Goal: Task Accomplishment & Management: Manage account settings

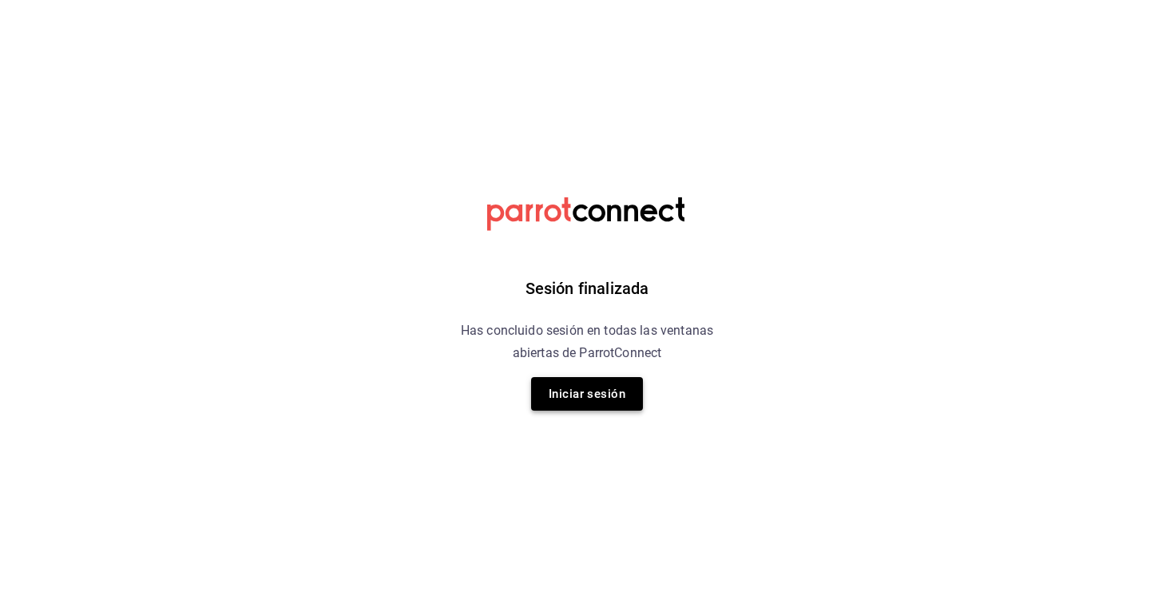
click at [587, 395] on button "Iniciar sesión" at bounding box center [587, 394] width 112 height 34
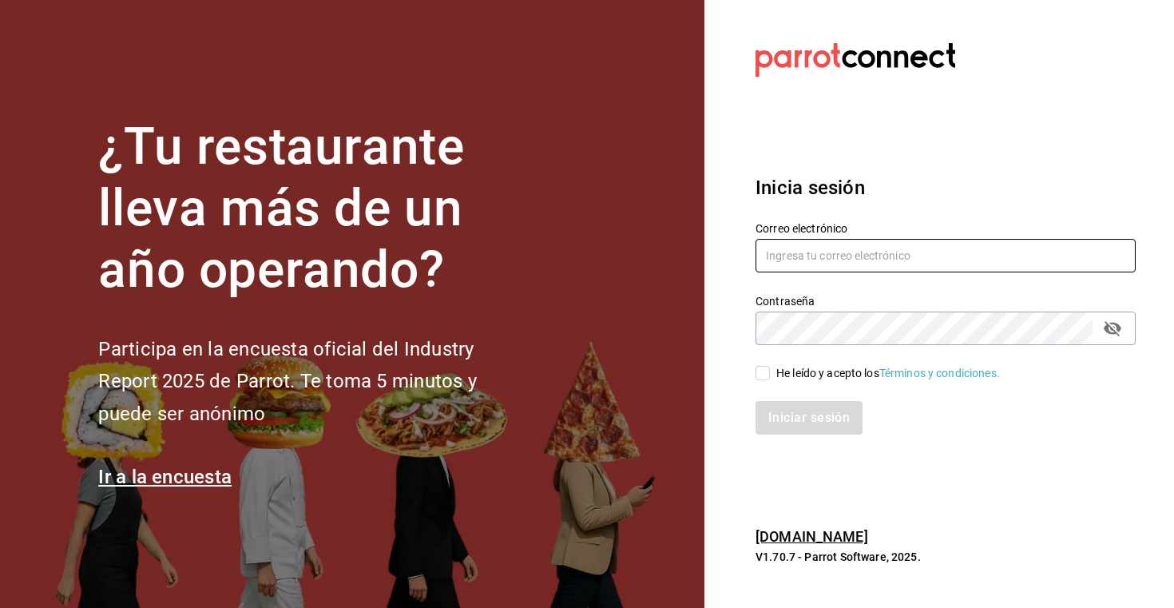
type input "[EMAIL_ADDRESS][DOMAIN_NAME]"
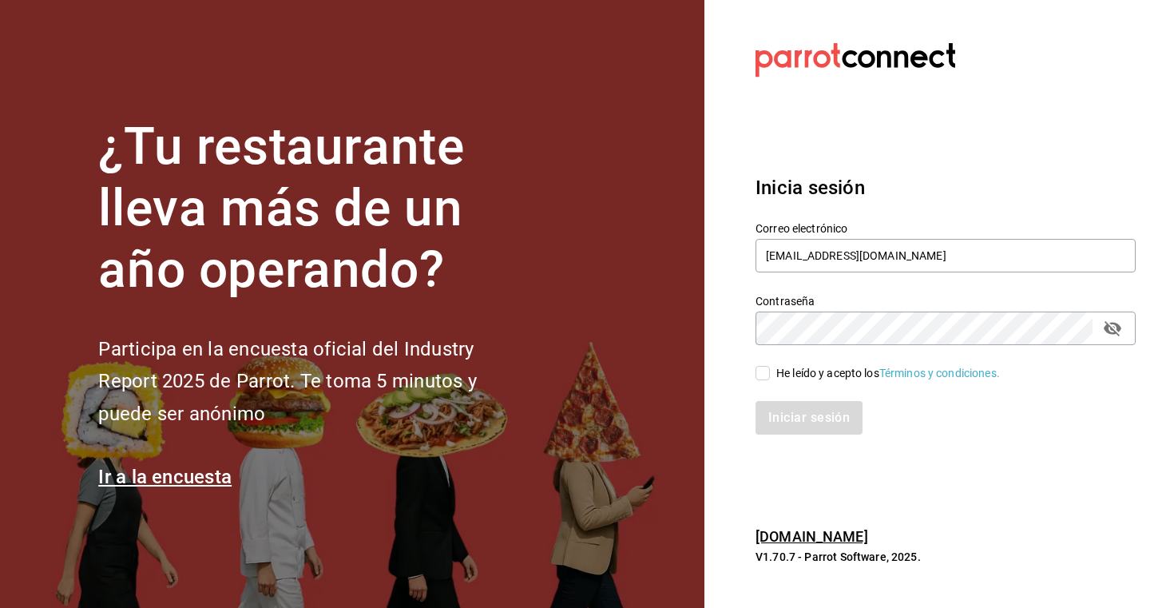
click at [770, 371] on span "He leído y acepto los Términos y condiciones." at bounding box center [885, 373] width 230 height 17
click at [770, 371] on input "He leído y acepto los Términos y condiciones." at bounding box center [762, 373] width 14 height 14
checkbox input "true"
click at [793, 410] on button "Iniciar sesión" at bounding box center [809, 418] width 109 height 34
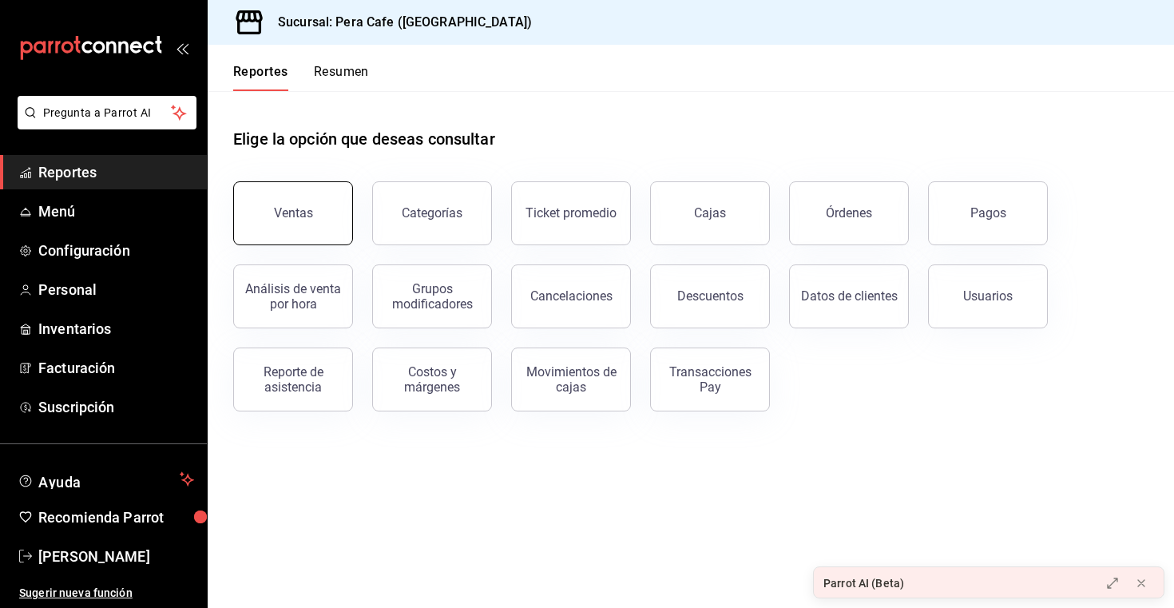
click at [318, 208] on button "Ventas" at bounding box center [293, 213] width 120 height 64
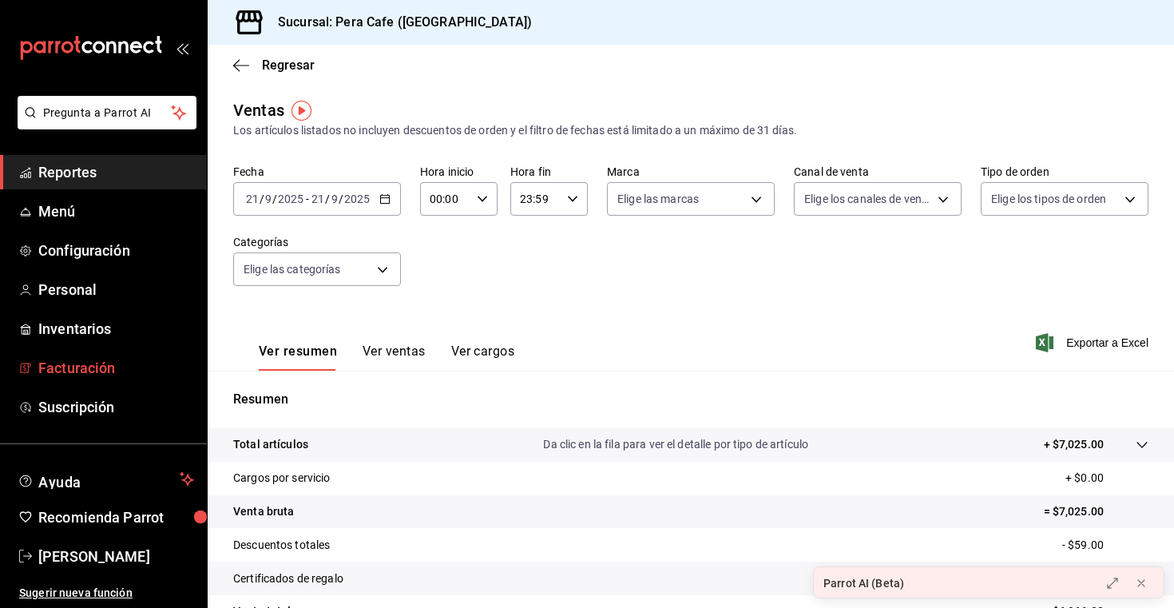
click at [90, 363] on span "Facturación" at bounding box center [116, 368] width 156 height 22
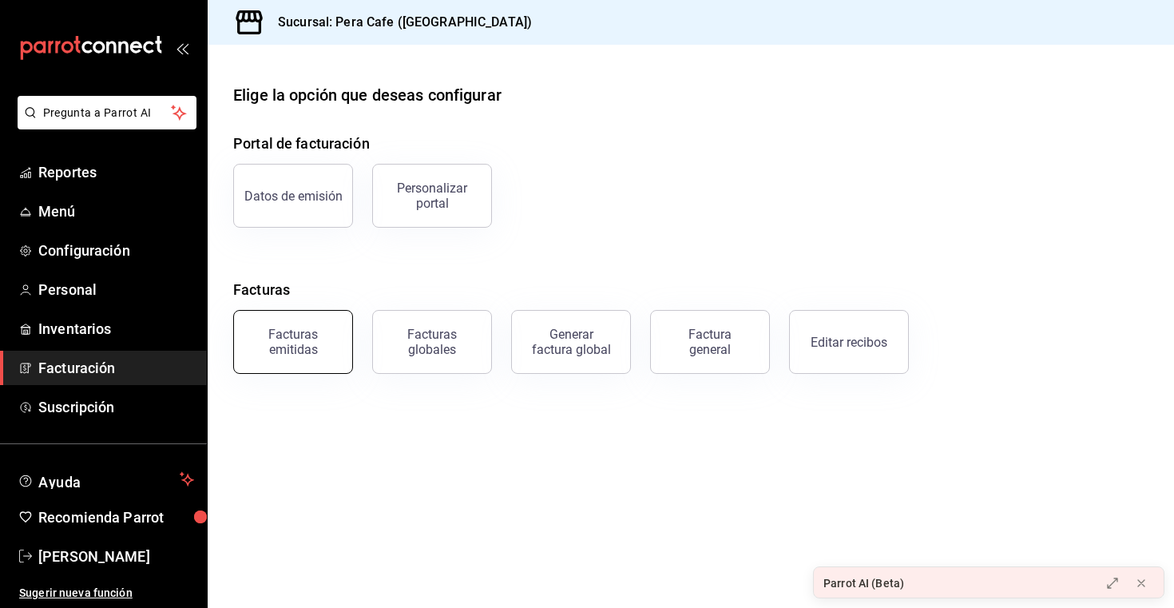
click at [301, 337] on div "Facturas emitidas" at bounding box center [293, 342] width 99 height 30
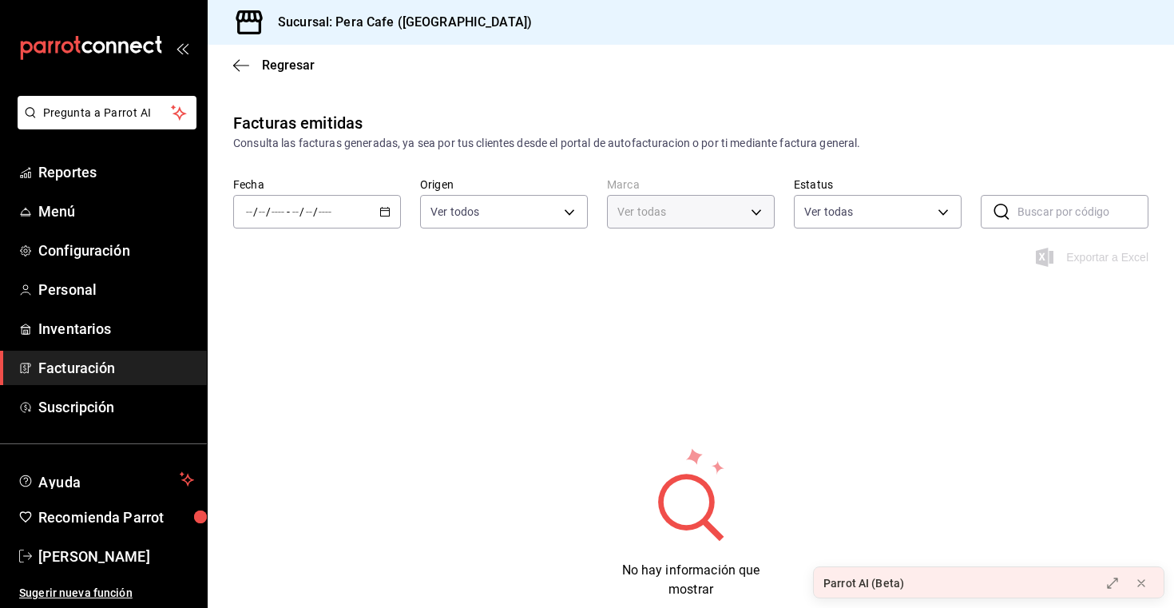
type input "e3303b71-a0bd-4880-a6b0-7e4c58ae3425"
click at [384, 220] on div "/ / - / /" at bounding box center [317, 212] width 168 height 34
click at [318, 263] on span "Hoy" at bounding box center [309, 260] width 124 height 17
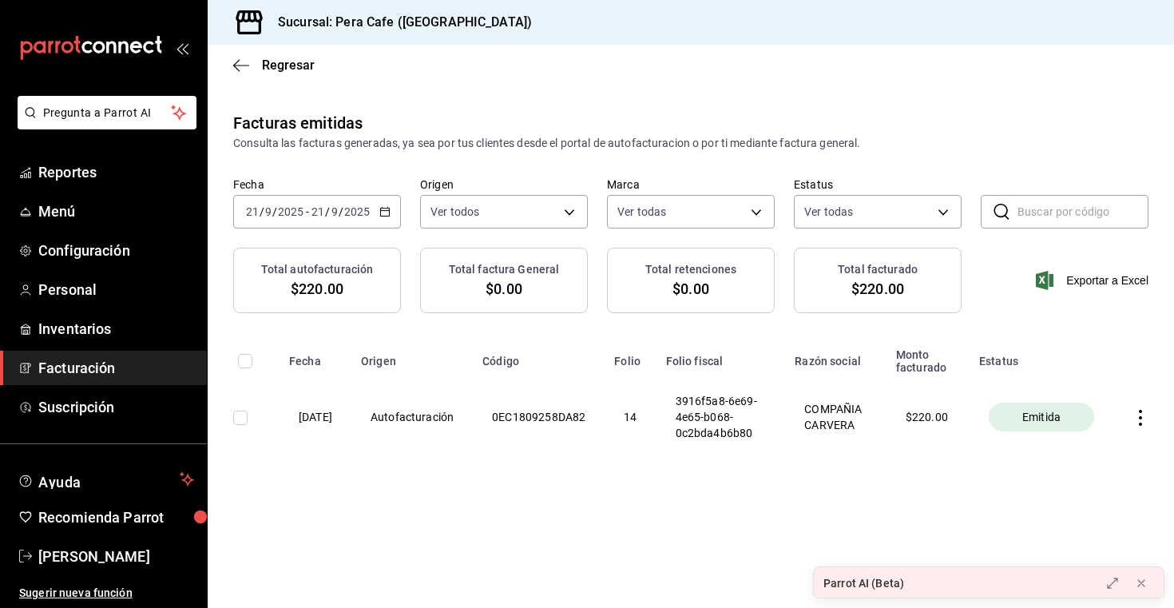
click at [386, 217] on div "[DATE] [DATE] - [DATE] [DATE]" at bounding box center [317, 212] width 168 height 34
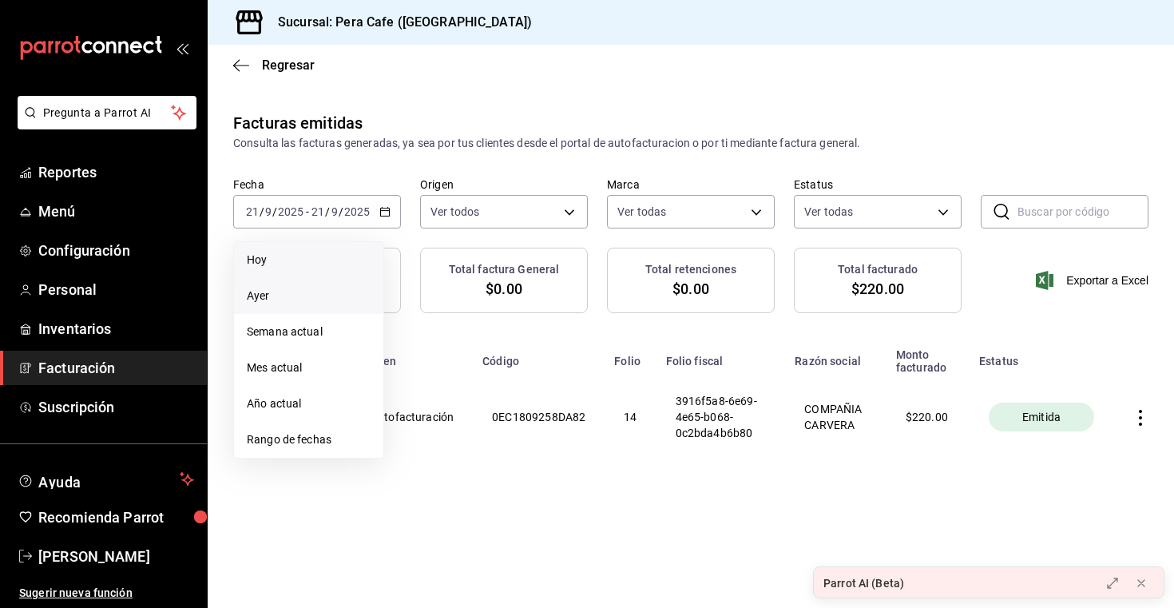
click at [327, 295] on span "Ayer" at bounding box center [309, 295] width 124 height 17
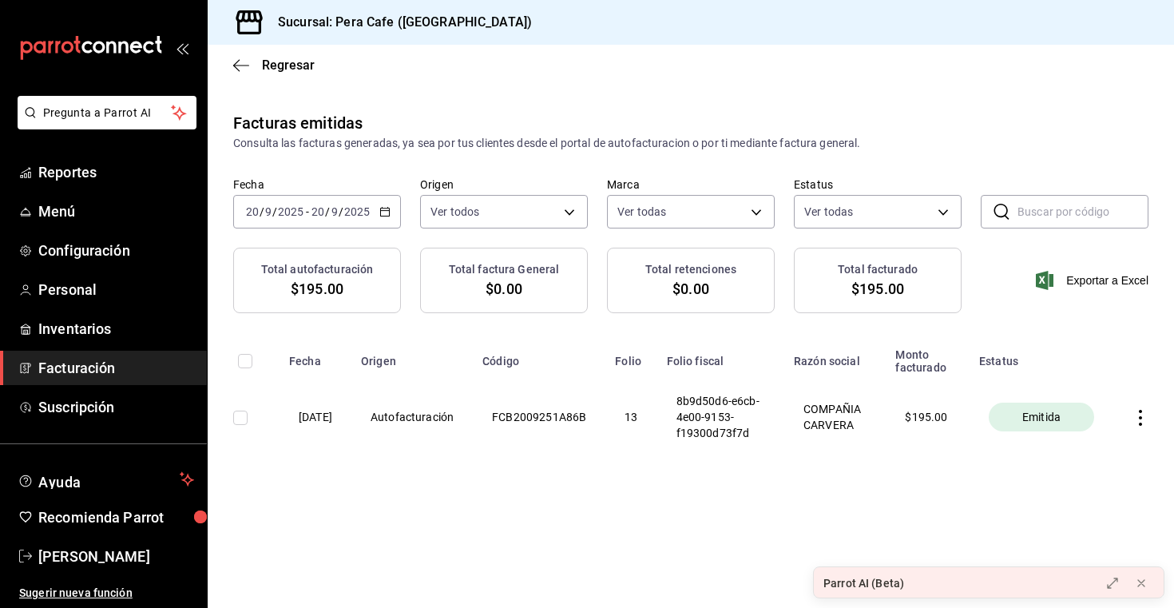
click at [387, 213] on icon "button" at bounding box center [384, 211] width 11 height 11
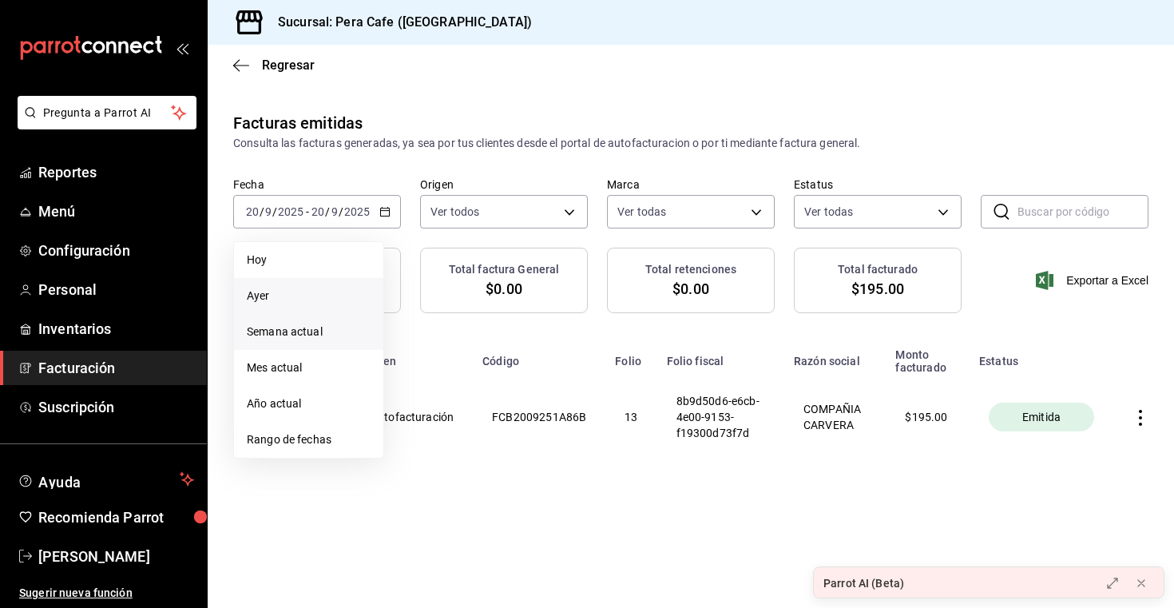
click at [336, 334] on span "Semana actual" at bounding box center [309, 331] width 124 height 17
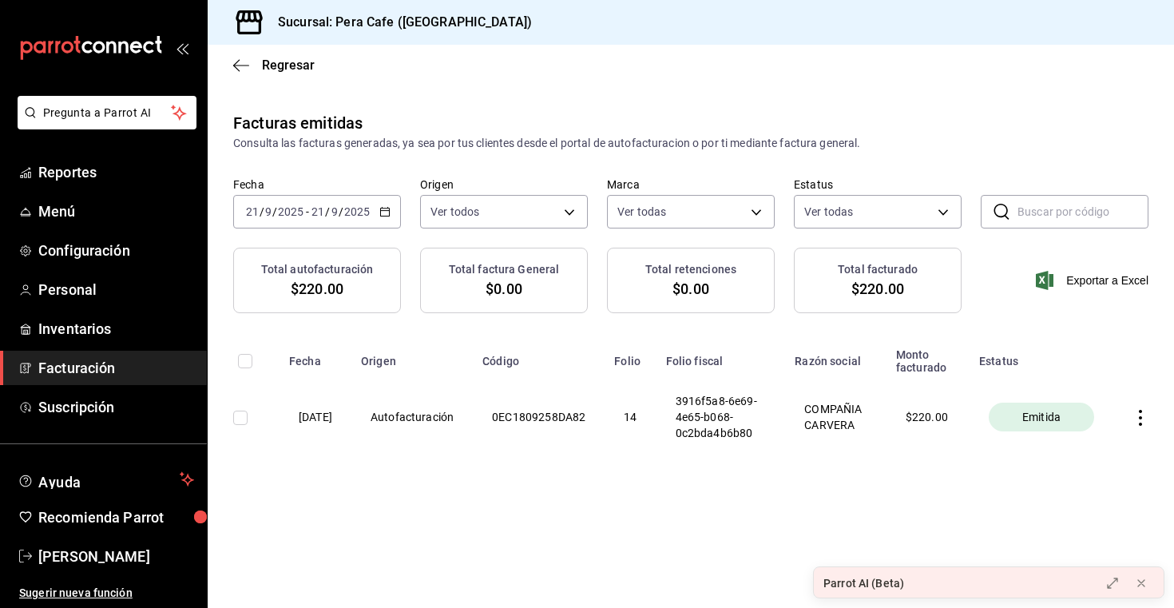
click at [389, 222] on div "[DATE] [DATE] - [DATE] [DATE]" at bounding box center [317, 212] width 168 height 34
click at [379, 217] on div "[DATE] [DATE] - [DATE] [DATE]" at bounding box center [317, 212] width 168 height 34
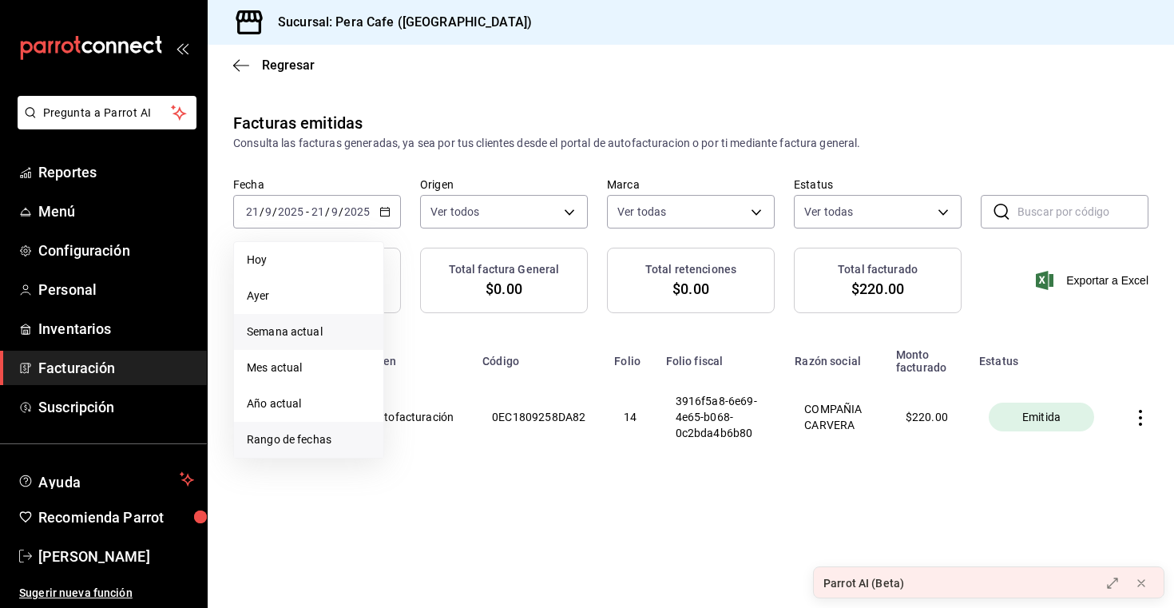
click at [310, 433] on span "Rango de fechas" at bounding box center [309, 439] width 124 height 17
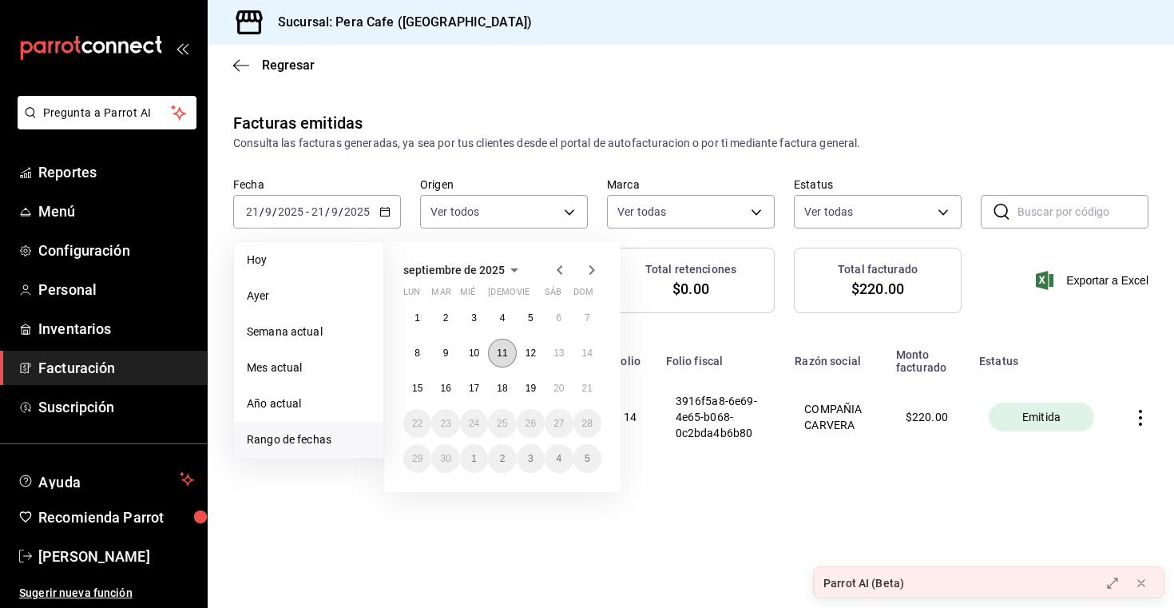
click at [504, 359] on button "11" at bounding box center [502, 353] width 28 height 29
click at [576, 361] on button "14" at bounding box center [587, 353] width 28 height 29
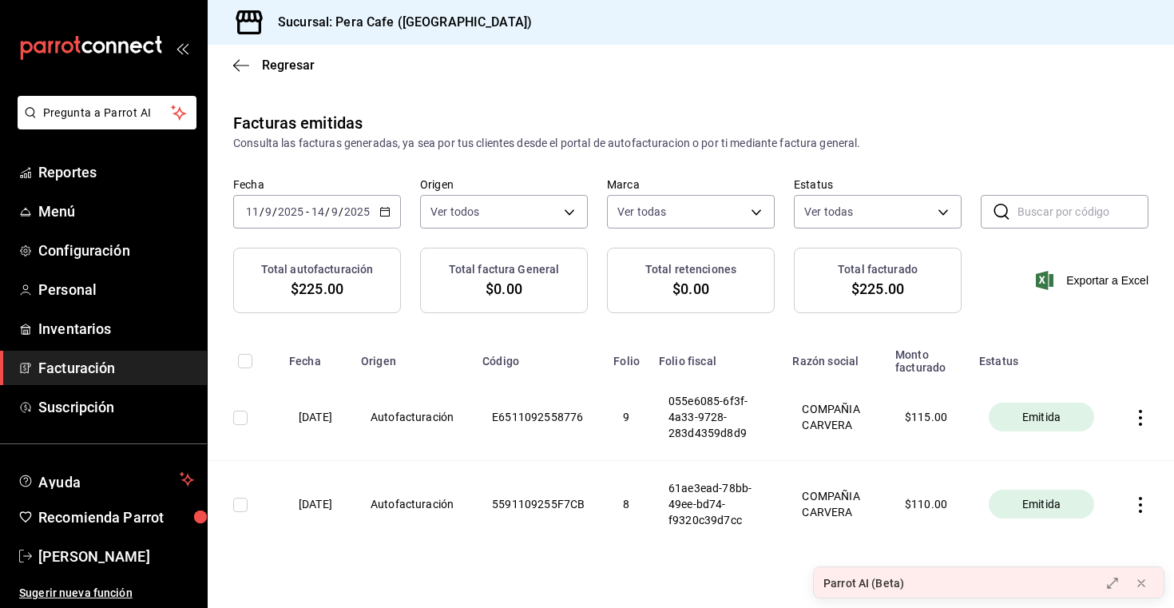
click at [386, 216] on \(Stroke\) "button" at bounding box center [385, 212] width 10 height 9
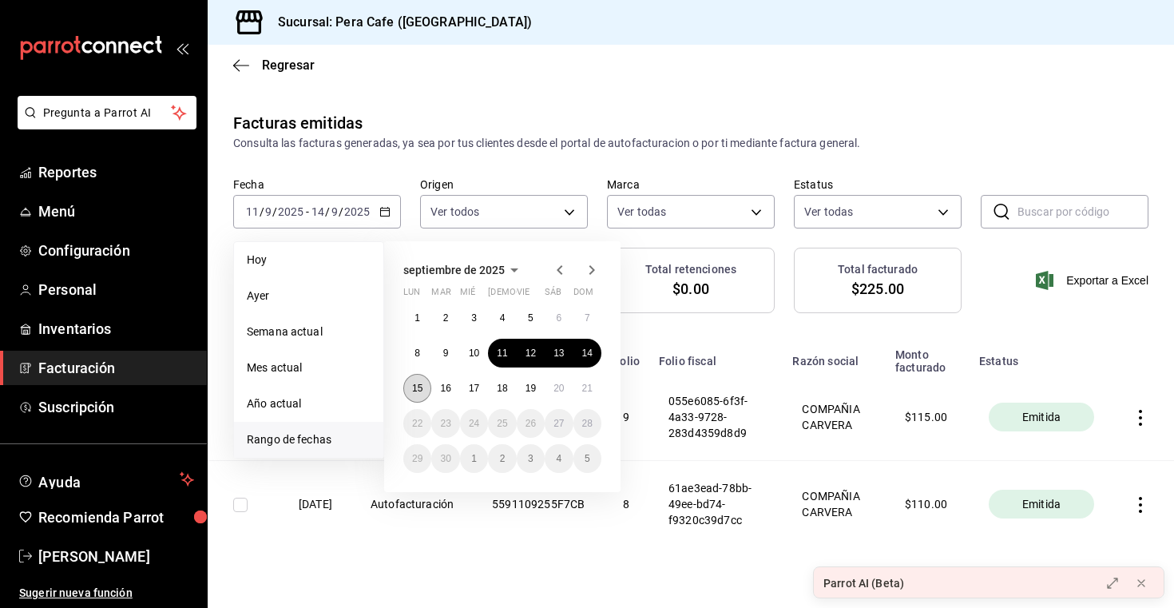
click at [415, 387] on abbr "15" at bounding box center [417, 387] width 10 height 11
click at [434, 89] on main "Regresar Facturas emitidas Consulta las facturas generadas, ya sea por tus clie…" at bounding box center [691, 341] width 966 height 592
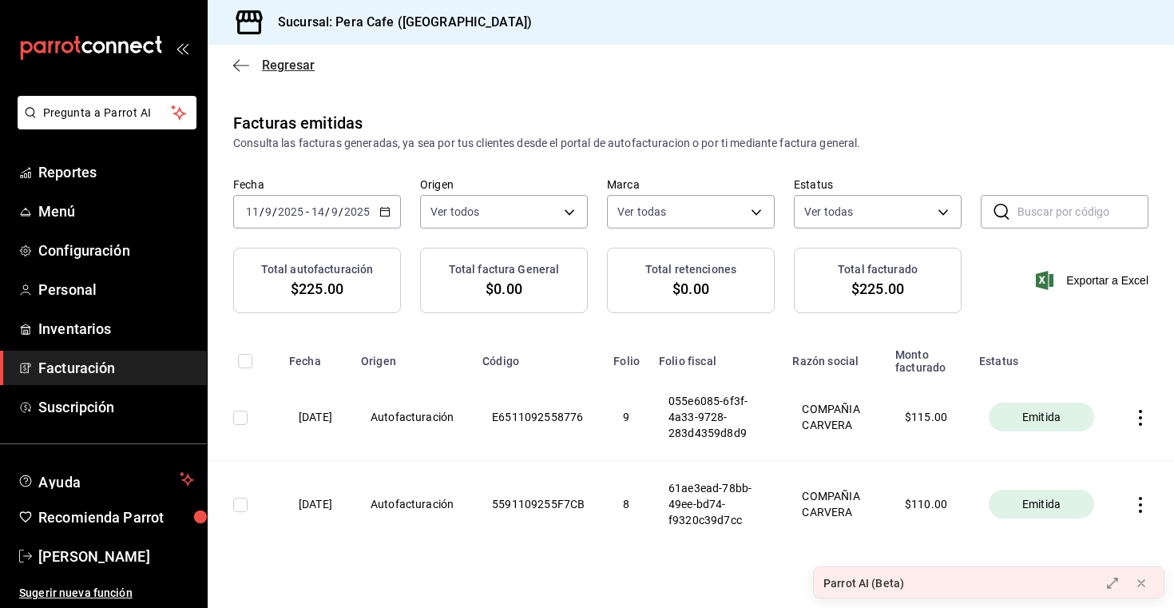
click at [251, 65] on span "Regresar" at bounding box center [273, 64] width 81 height 15
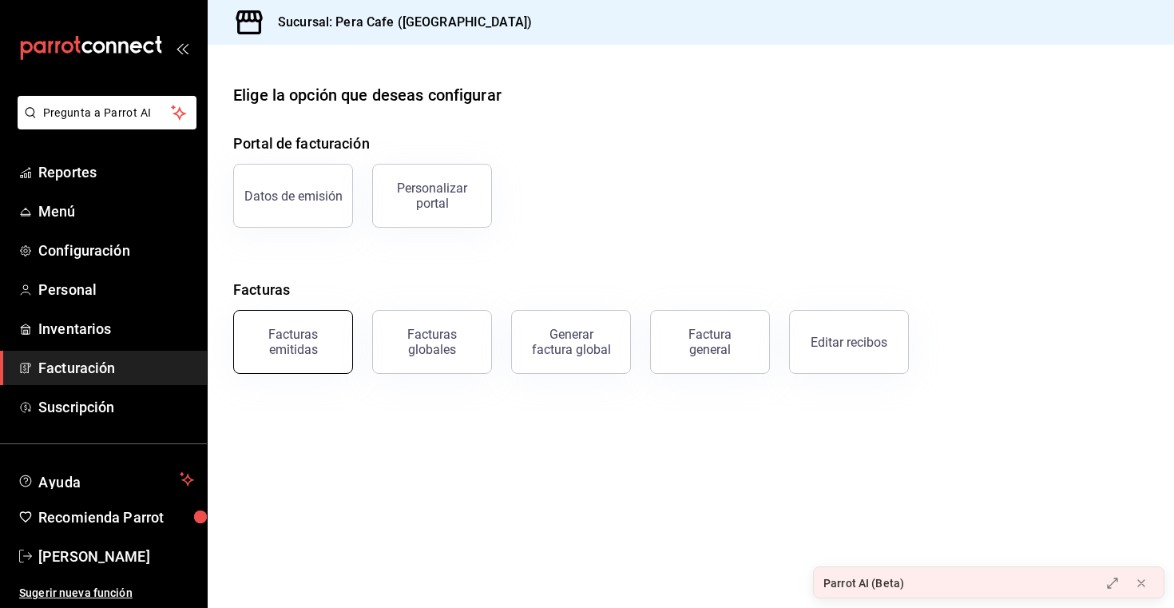
click at [311, 331] on div "Facturas emitidas" at bounding box center [293, 342] width 99 height 30
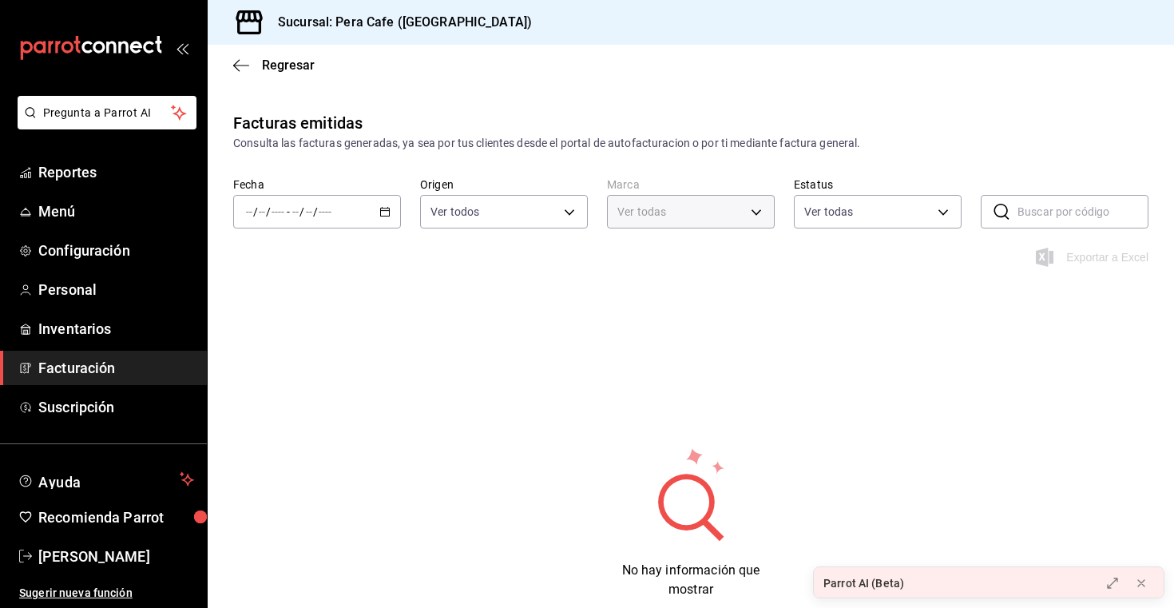
type input "e3303b71-a0bd-4880-a6b0-7e4c58ae3425"
click at [389, 216] on \(Stroke\) "button" at bounding box center [385, 212] width 10 height 9
click at [327, 376] on li "Mes actual" at bounding box center [308, 368] width 149 height 36
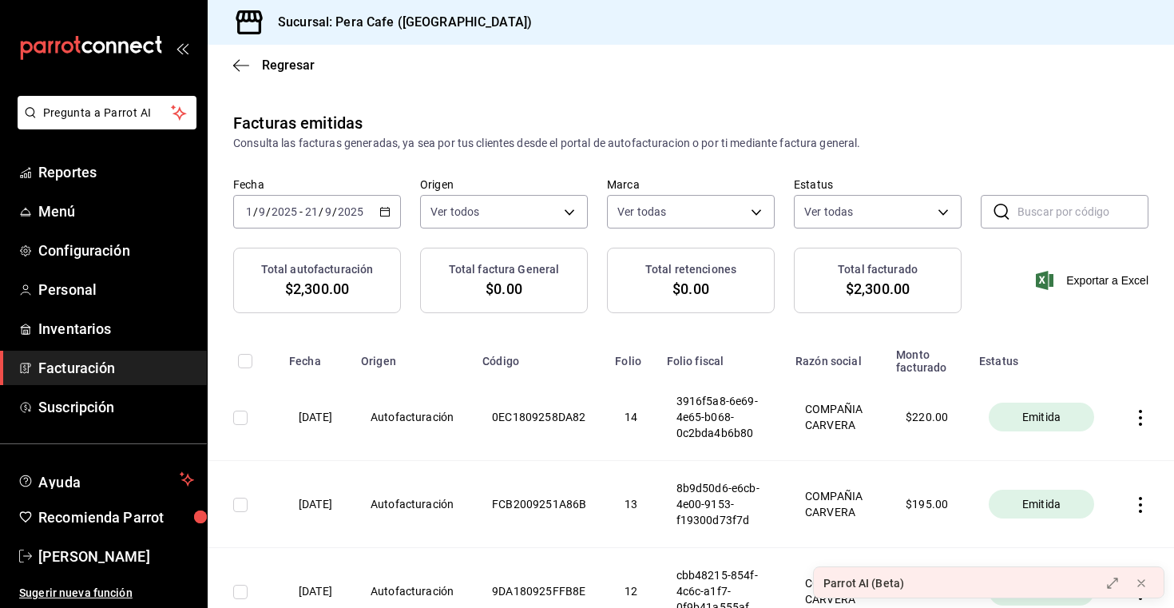
click at [385, 218] on div "[DATE] [DATE] - [DATE] [DATE]" at bounding box center [317, 212] width 168 height 34
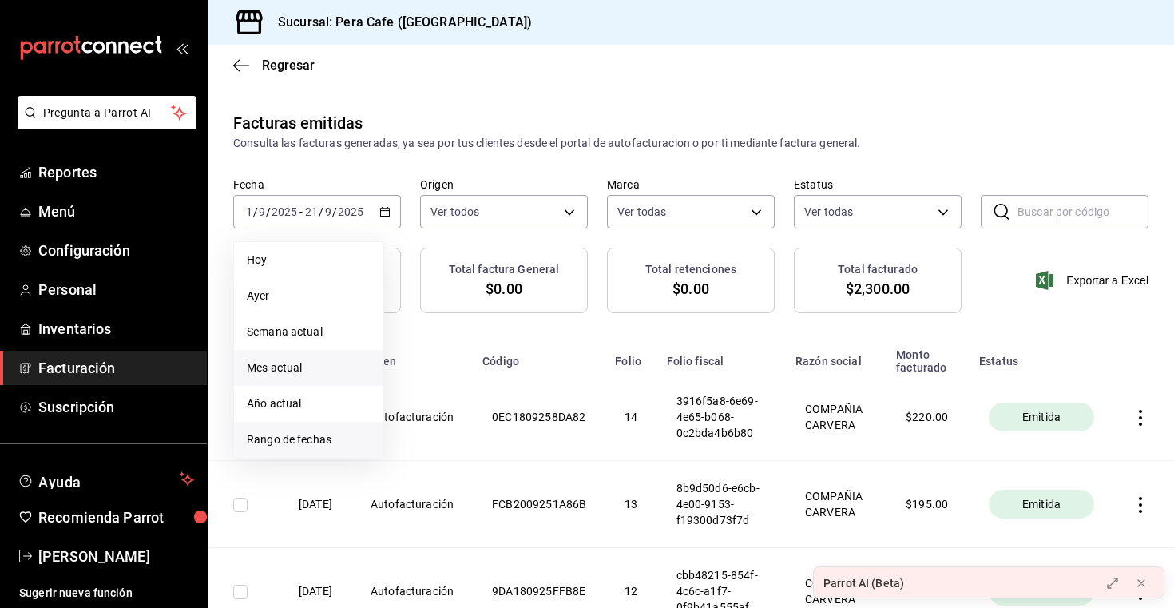
click at [315, 430] on li "Rango de fechas" at bounding box center [308, 440] width 149 height 36
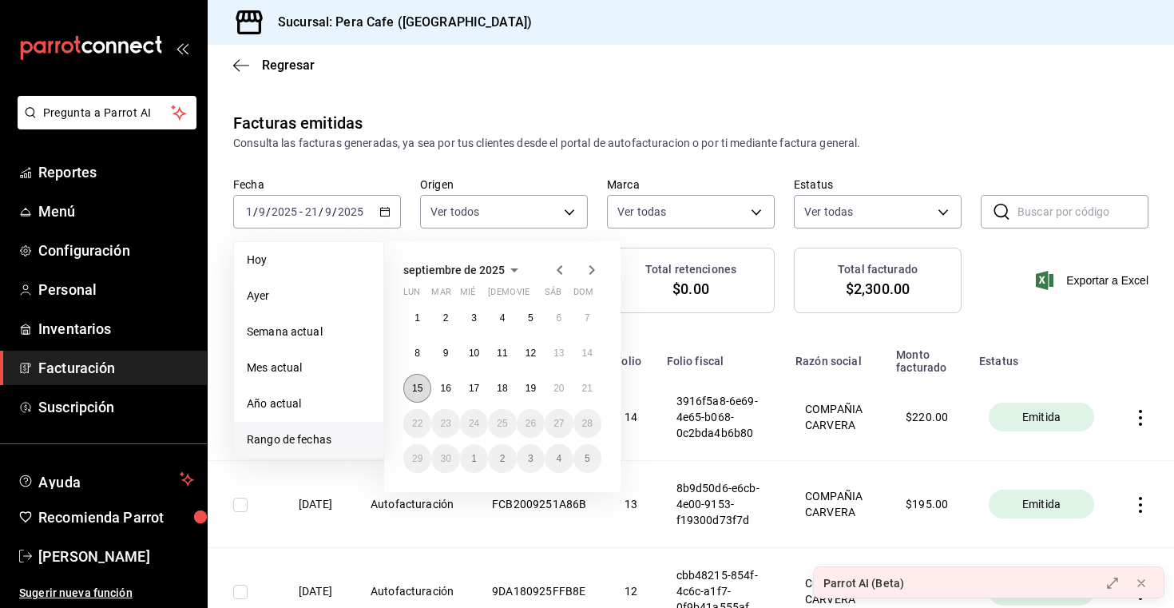
click at [430, 386] on button "15" at bounding box center [417, 388] width 28 height 29
click at [555, 391] on abbr "20" at bounding box center [558, 387] width 10 height 11
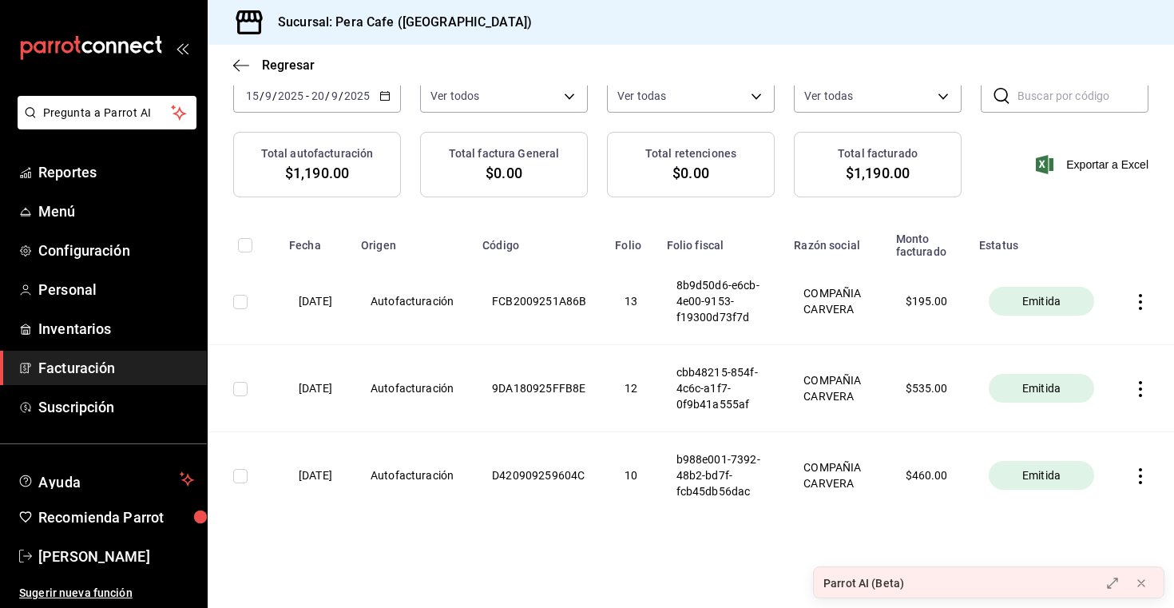
scroll to position [112, 0]
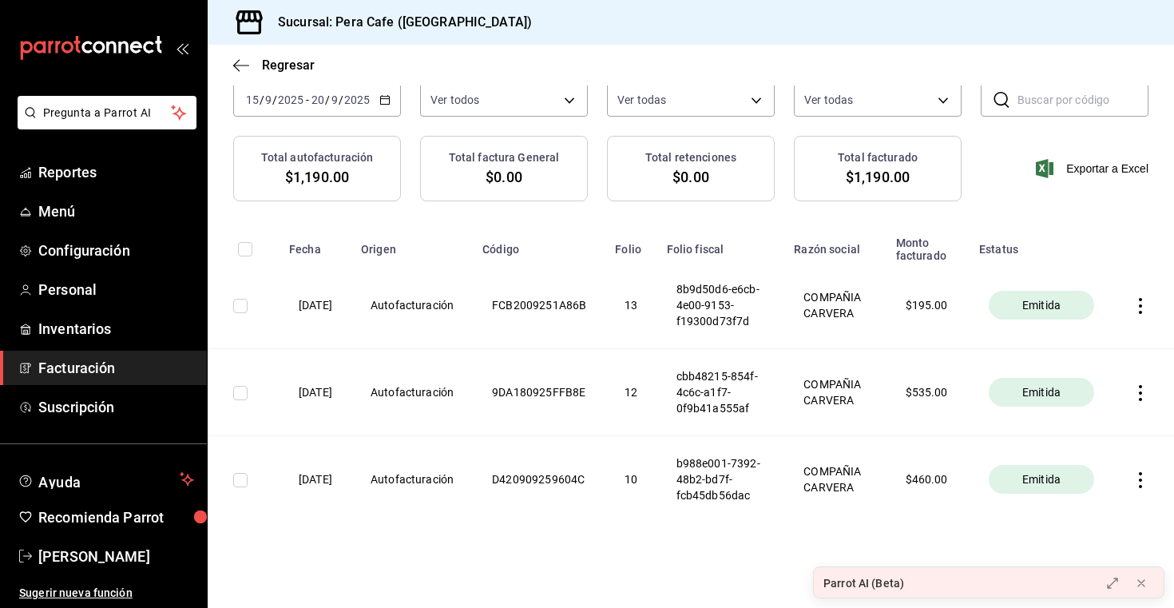
click at [243, 309] on input "checkbox" at bounding box center [240, 306] width 14 height 14
checkbox input "true"
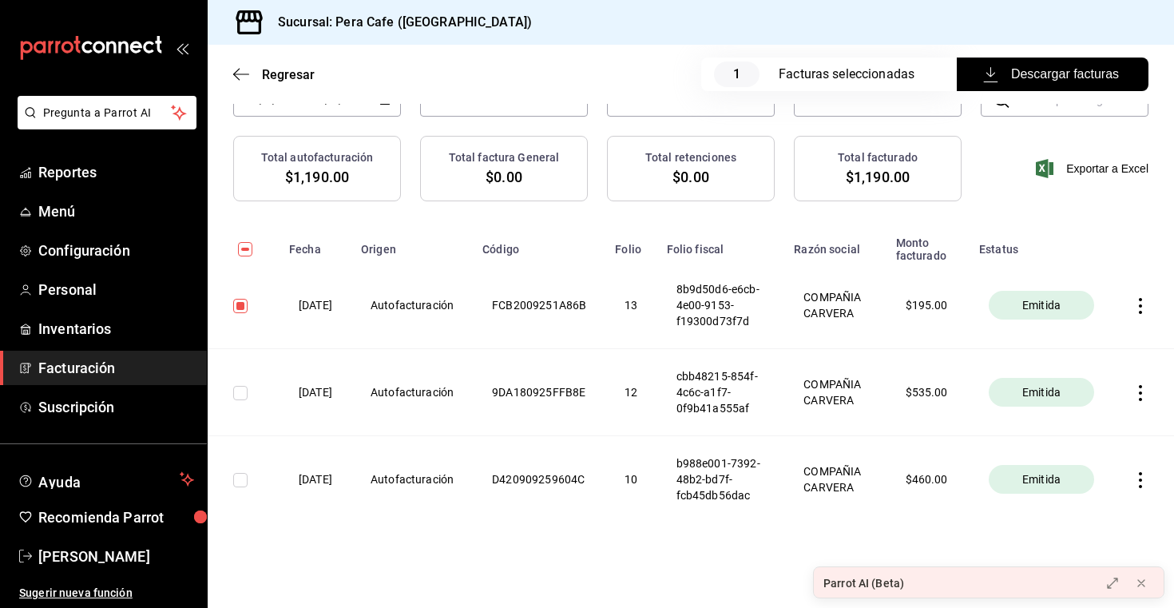
click at [244, 487] on input "checkbox" at bounding box center [240, 480] width 14 height 14
checkbox input "true"
click at [244, 400] on input "checkbox" at bounding box center [240, 393] width 14 height 14
checkbox input "true"
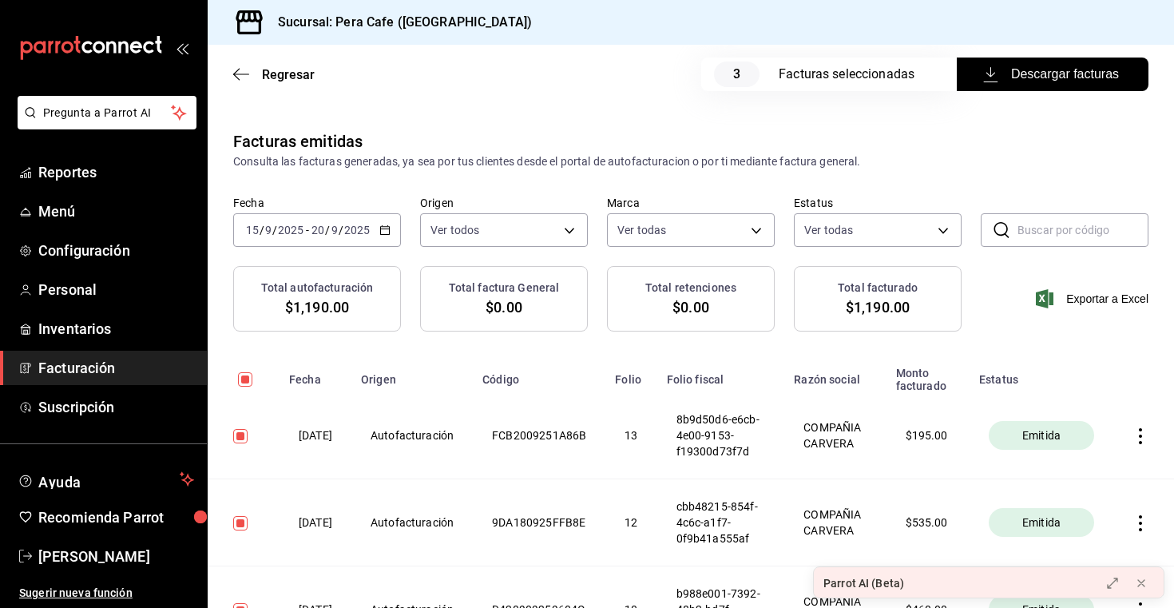
click at [1036, 75] on span "Descargar facturas" at bounding box center [1052, 74] width 133 height 19
click at [382, 232] on icon "button" at bounding box center [384, 229] width 11 height 11
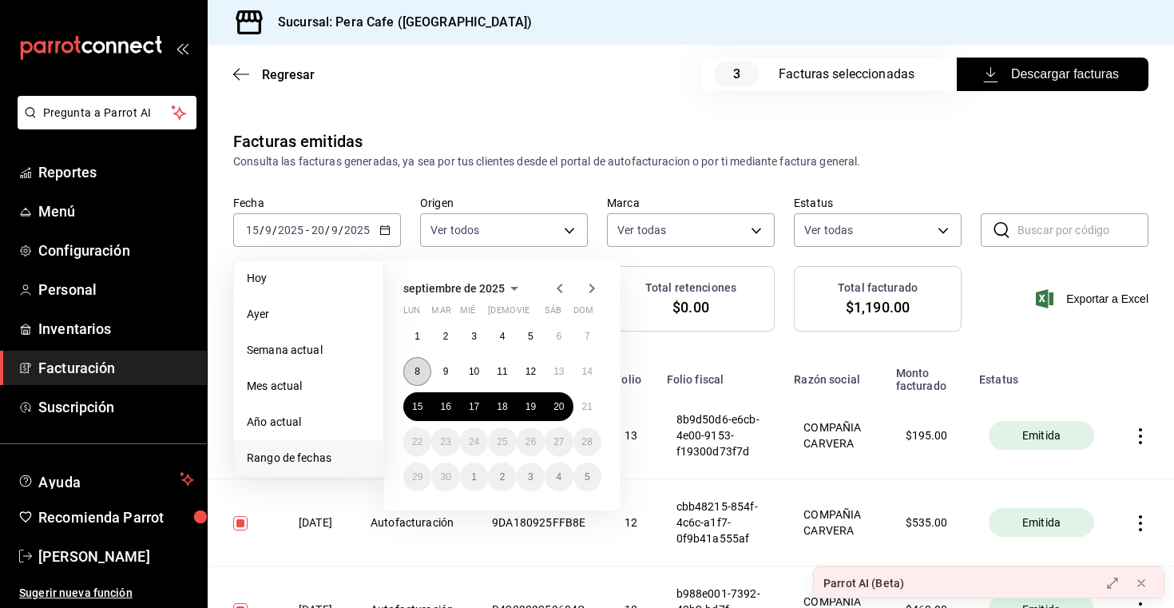
click at [422, 368] on button "8" at bounding box center [417, 371] width 28 height 29
click at [591, 375] on abbr "14" at bounding box center [587, 371] width 10 height 11
checkbox input "false"
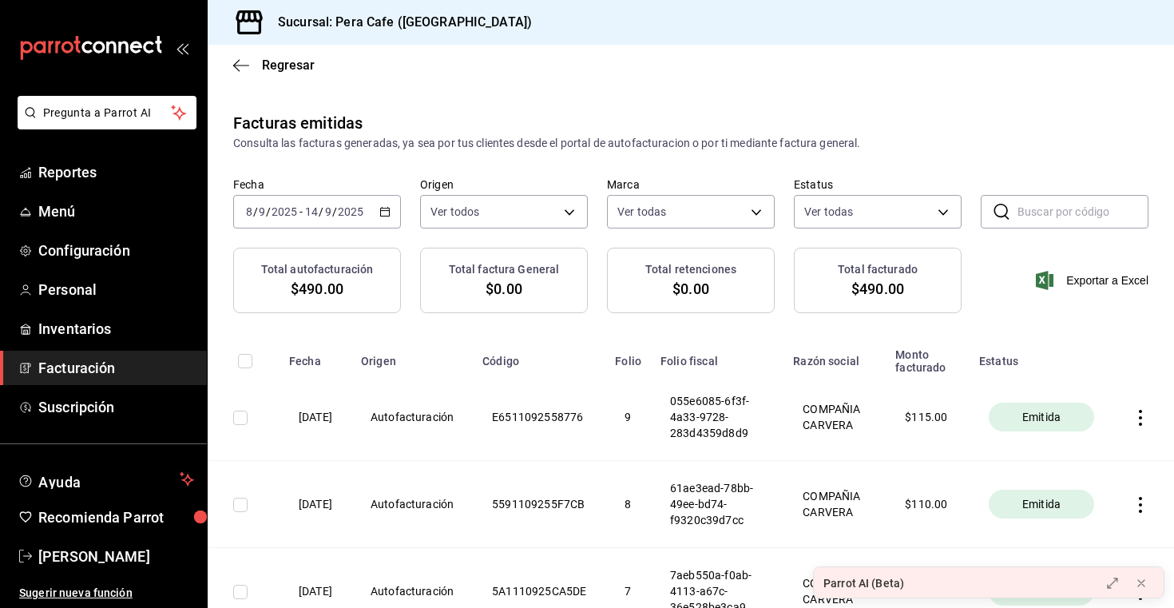
click at [89, 368] on span "Facturación" at bounding box center [116, 368] width 156 height 22
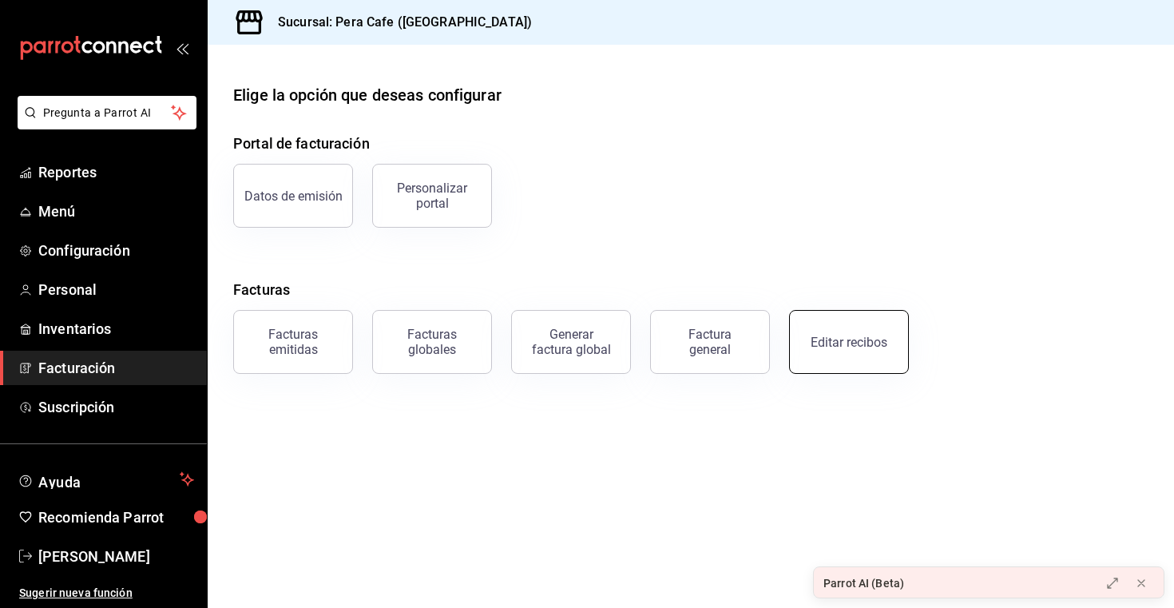
click at [854, 356] on button "Editar recibos" at bounding box center [849, 342] width 120 height 64
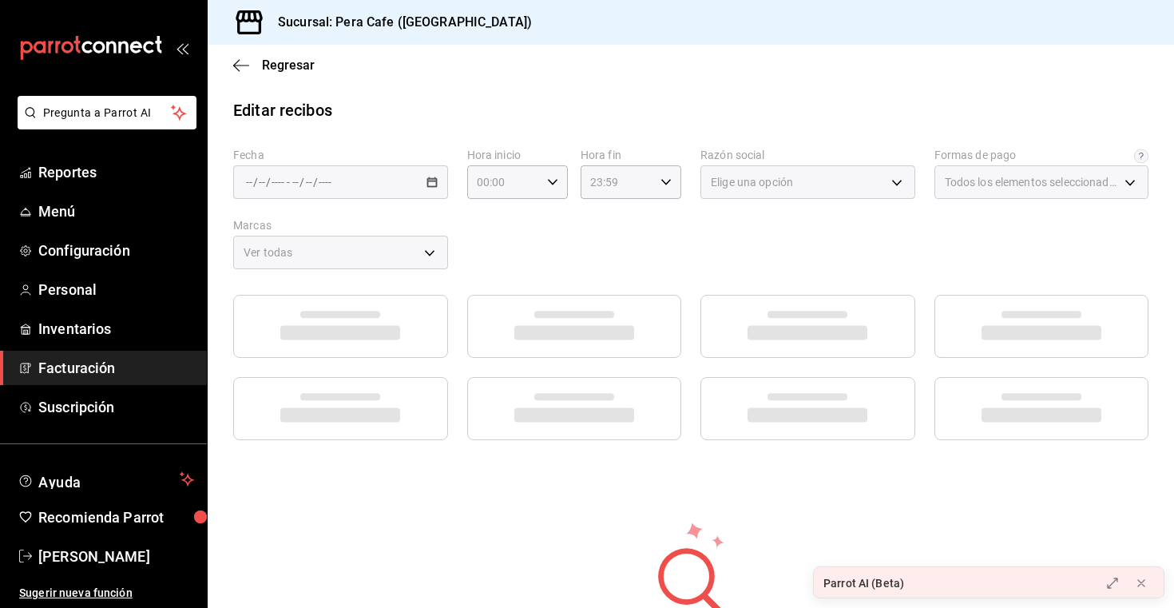
type input "f70868d5-66fe-4adb-8e33-2d490bf073d1"
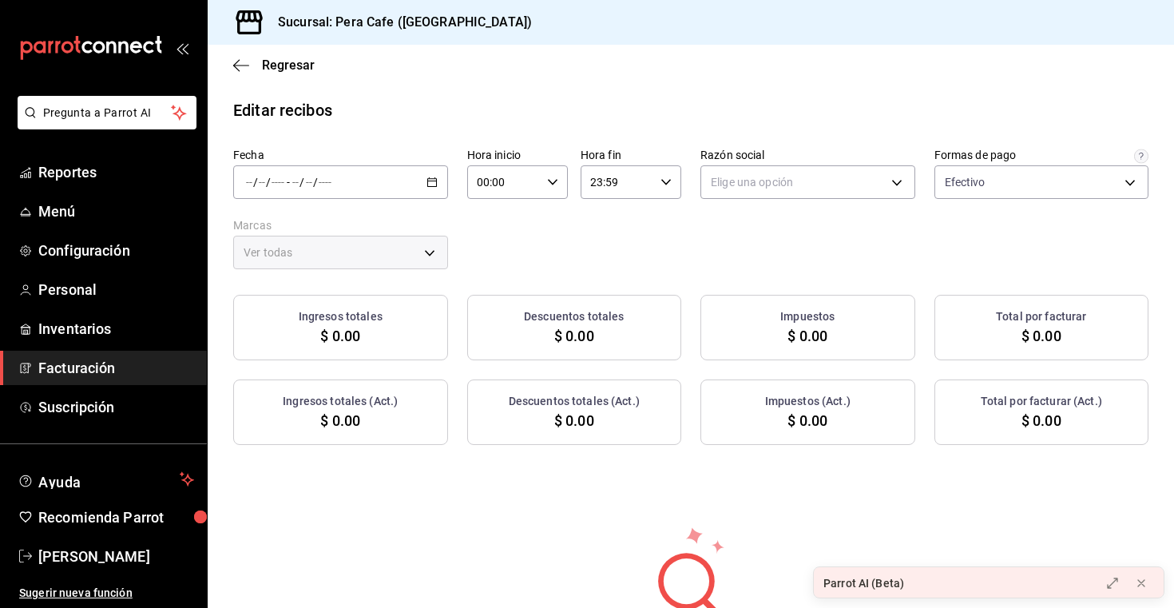
click at [434, 181] on icon "button" at bounding box center [431, 181] width 11 height 11
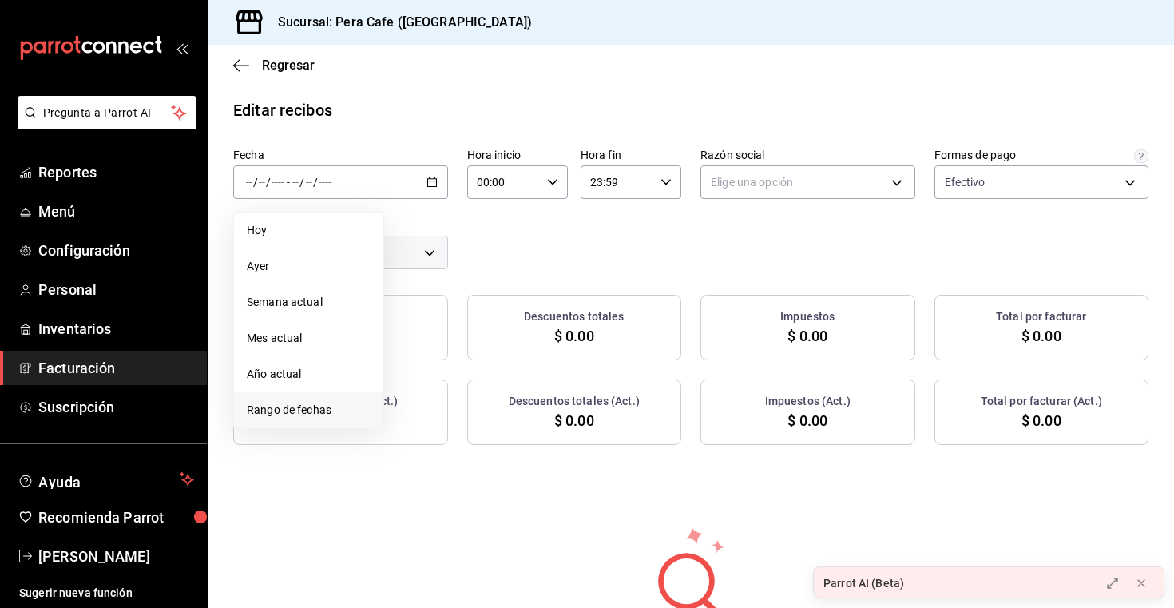
click at [304, 404] on span "Rango de fechas" at bounding box center [309, 410] width 124 height 17
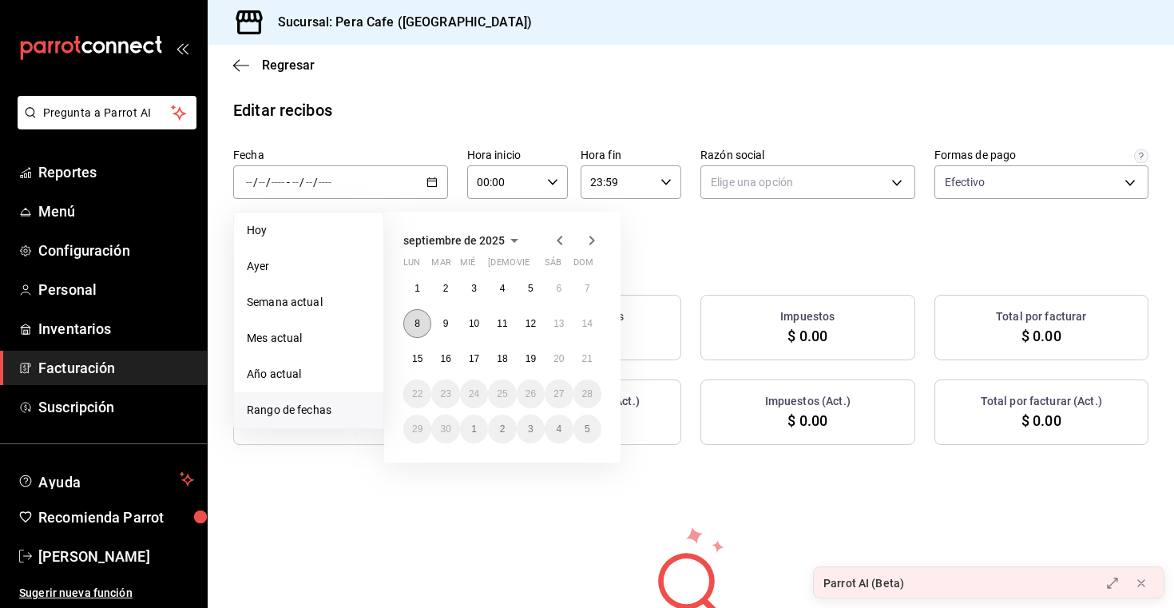
click at [424, 319] on button "8" at bounding box center [417, 323] width 28 height 29
click at [595, 321] on button "14" at bounding box center [587, 323] width 28 height 29
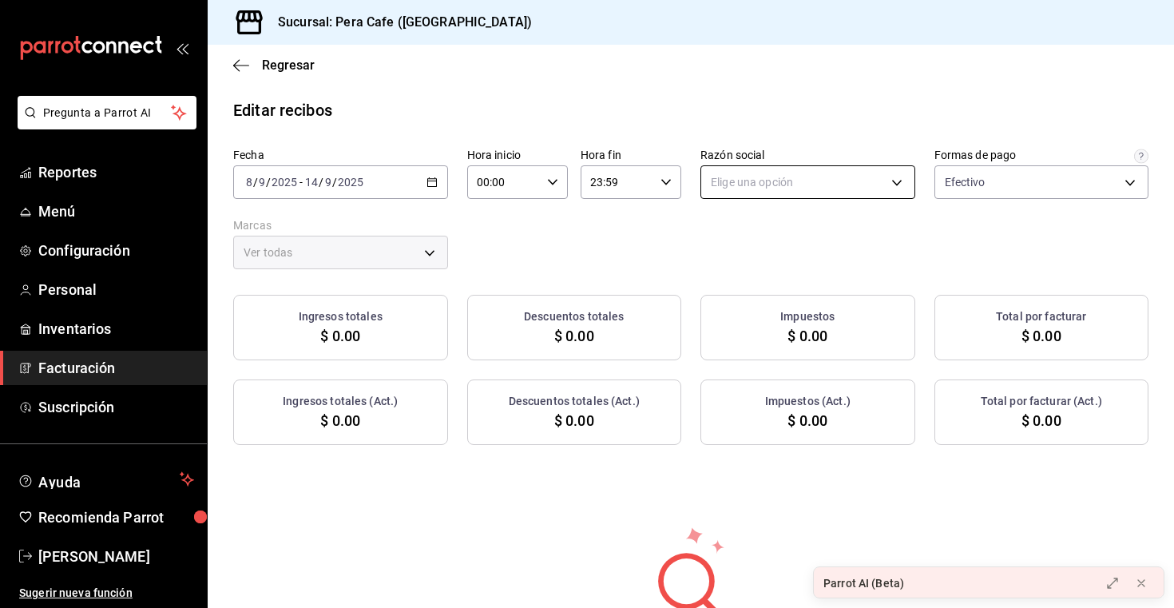
click at [795, 185] on body "Pregunta a Parrot AI Reportes Menú Configuración Personal Inventarios Facturaci…" at bounding box center [587, 304] width 1174 height 608
click at [777, 264] on li "COMPAÑIA CARVERA" at bounding box center [807, 263] width 213 height 30
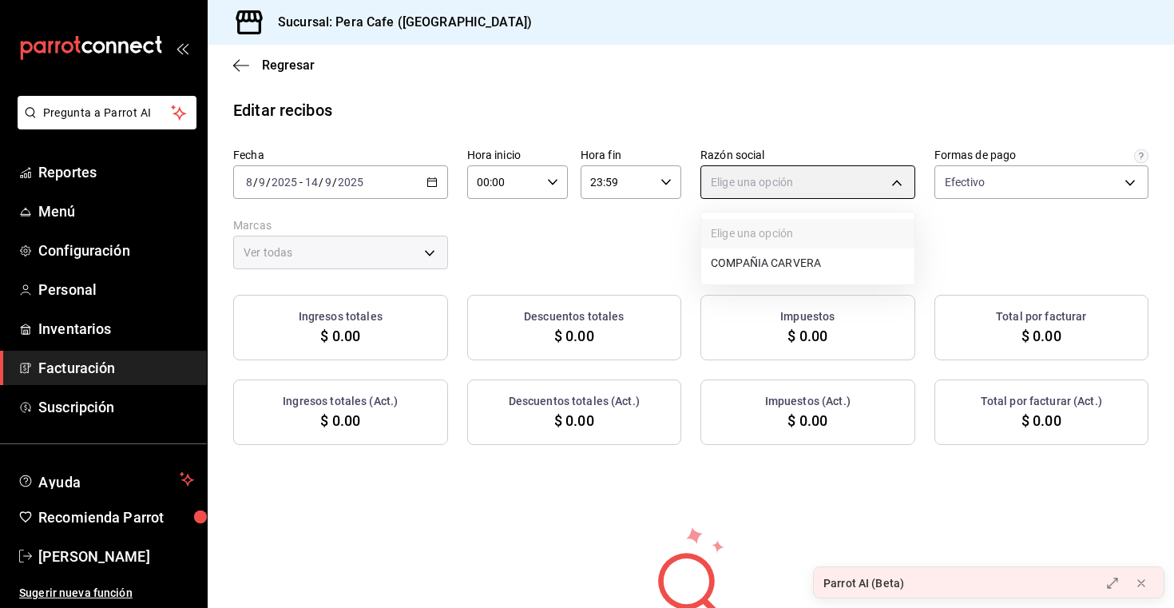
type input "4e1209d2-c1e5-44c6-b2bc-d0e40aab96cc"
type input "e3303b71-a0bd-4880-a6b0-7e4c58ae3425"
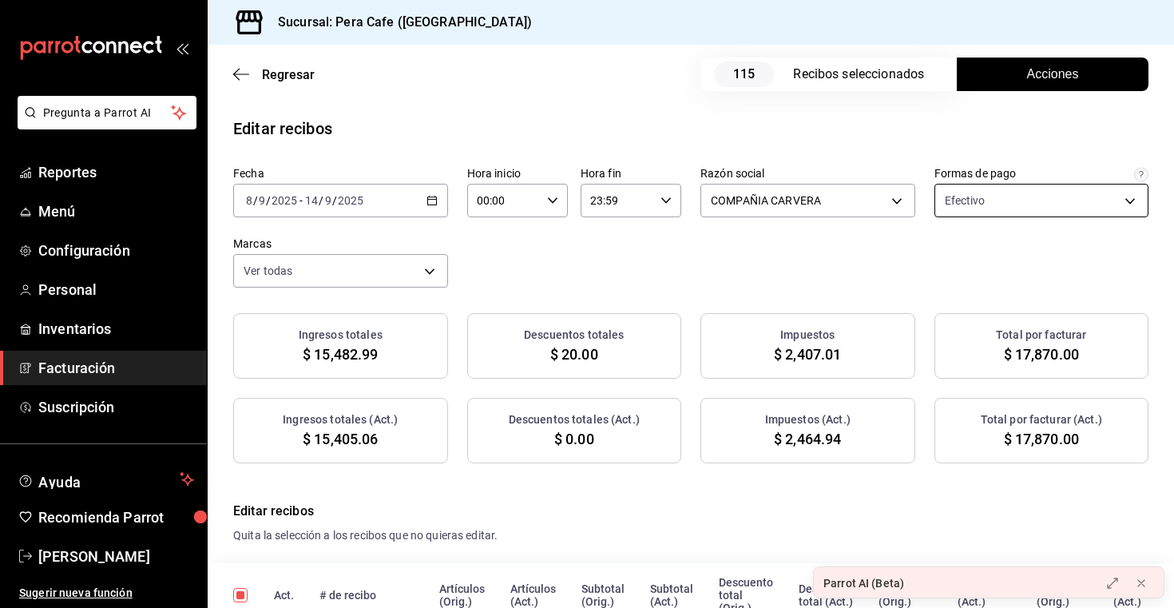
click at [981, 206] on body "Pregunta a Parrot AI Reportes Menú Configuración Personal Inventarios Facturaci…" at bounding box center [587, 304] width 1174 height 608
click at [655, 292] on div at bounding box center [587, 304] width 1174 height 608
click at [347, 279] on body "Pregunta a Parrot AI Reportes Menú Configuración Personal Inventarios Facturaci…" at bounding box center [587, 304] width 1174 height 608
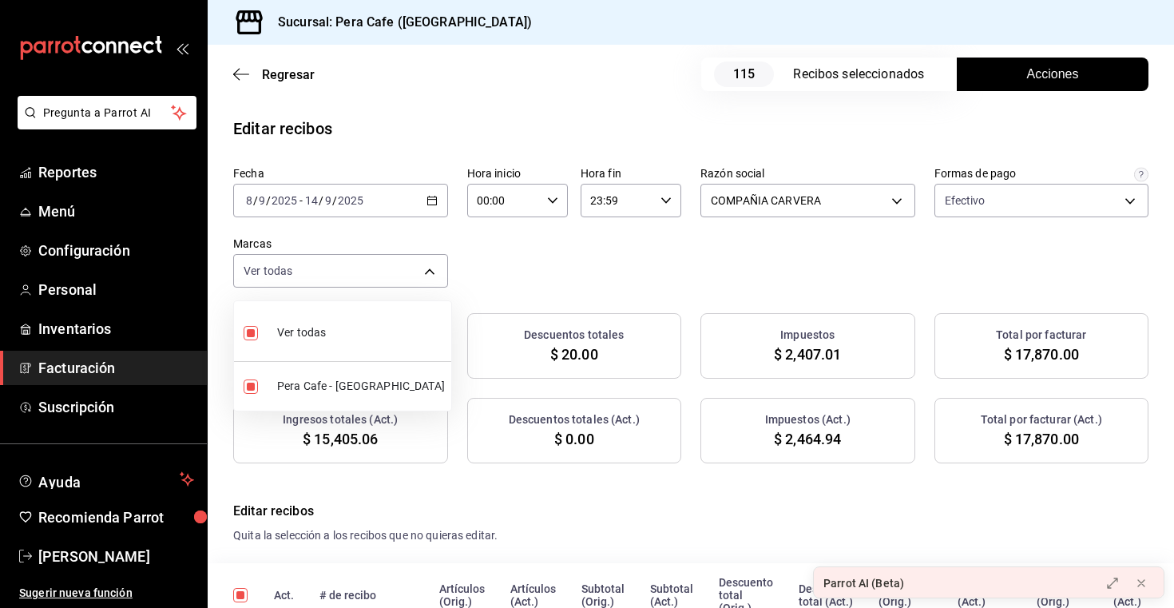
click at [667, 262] on div at bounding box center [587, 304] width 1174 height 608
click at [1035, 77] on span "Acciones" at bounding box center [1053, 74] width 52 height 19
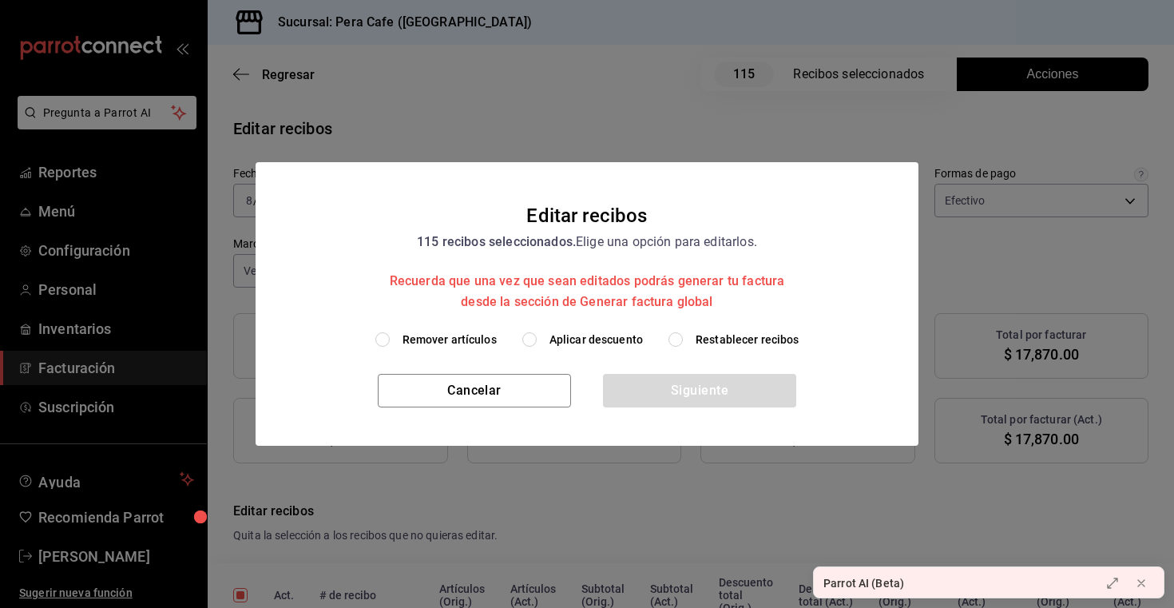
click at [533, 337] on input "Aplicar descuento" at bounding box center [529, 339] width 14 height 14
radio input "true"
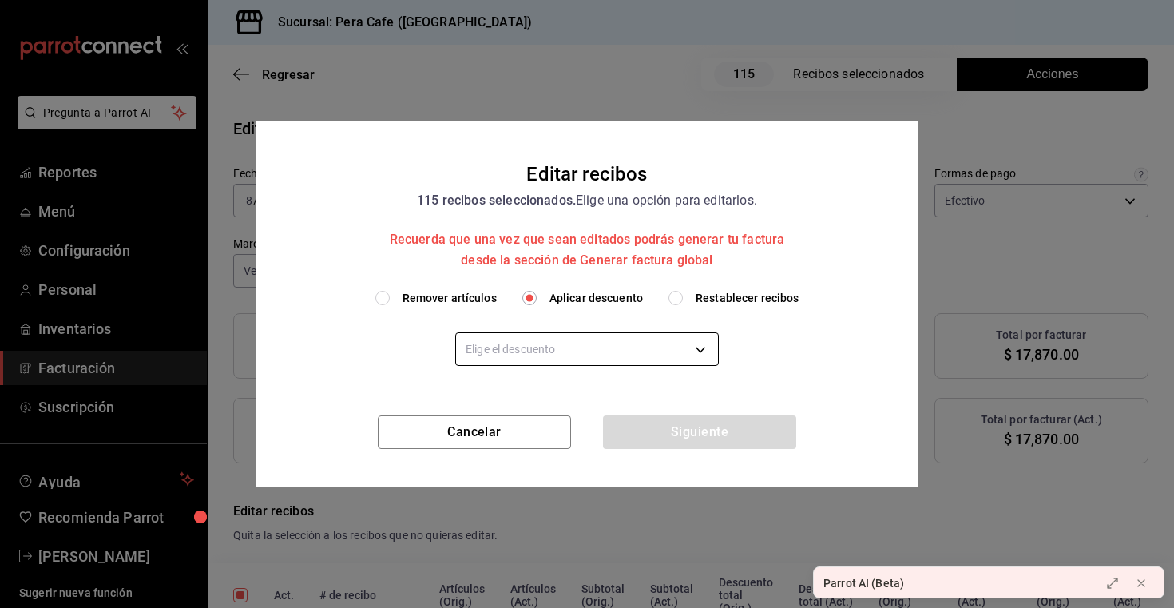
click at [539, 350] on body "Pregunta a Parrot AI Reportes Menú Configuración Personal Inventarios Facturaci…" at bounding box center [587, 304] width 1174 height 608
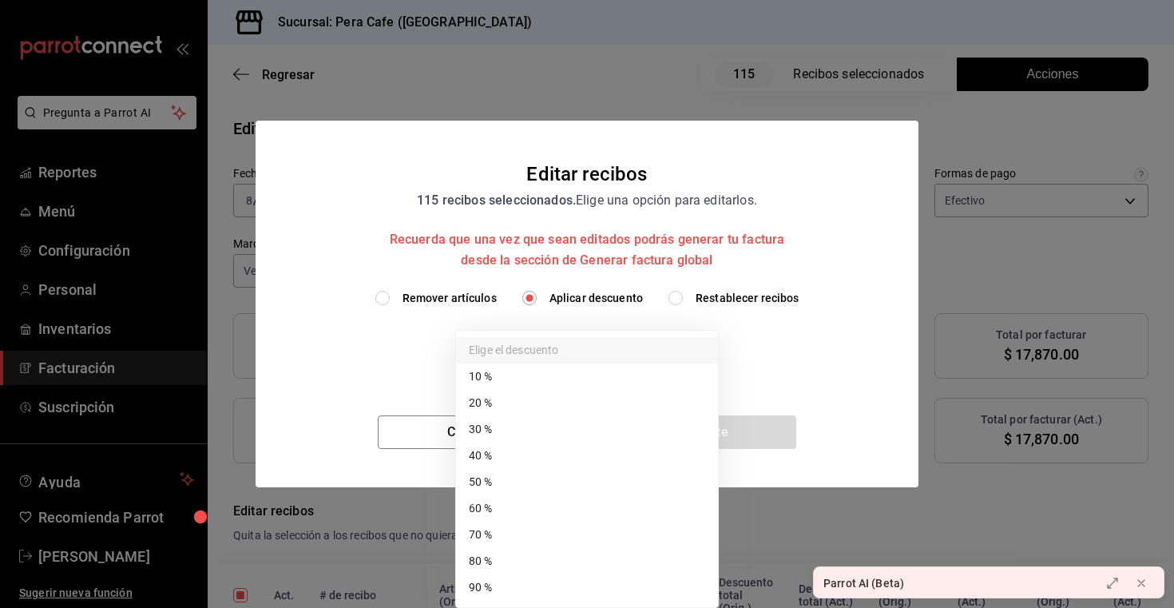
click at [543, 529] on li "70 %" at bounding box center [587, 534] width 262 height 26
type input "70"
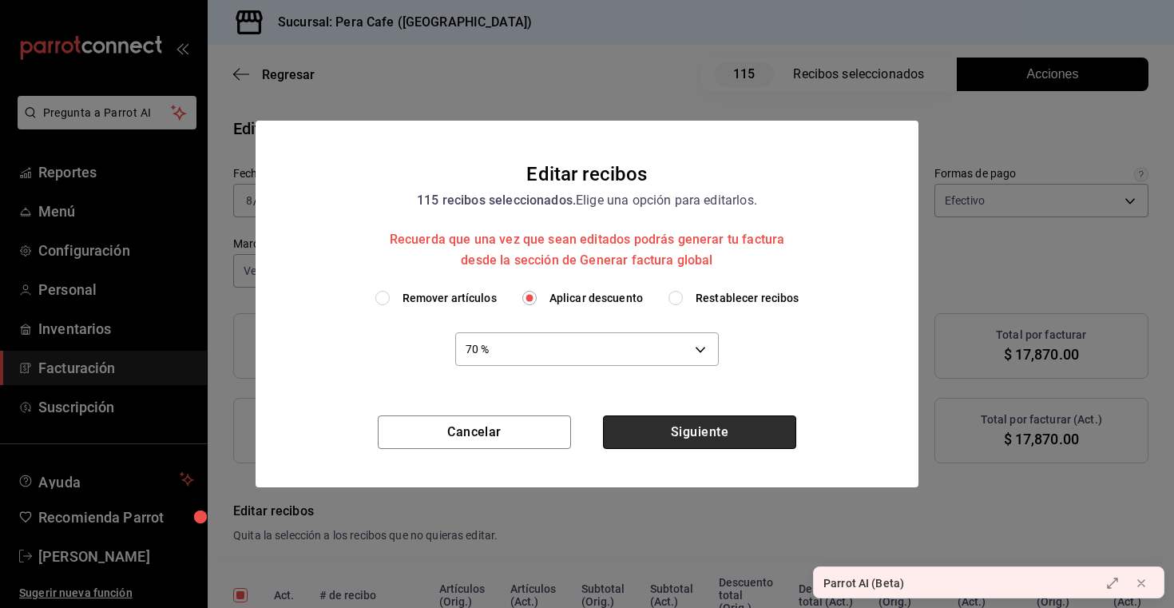
click at [679, 431] on button "Siguiente" at bounding box center [699, 432] width 193 height 34
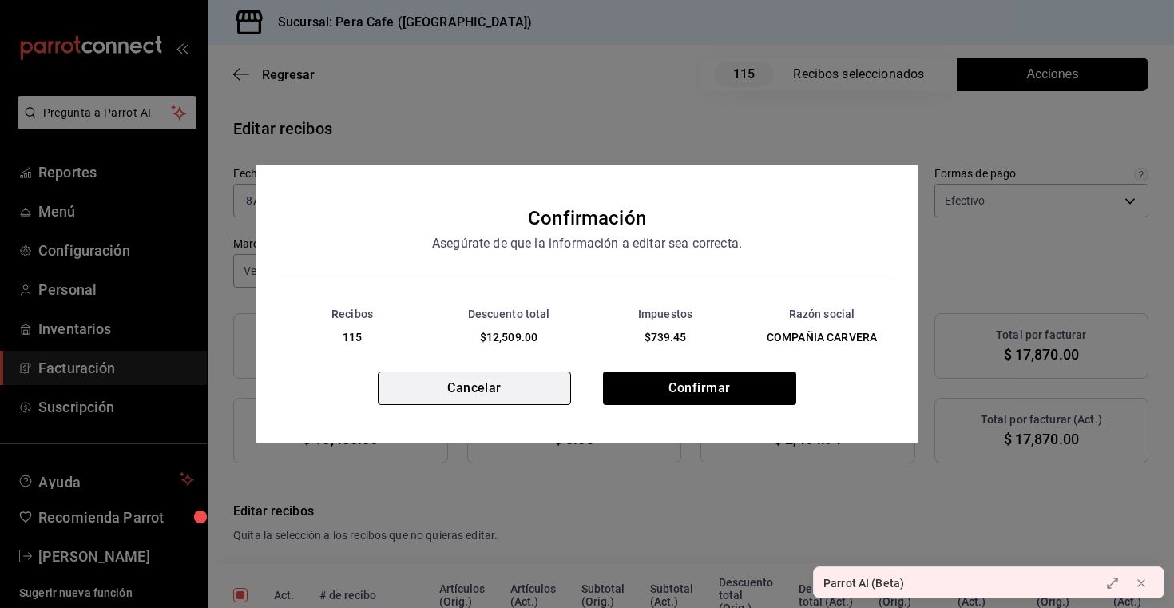
click at [519, 399] on button "Cancelar" at bounding box center [474, 388] width 193 height 34
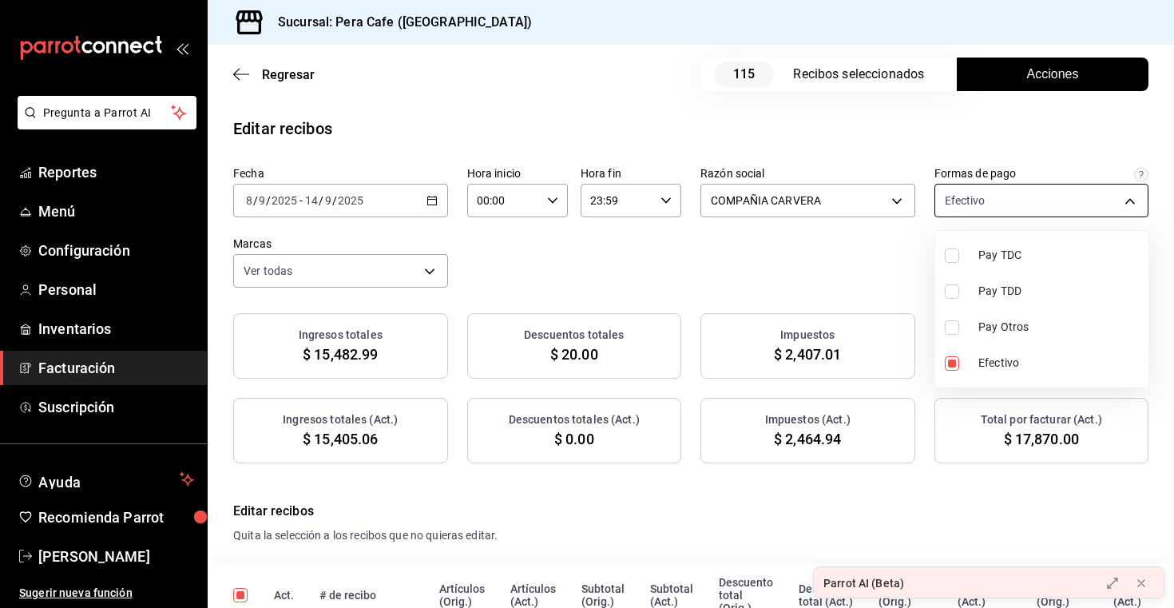
click at [997, 192] on body "Pregunta a Parrot AI Reportes Menú Configuración Personal Inventarios Facturaci…" at bounding box center [587, 304] width 1174 height 608
click at [996, 264] on li "Pay TDC" at bounding box center [1041, 255] width 213 height 36
type input "f70868d5-66fe-4adb-8e33-2d490bf073d1,f5a447fc-140d-4175-8a5b-1000d67a963a"
checkbox input "true"
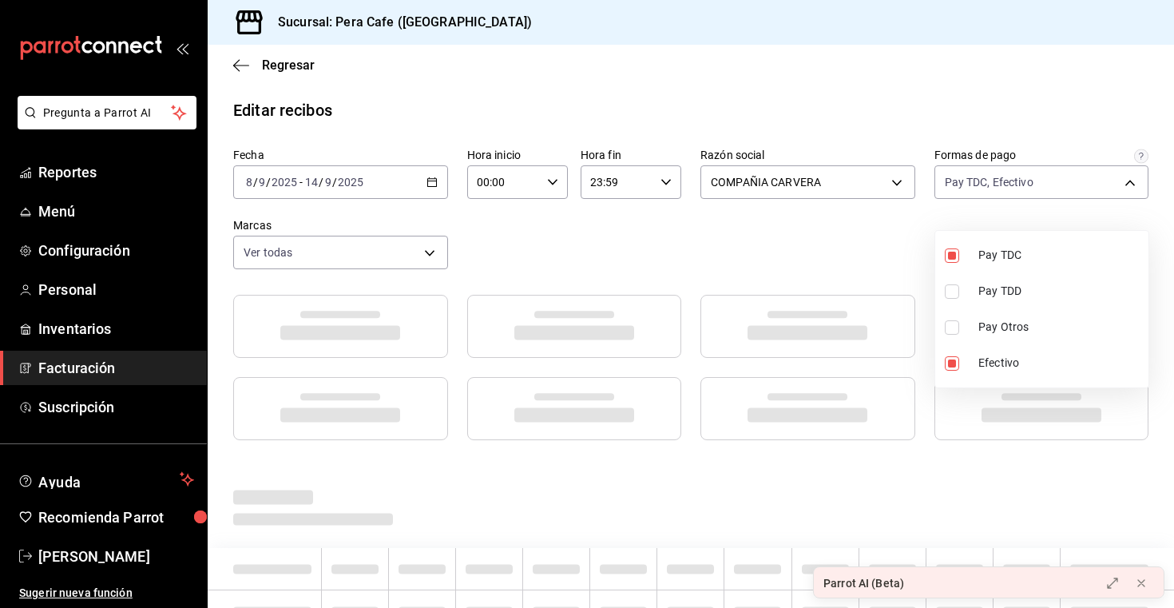
click at [995, 292] on span "Pay TDD" at bounding box center [1060, 291] width 164 height 17
type input "f70868d5-66fe-4adb-8e33-2d490bf073d1,f5a447fc-140d-4175-8a5b-1000d67a963a,e63a4…"
checkbox input "true"
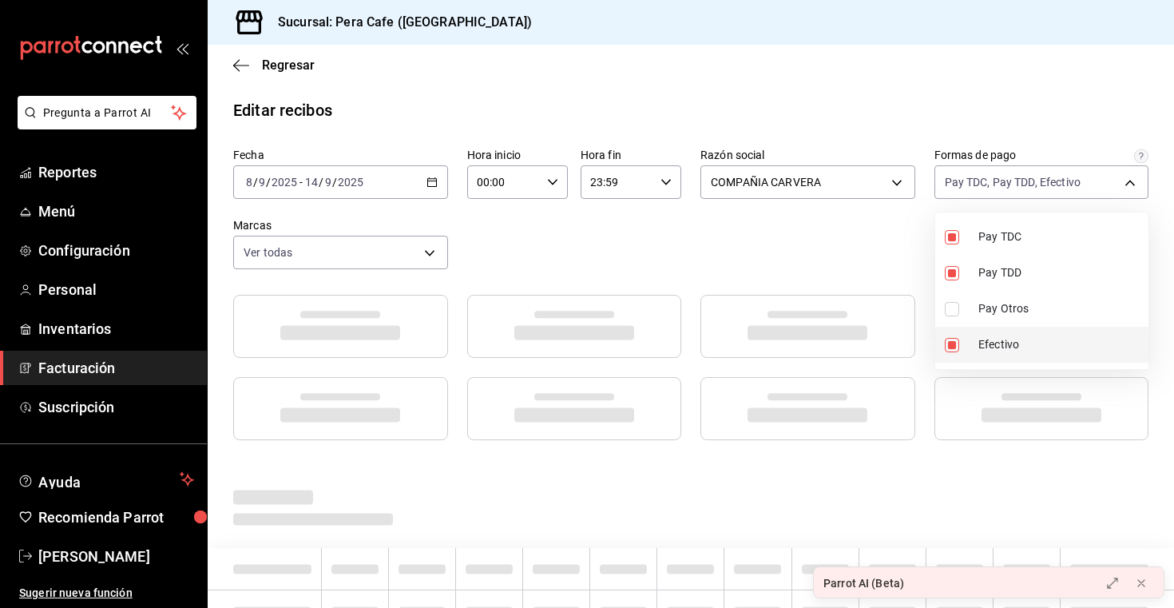
click at [996, 347] on span "Efectivo" at bounding box center [1060, 344] width 164 height 17
type input "f5a447fc-140d-4175-8a5b-1000d67a963a,e63a46f3-08ce-48a4-891e-6177c262d526"
checkbox input "false"
click at [750, 236] on div at bounding box center [587, 304] width 1174 height 608
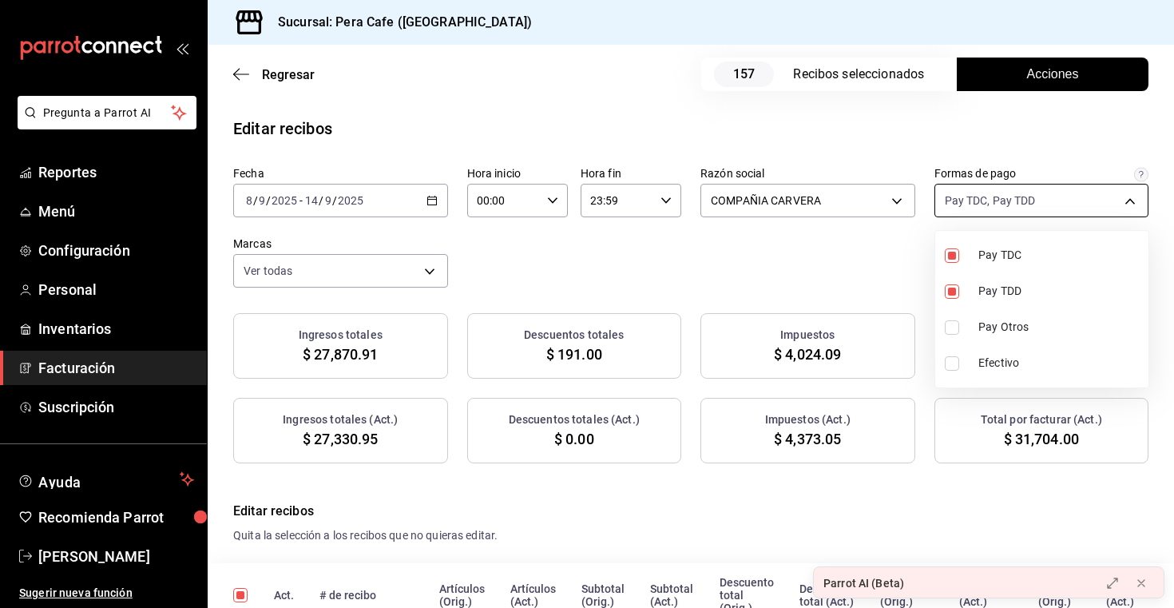
click at [1005, 204] on body "Pregunta a Parrot AI Reportes Menú Configuración Personal Inventarios Facturaci…" at bounding box center [587, 304] width 1174 height 608
click at [981, 362] on span "Efectivo" at bounding box center [1060, 363] width 164 height 17
type input "f5a447fc-140d-4175-8a5b-1000d67a963a,e63a46f3-08ce-48a4-891e-6177c262d526,f7086…"
checkbox input "true"
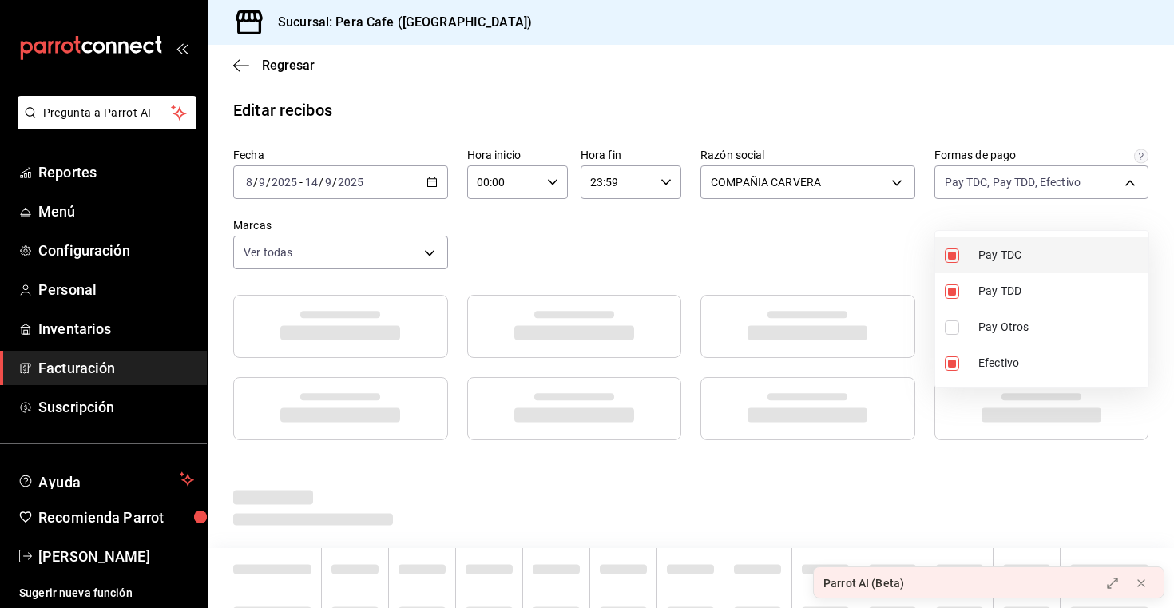
click at [1012, 260] on span "Pay TDC" at bounding box center [1060, 255] width 164 height 17
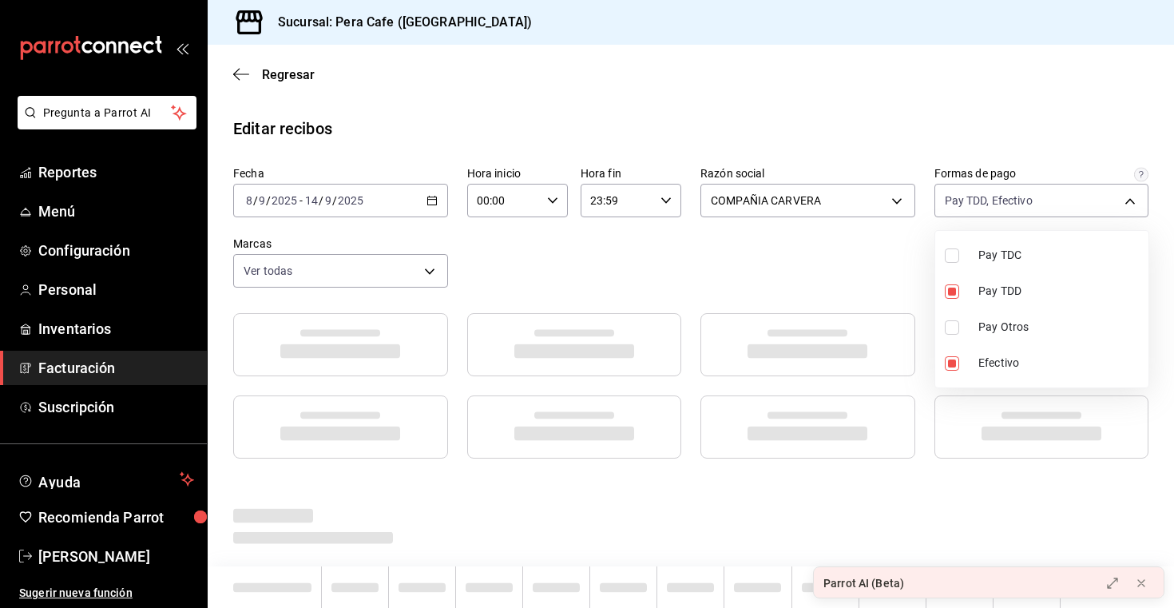
type input "e63a46f3-08ce-48a4-891e-6177c262d526,f70868d5-66fe-4adb-8e33-2d490bf073d1"
checkbox input "false"
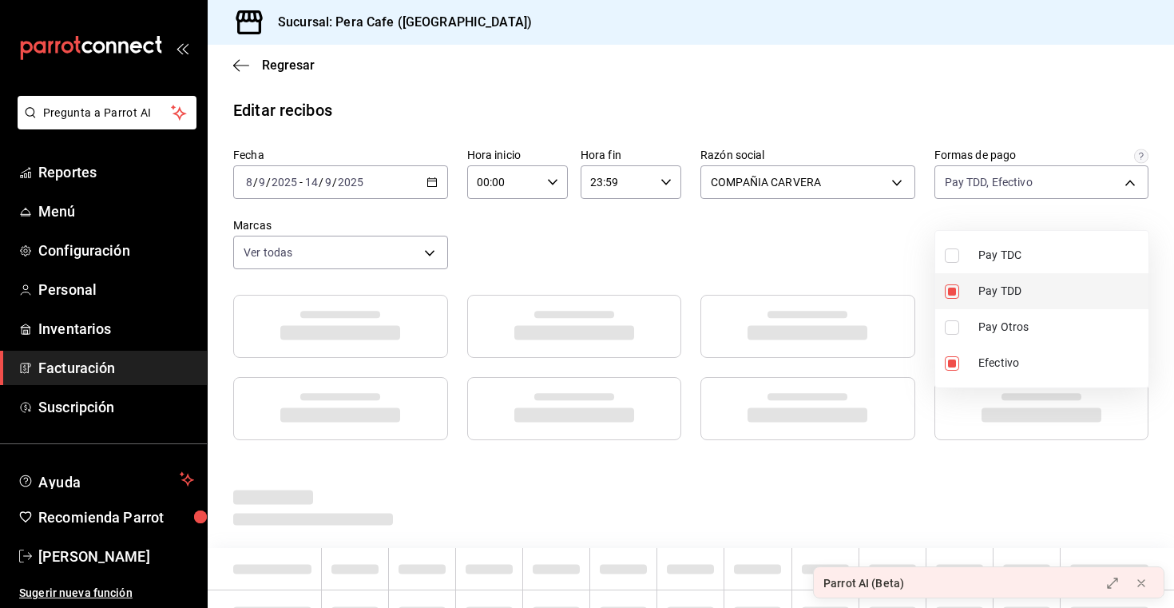
click at [1007, 286] on span "Pay TDD" at bounding box center [1060, 291] width 164 height 17
type input "f70868d5-66fe-4adb-8e33-2d490bf073d1"
checkbox input "false"
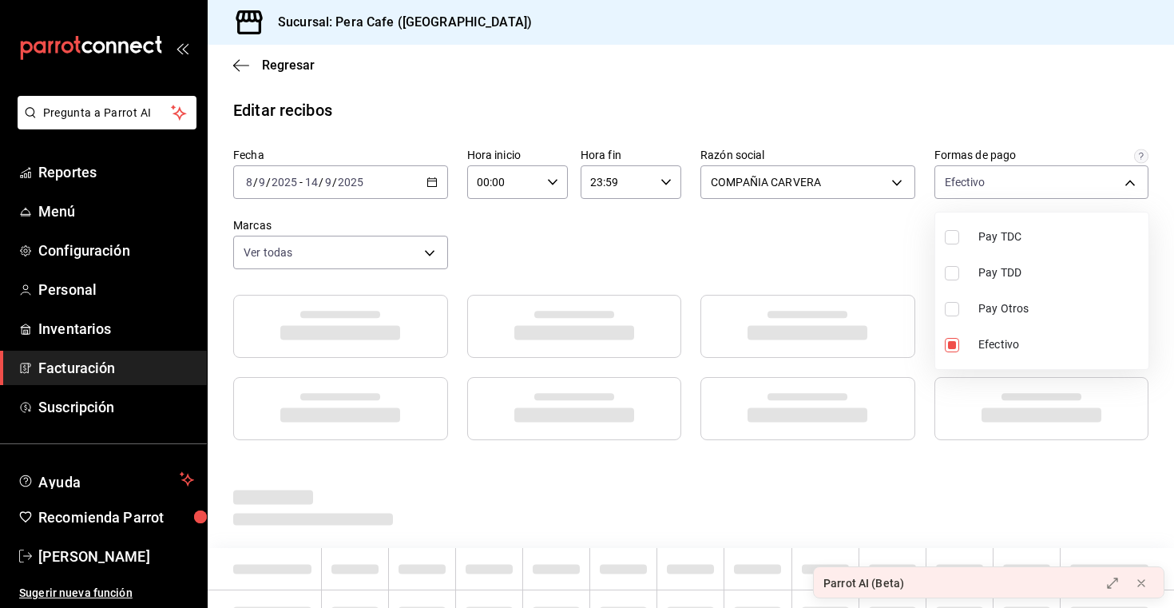
click at [852, 264] on div at bounding box center [587, 304] width 1174 height 608
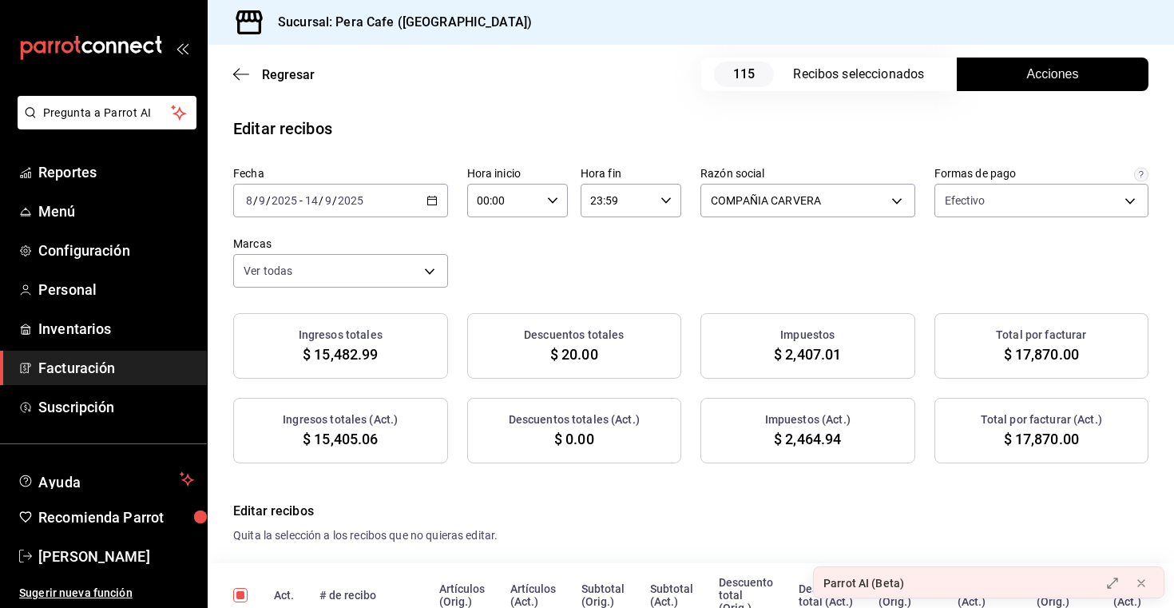
click at [1018, 76] on button "Acciones" at bounding box center [1053, 74] width 192 height 34
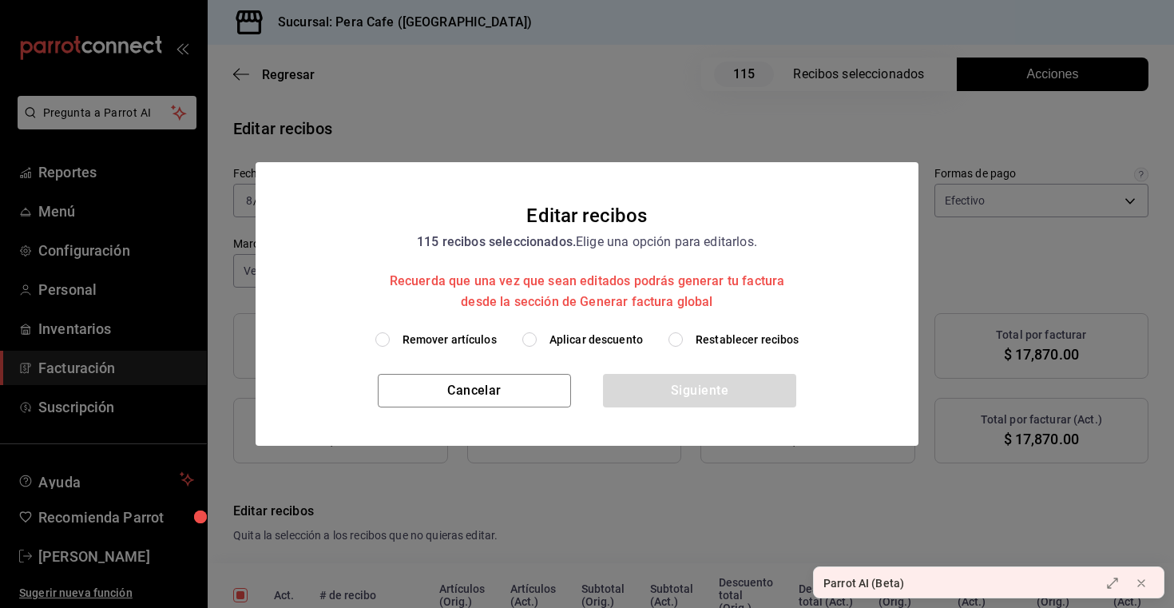
click at [611, 341] on span "Aplicar descuento" at bounding box center [595, 339] width 93 height 17
click at [537, 341] on input "Aplicar descuento" at bounding box center [529, 339] width 14 height 14
radio input "true"
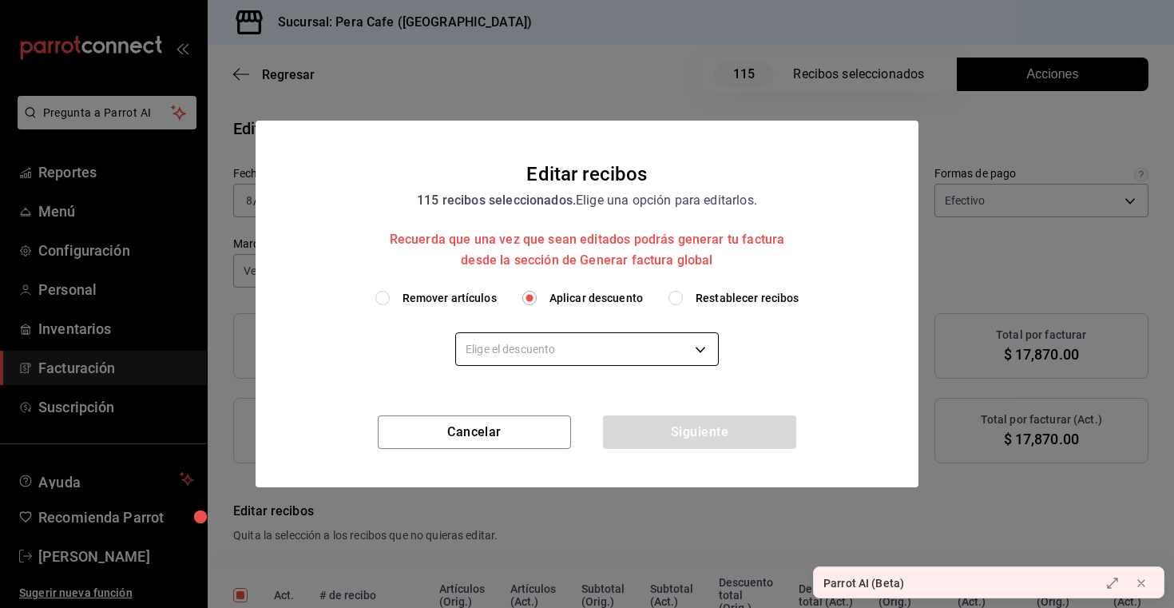
click at [611, 346] on body "Pregunta a Parrot AI Reportes Menú Configuración Personal Inventarios Facturaci…" at bounding box center [587, 304] width 1174 height 608
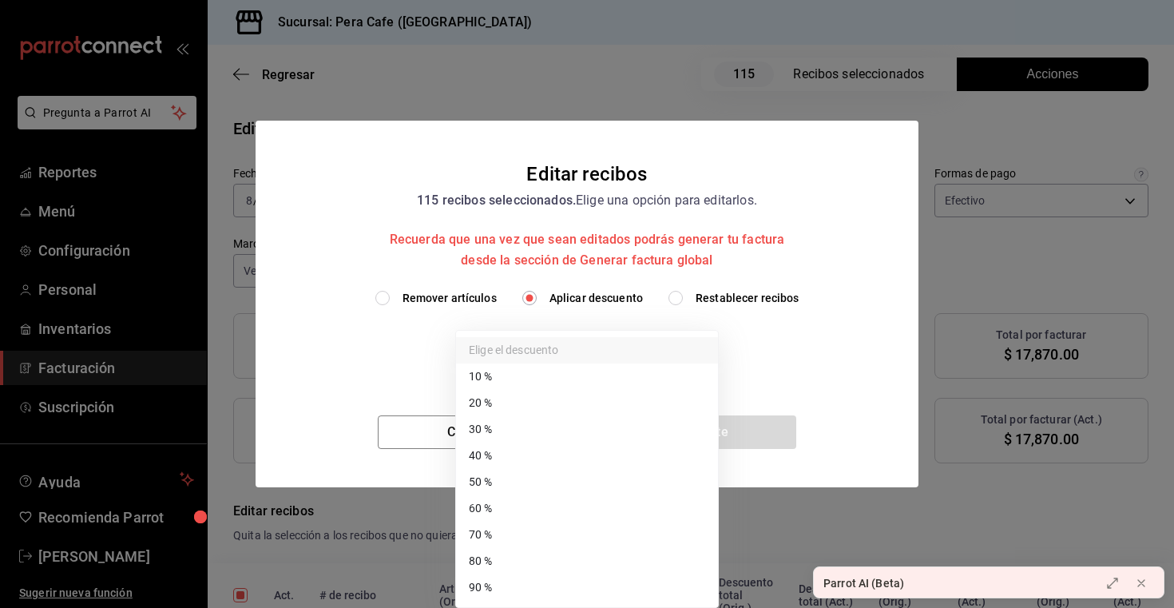
click at [540, 502] on li "60 %" at bounding box center [587, 508] width 262 height 26
type input "60"
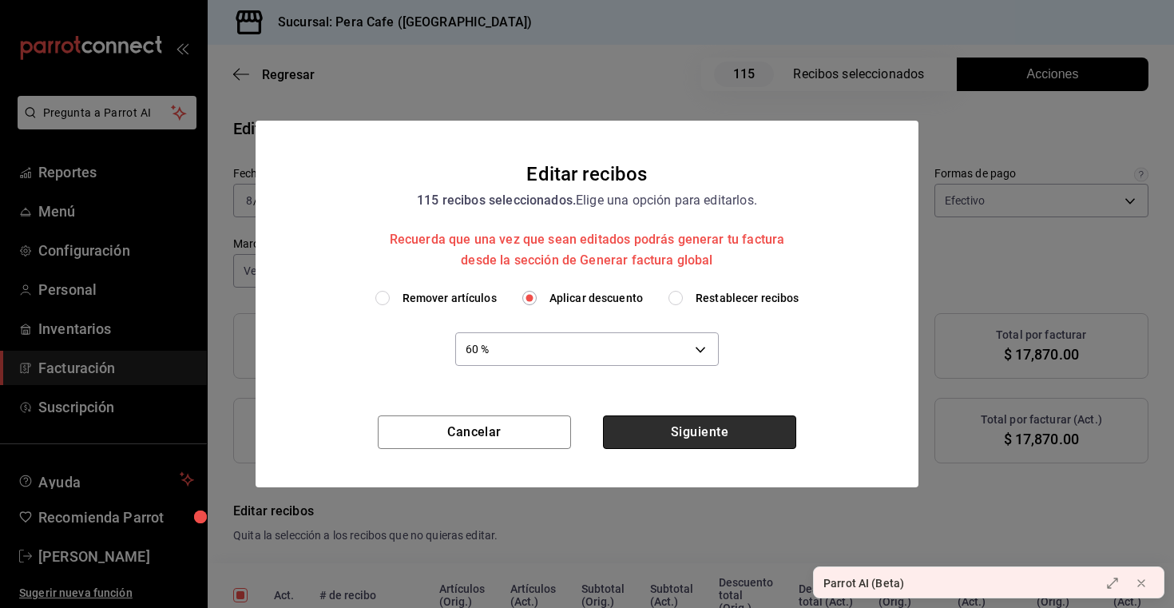
click at [671, 426] on button "Siguiente" at bounding box center [699, 432] width 193 height 34
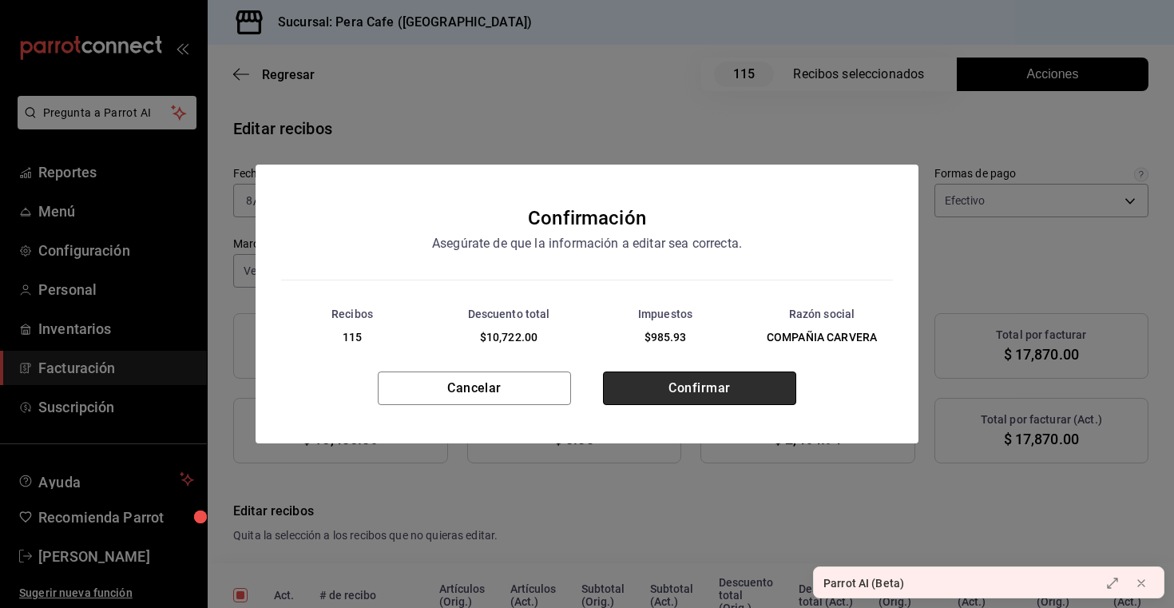
click at [707, 378] on button "Confirmar" at bounding box center [699, 388] width 193 height 34
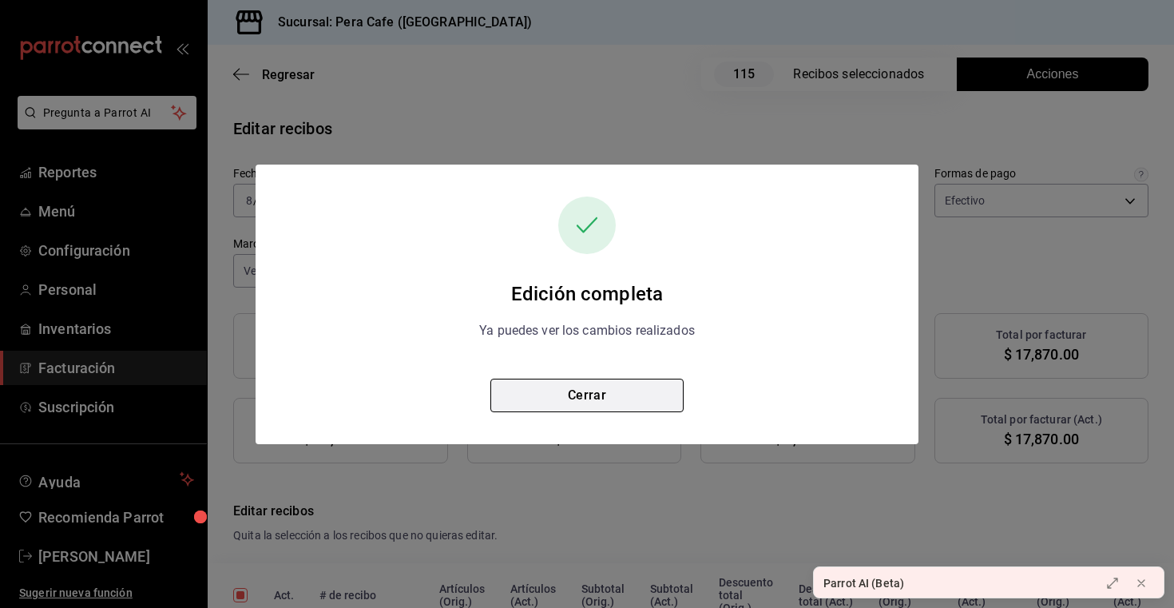
click at [614, 391] on button "Cerrar" at bounding box center [586, 395] width 193 height 34
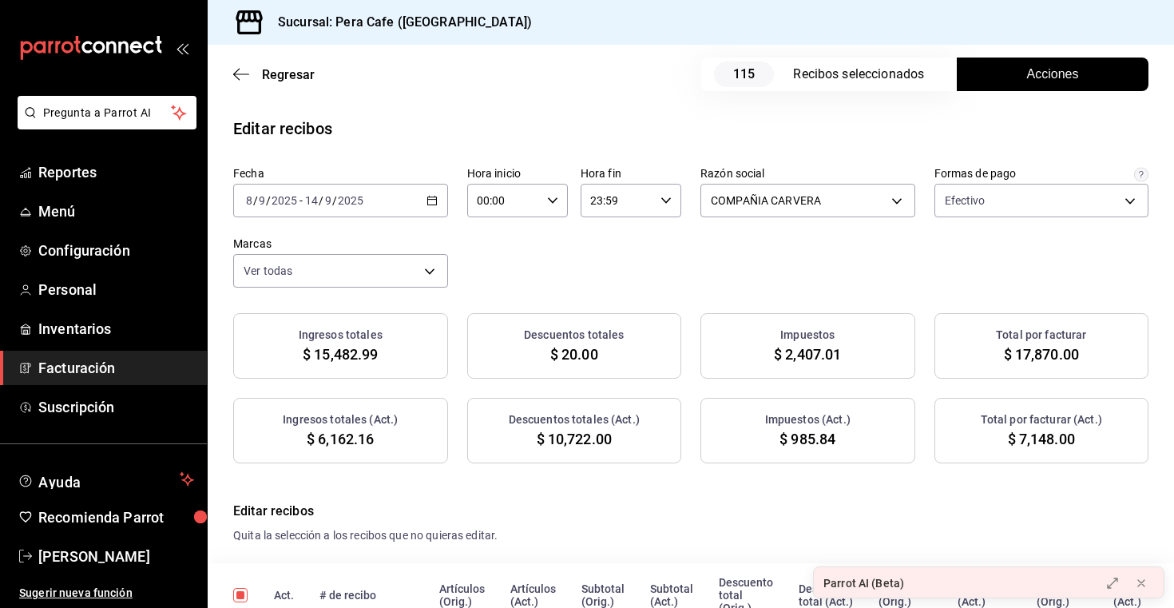
click at [1072, 78] on span "Acciones" at bounding box center [1053, 74] width 52 height 19
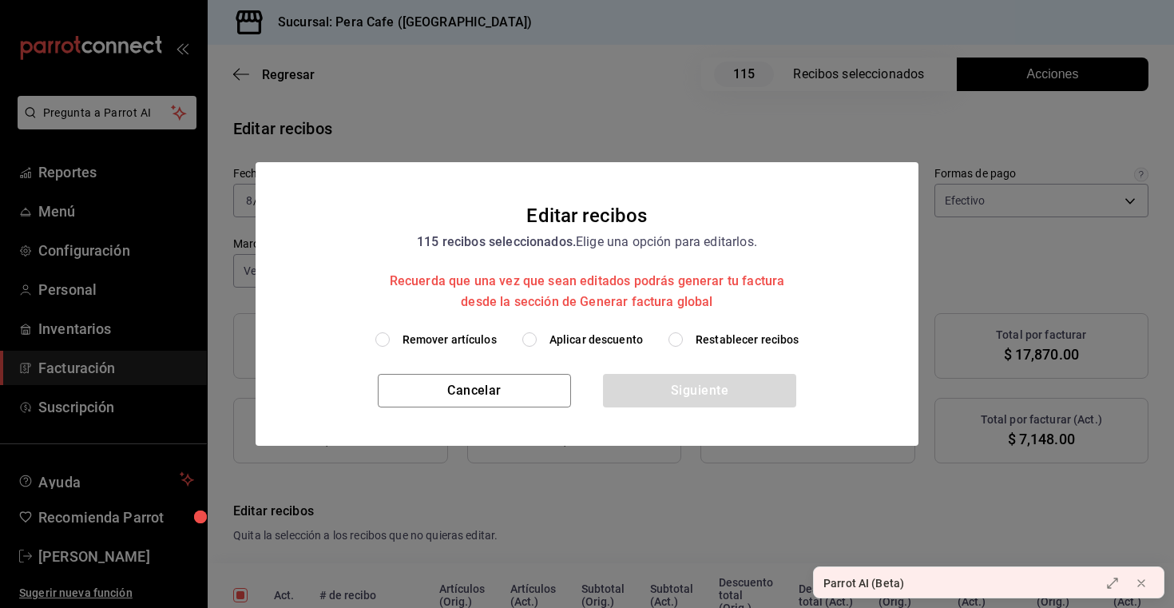
click at [680, 336] on input "Restablecer recibos" at bounding box center [675, 339] width 14 height 14
radio input "true"
click at [680, 391] on button "Siguiente" at bounding box center [699, 391] width 193 height 34
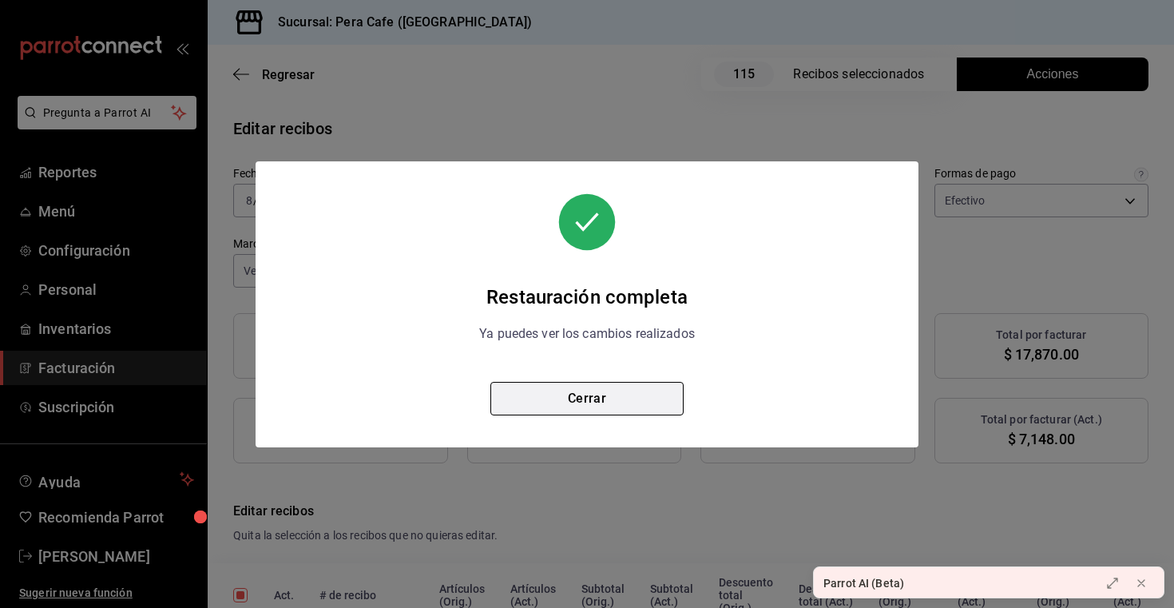
click at [620, 398] on button "Cerrar" at bounding box center [586, 399] width 193 height 34
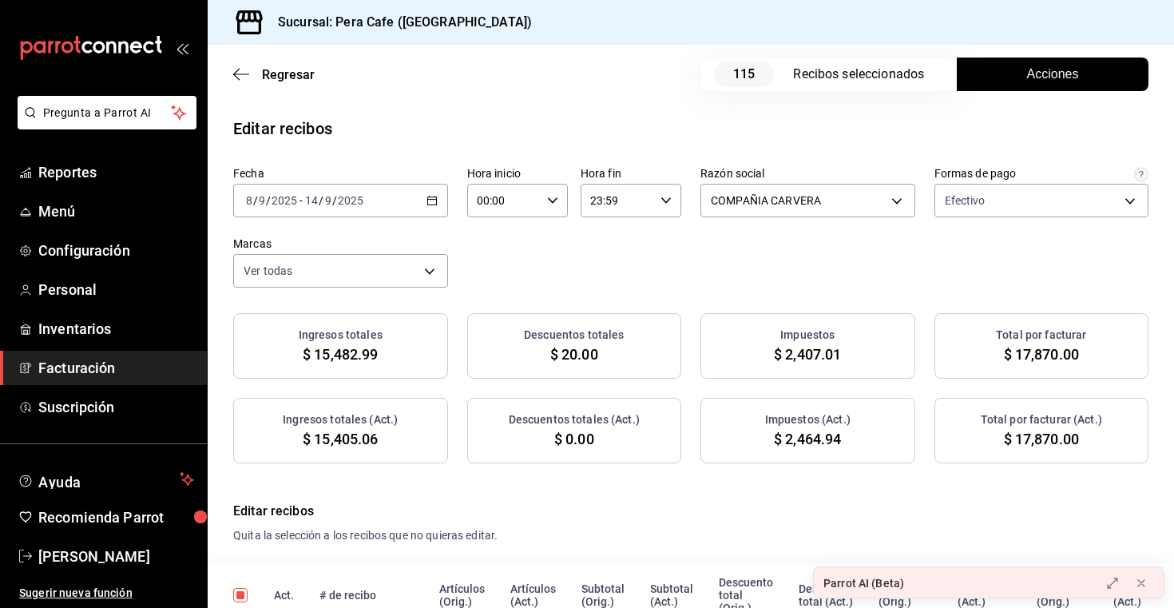
click at [1022, 63] on button "Acciones" at bounding box center [1053, 74] width 192 height 34
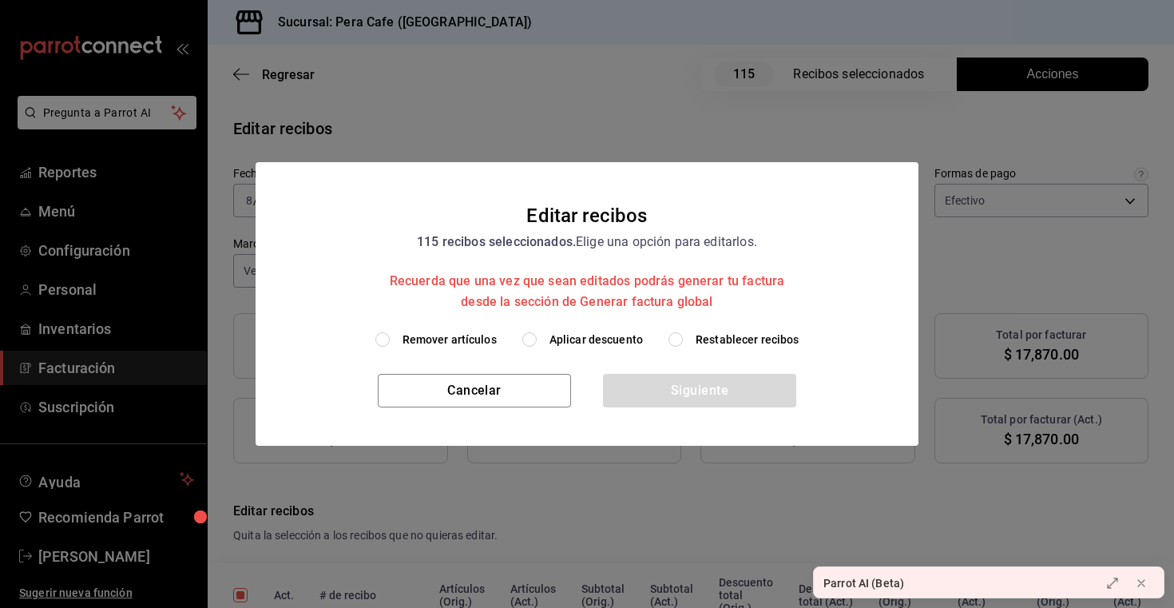
click at [583, 339] on span "Aplicar descuento" at bounding box center [595, 339] width 93 height 17
click at [537, 339] on input "Aplicar descuento" at bounding box center [529, 339] width 14 height 14
radio input "true"
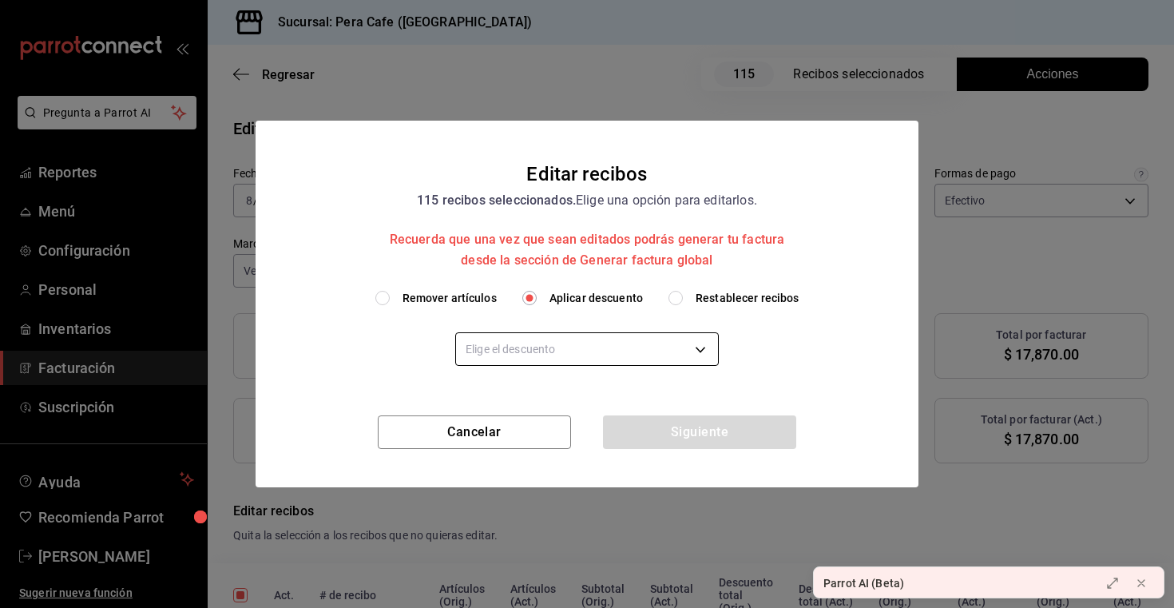
click at [551, 350] on body "Pregunta a Parrot AI Reportes Menú Configuración Personal Inventarios Facturaci…" at bounding box center [587, 304] width 1174 height 608
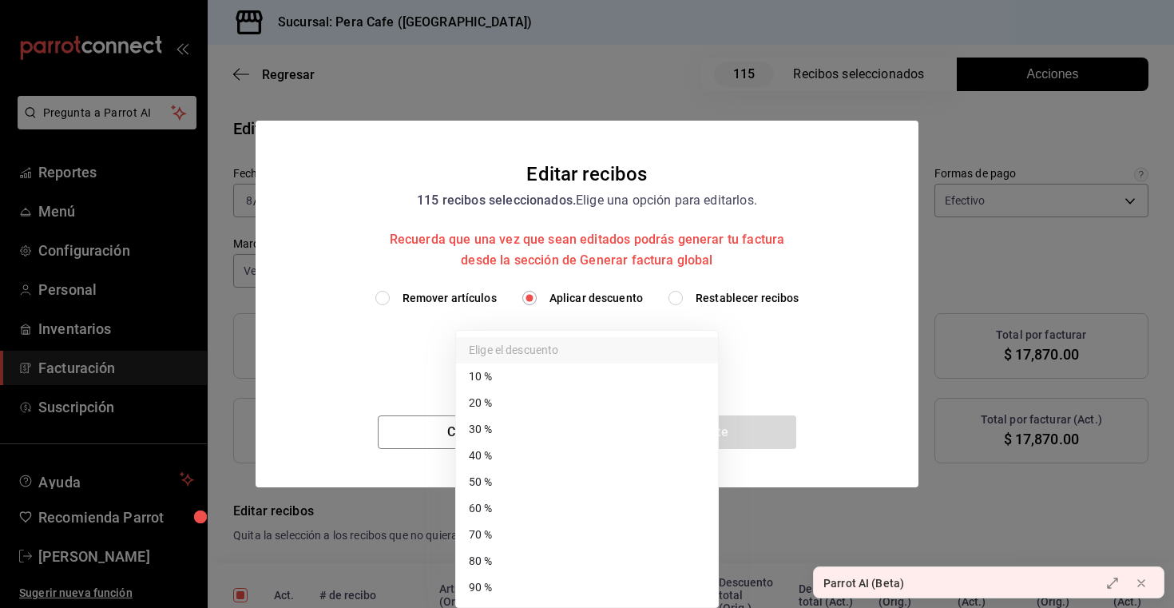
click at [509, 510] on li "60 %" at bounding box center [587, 508] width 262 height 26
type input "60"
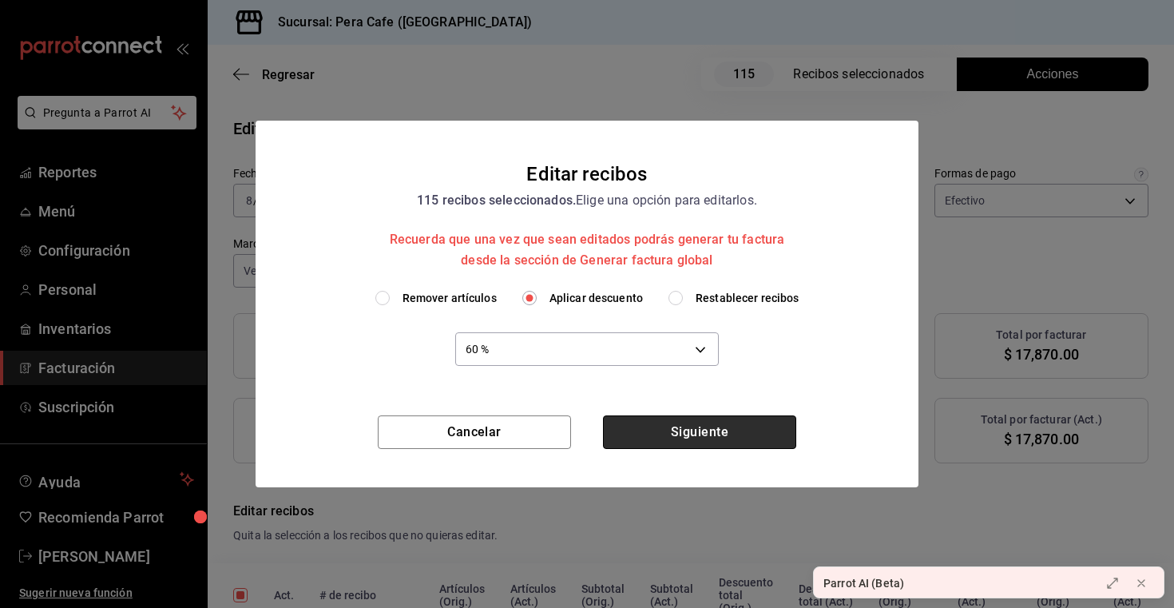
click at [667, 432] on button "Siguiente" at bounding box center [699, 432] width 193 height 34
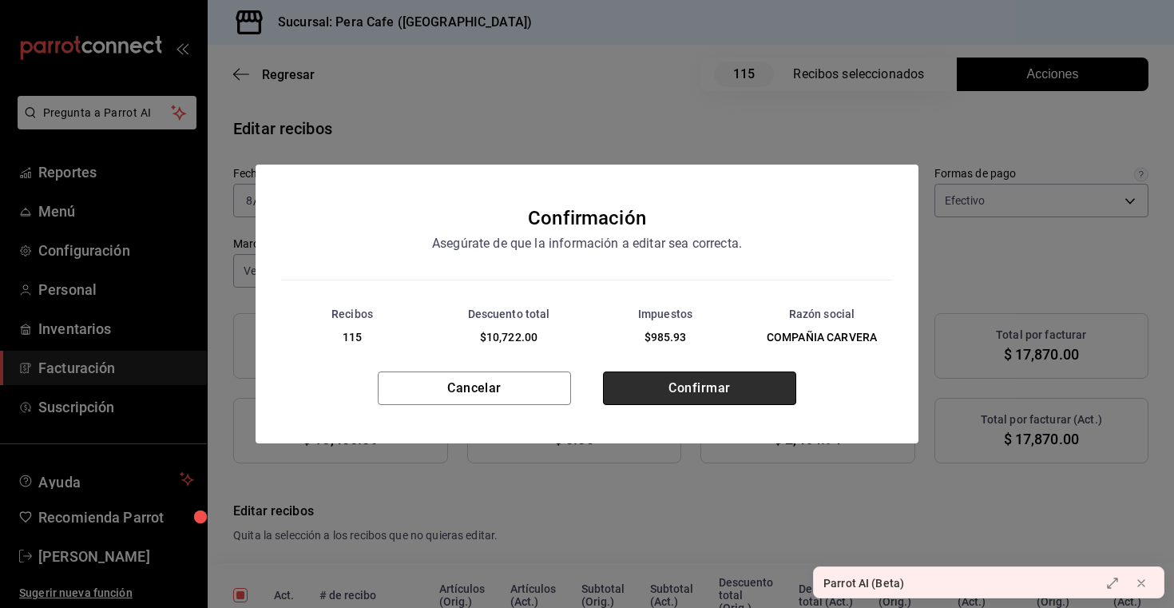
click at [667, 391] on button "Confirmar" at bounding box center [699, 388] width 193 height 34
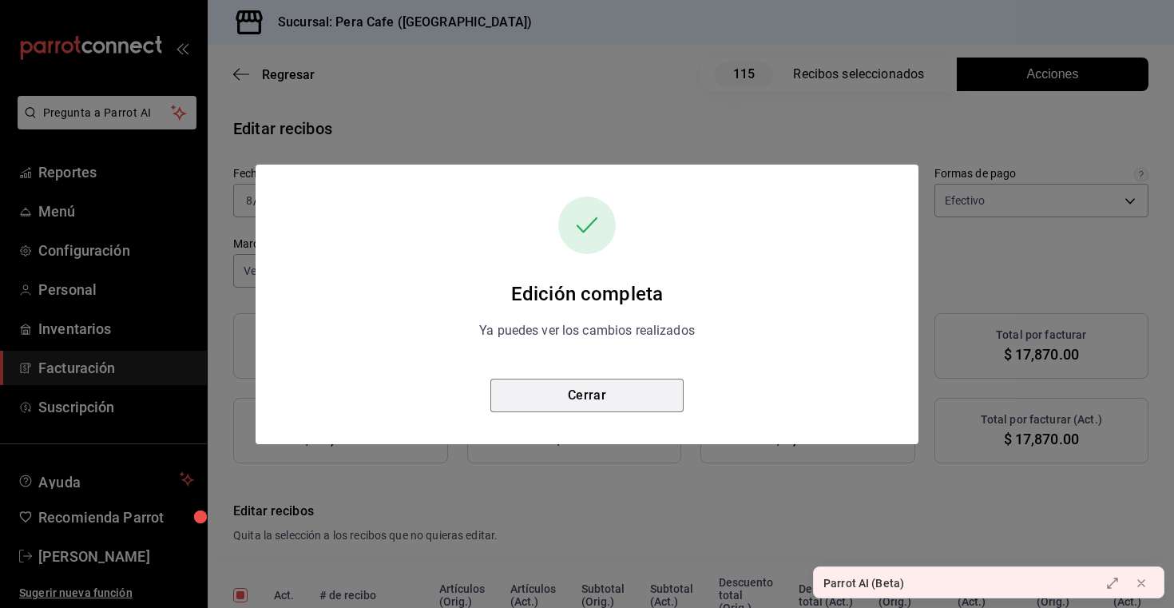
click at [667, 391] on button "Cerrar" at bounding box center [586, 395] width 193 height 34
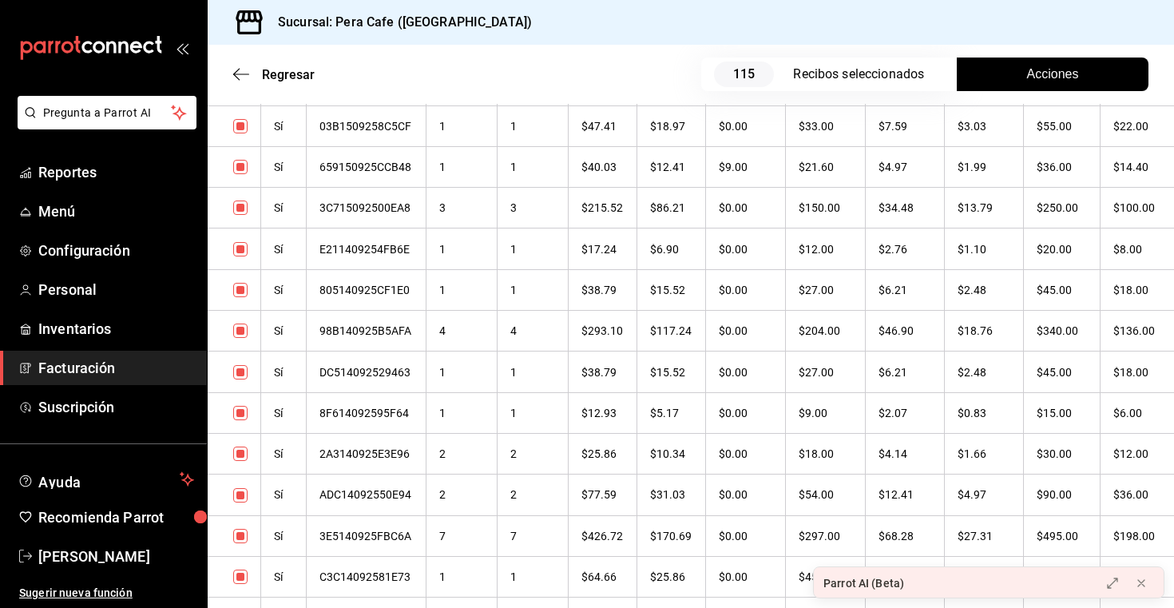
scroll to position [1120, 0]
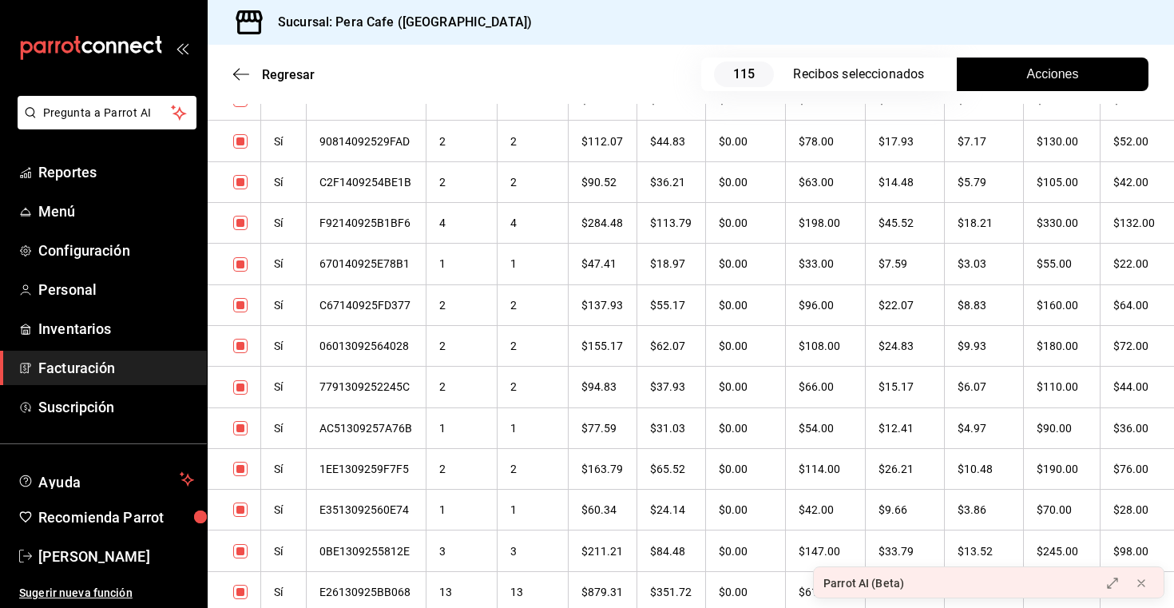
click at [102, 363] on span "Facturación" at bounding box center [116, 368] width 156 height 22
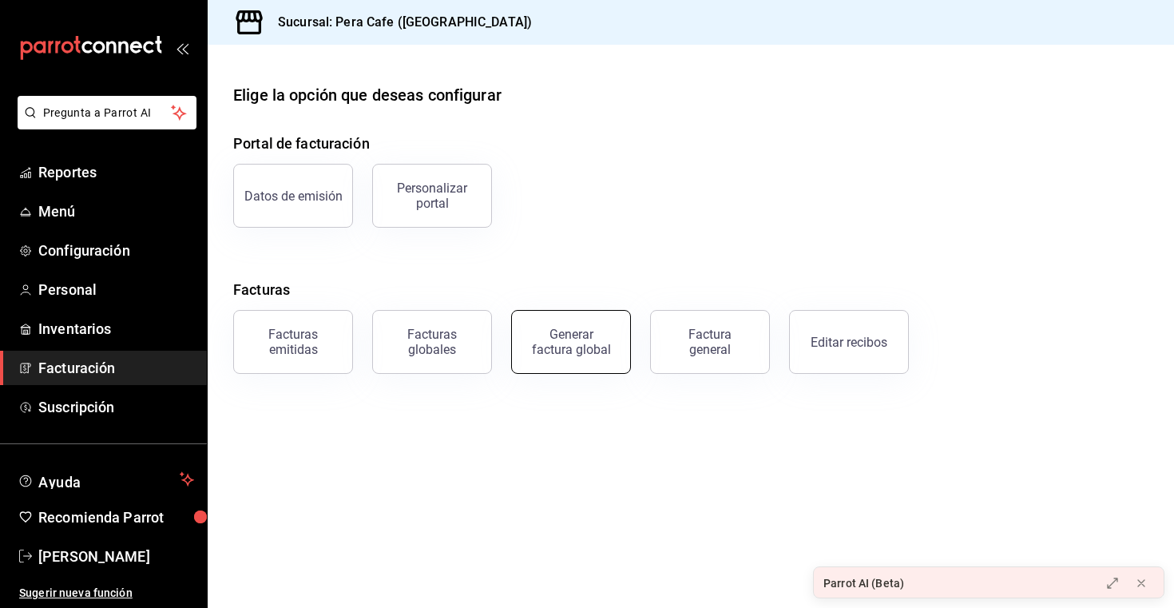
click at [541, 355] on button "Generar factura global" at bounding box center [571, 342] width 120 height 64
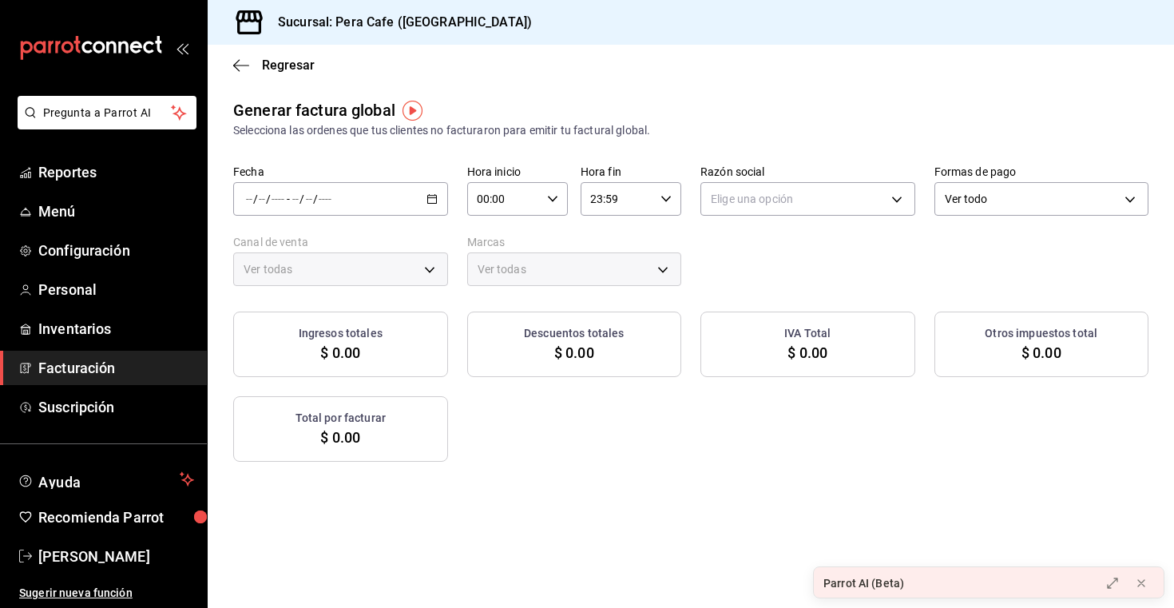
type input "PARROT,UBER_EATS,RAPPI,DIDI_FOOD,ONLINE"
click at [431, 198] on icon "button" at bounding box center [431, 198] width 11 height 11
click at [314, 249] on span "Rango de fechas" at bounding box center [309, 247] width 124 height 17
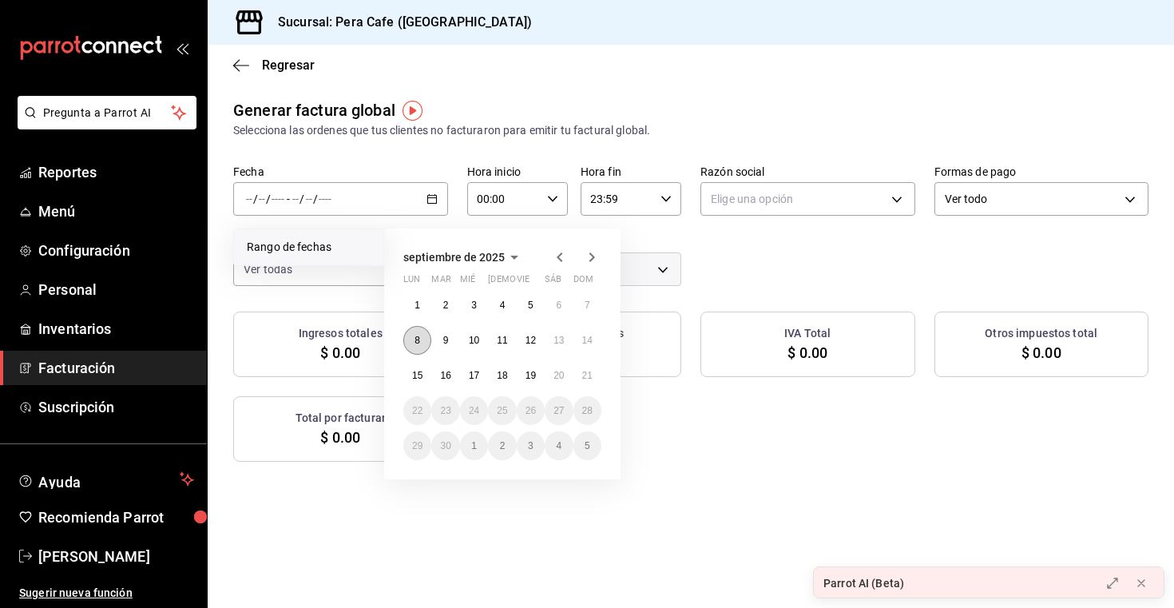
click at [419, 335] on abbr "8" at bounding box center [417, 340] width 6 height 11
click at [596, 337] on button "14" at bounding box center [587, 340] width 28 height 29
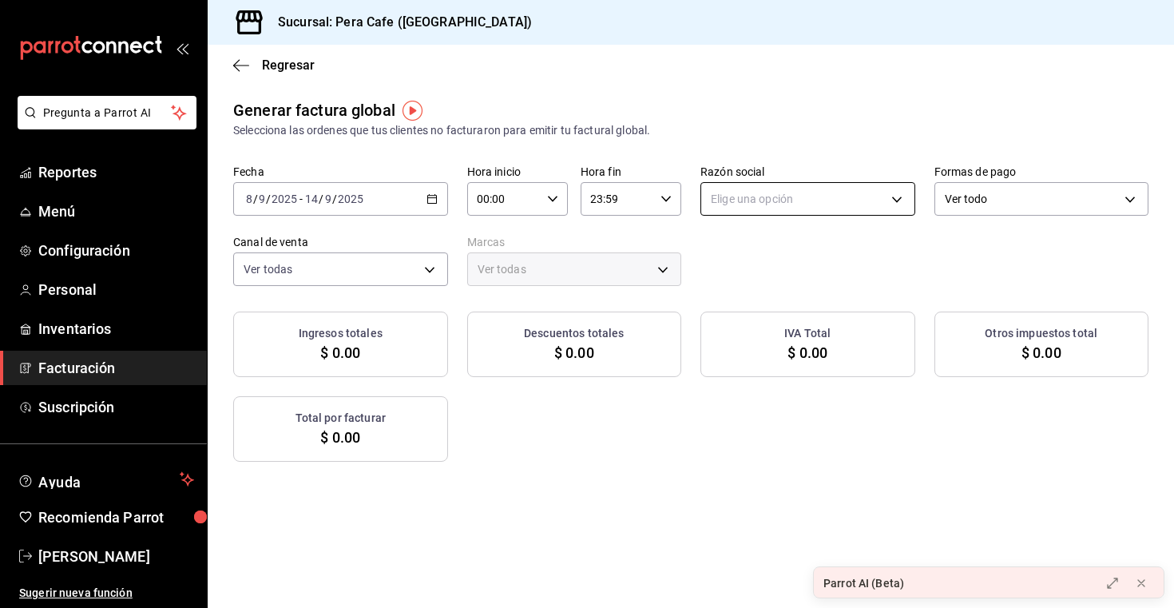
click at [804, 197] on body "Pregunta a Parrot AI Reportes Menú Configuración Personal Inventarios Facturaci…" at bounding box center [587, 304] width 1174 height 608
click at [771, 274] on li "COMPAÑIA CARVERA" at bounding box center [807, 280] width 213 height 30
type input "4e1209d2-c1e5-44c6-b2bc-d0e40aab96cc"
type input "e3303b71-a0bd-4880-a6b0-7e4c58ae3425"
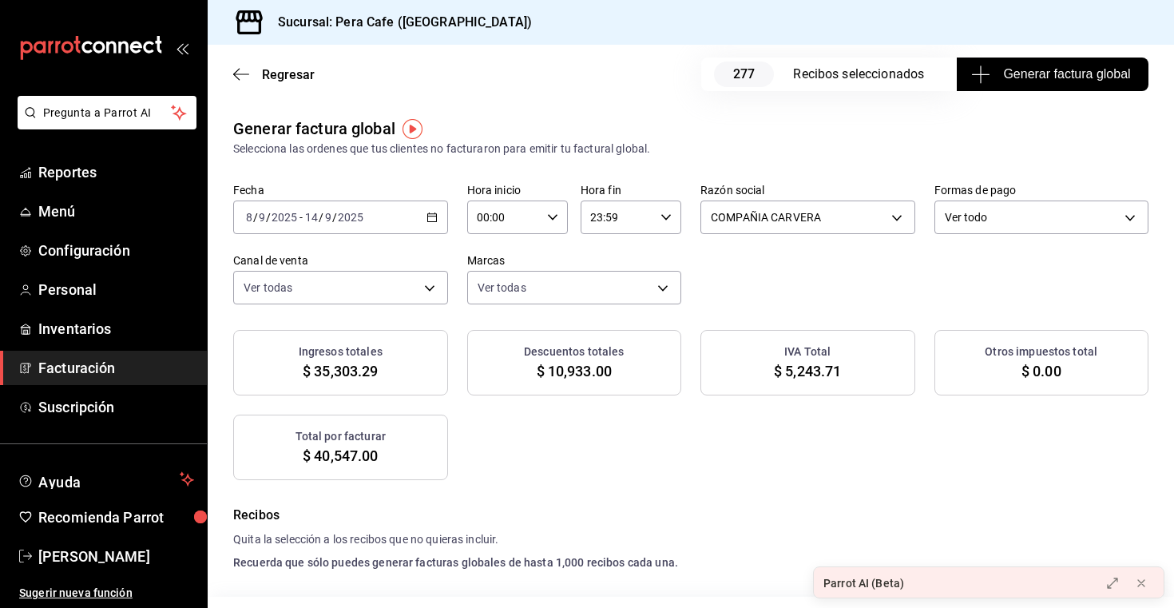
click at [1025, 65] on span "Generar factura global" at bounding box center [1052, 74] width 156 height 19
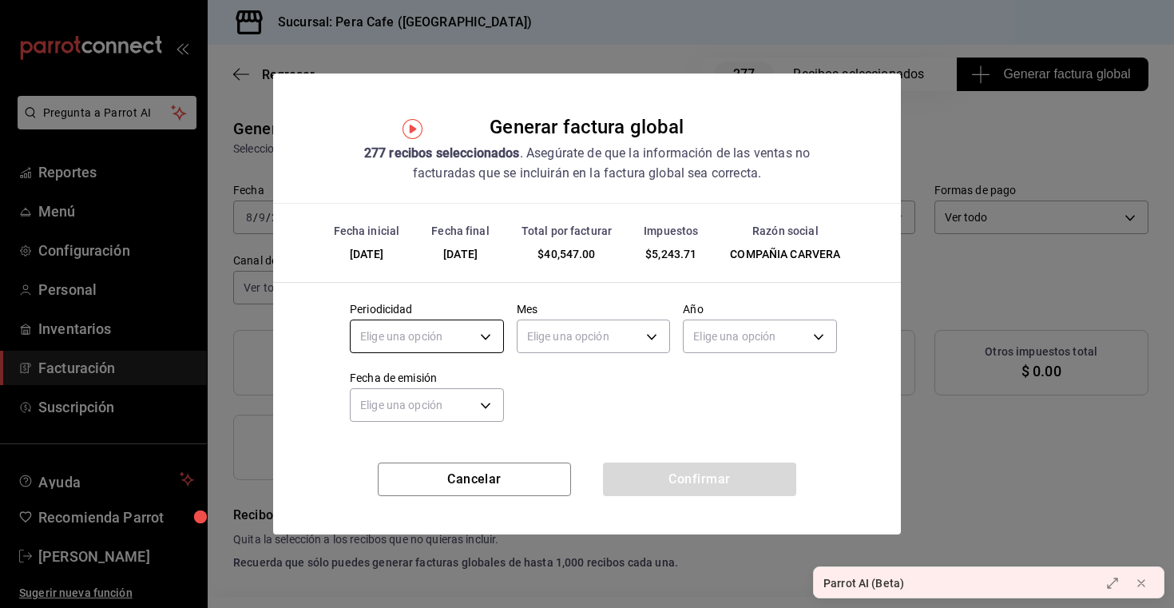
click at [485, 342] on body "Pregunta a Parrot AI Reportes Menú Configuración Personal Inventarios Facturaci…" at bounding box center [587, 304] width 1174 height 608
click at [433, 409] on li "Semanal" at bounding box center [427, 412] width 153 height 26
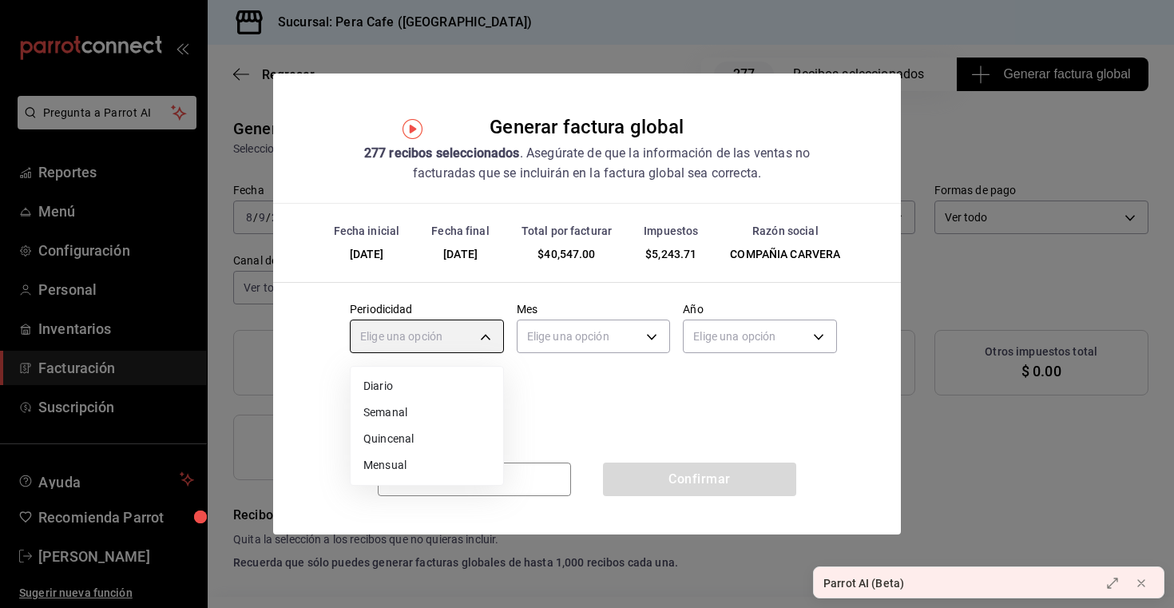
type input "WEEKLY"
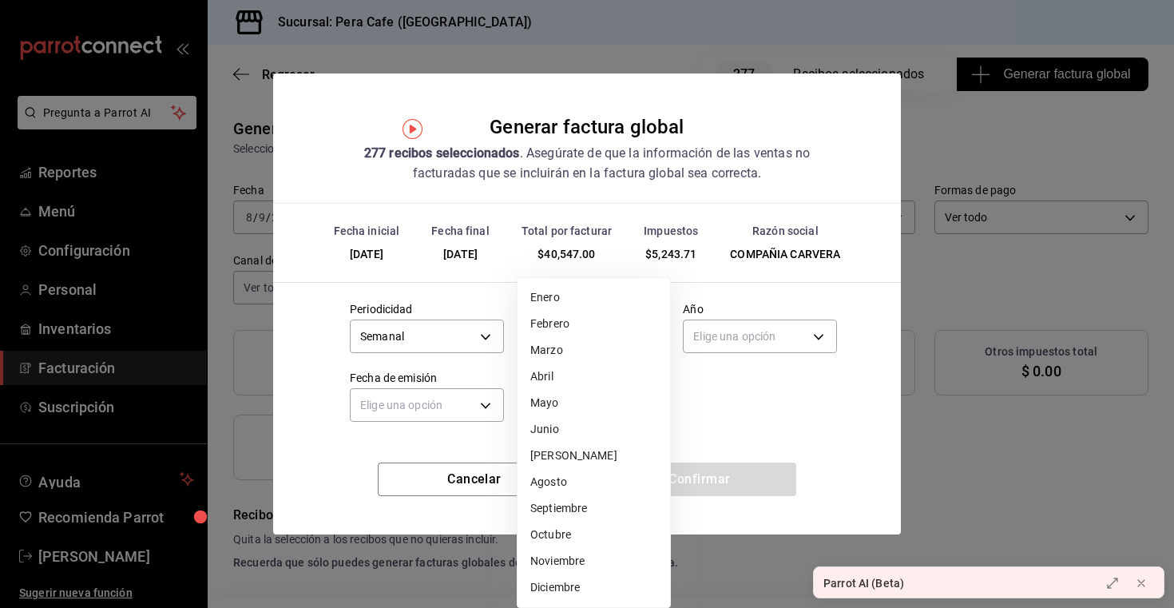
click at [565, 350] on body "Pregunta a Parrot AI Reportes Menú Configuración Personal Inventarios Facturaci…" at bounding box center [587, 304] width 1174 height 608
click at [566, 506] on li "Septiembre" at bounding box center [593, 508] width 153 height 26
type input "9"
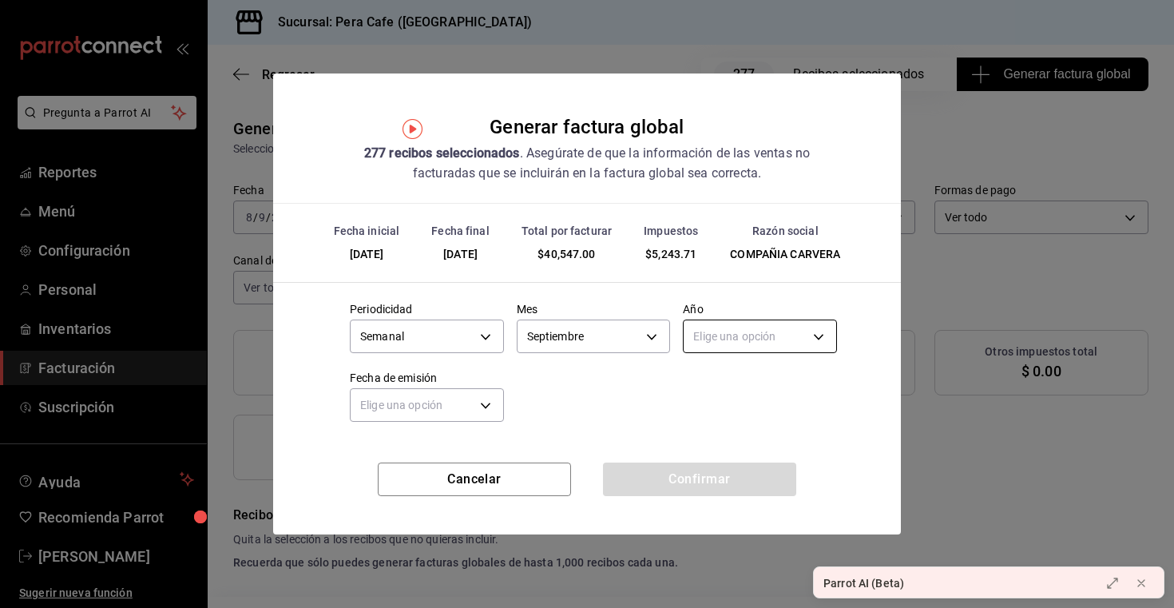
click at [746, 350] on body "Pregunta a Parrot AI Reportes Menú Configuración Personal Inventarios Facturaci…" at bounding box center [587, 304] width 1174 height 608
click at [727, 411] on li "2024" at bounding box center [760, 412] width 153 height 26
type input "2024"
click at [464, 411] on body "Pregunta a Parrot AI Reportes Menú Configuración Personal Inventarios Facturaci…" at bounding box center [587, 304] width 1174 height 608
click at [401, 453] on li "Hoy" at bounding box center [427, 455] width 153 height 26
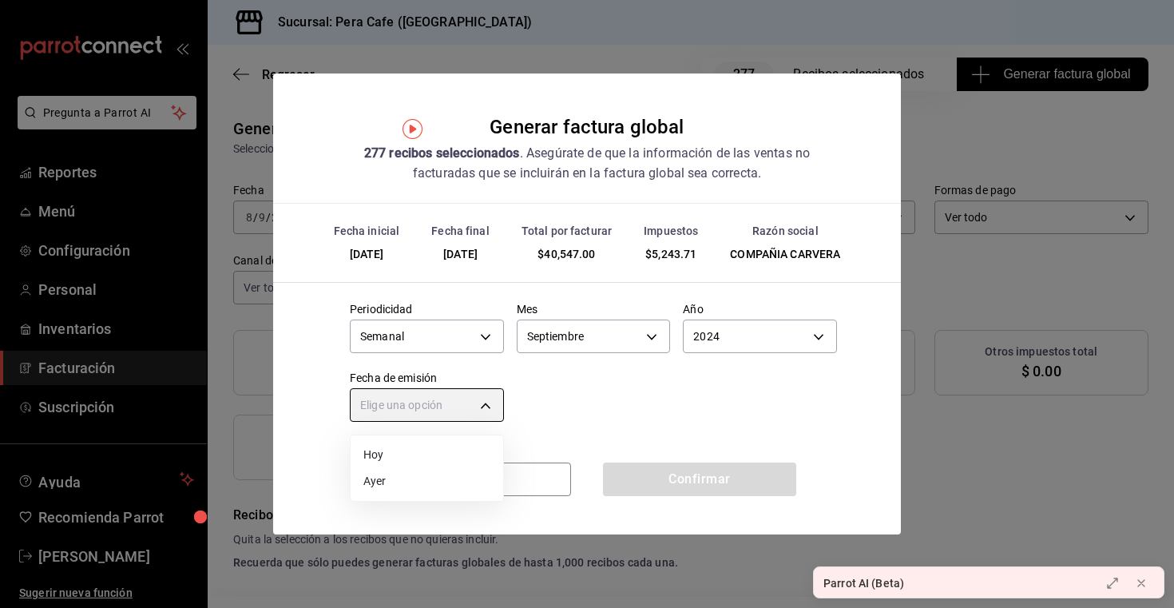
type input "[DATE]"
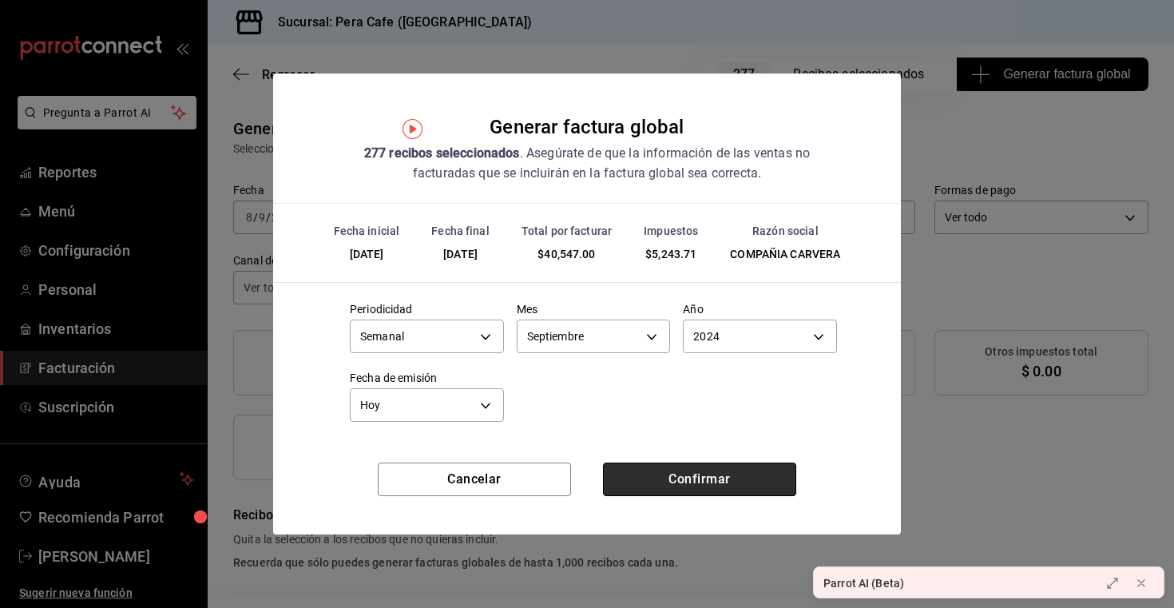
click at [664, 478] on button "Confirmar" at bounding box center [699, 479] width 193 height 34
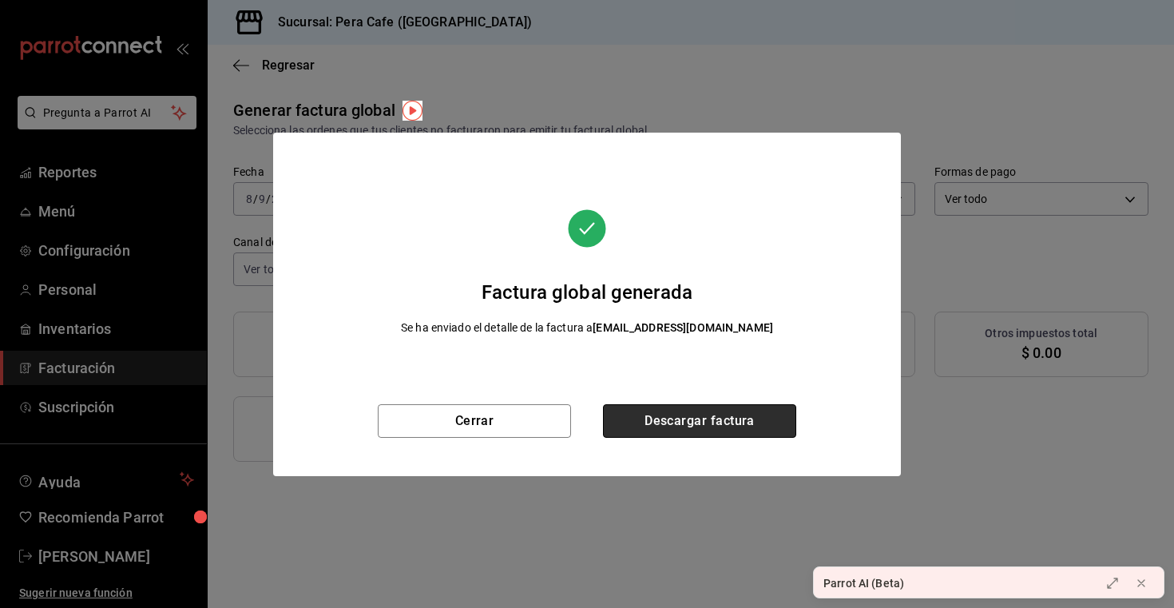
click at [697, 428] on button "Descargar factura" at bounding box center [699, 421] width 193 height 34
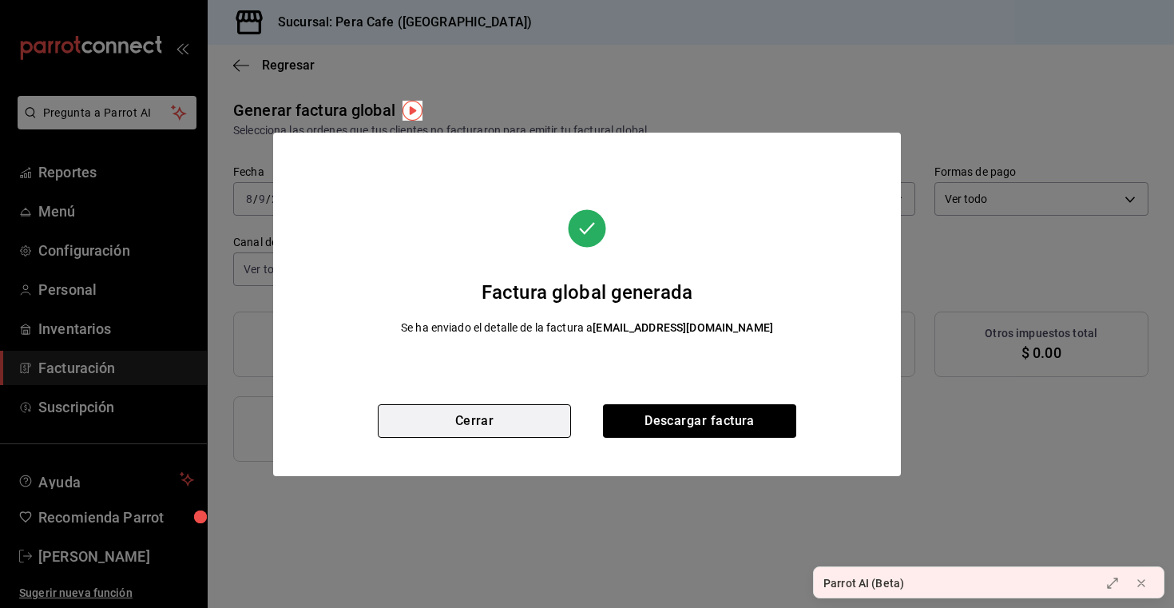
click at [481, 427] on button "Cerrar" at bounding box center [474, 421] width 193 height 34
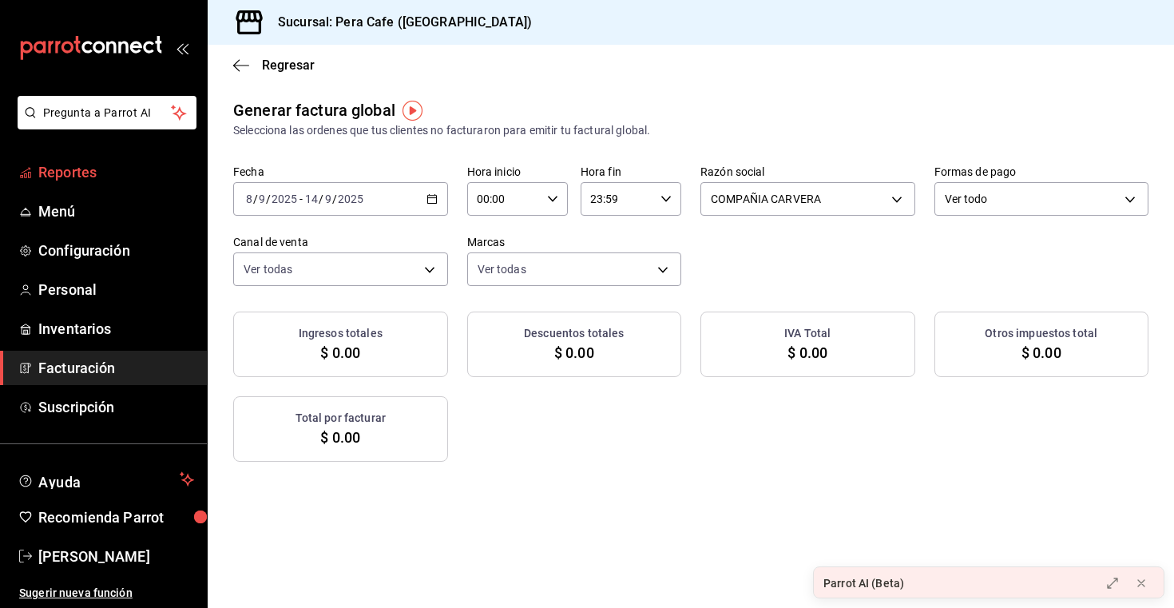
click at [100, 180] on span "Reportes" at bounding box center [116, 172] width 156 height 22
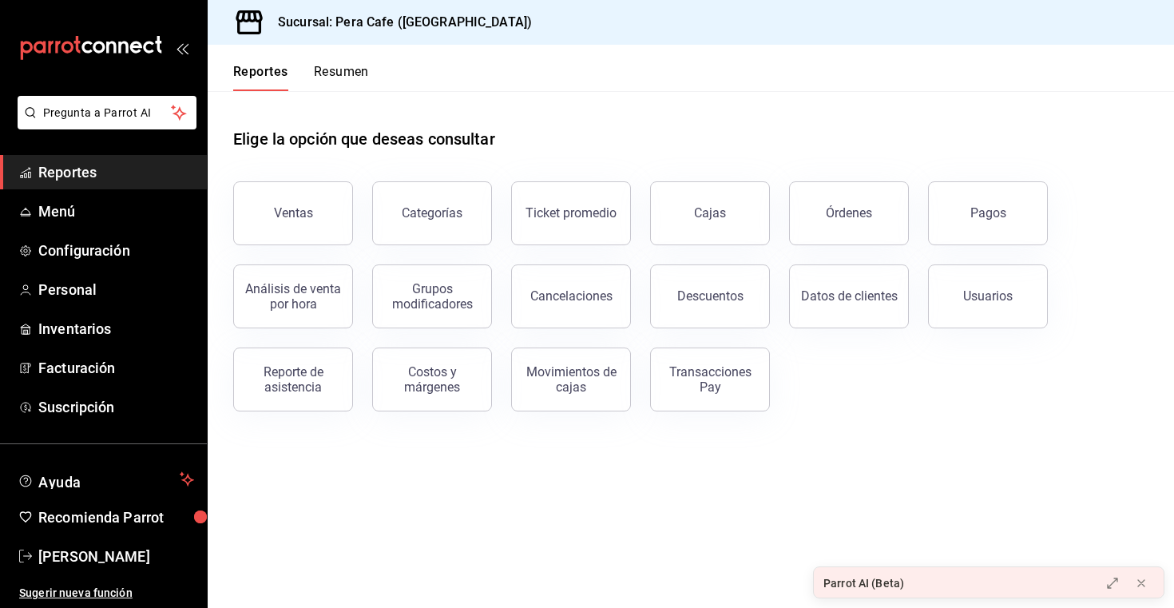
click at [366, 88] on button "Resumen" at bounding box center [341, 77] width 55 height 27
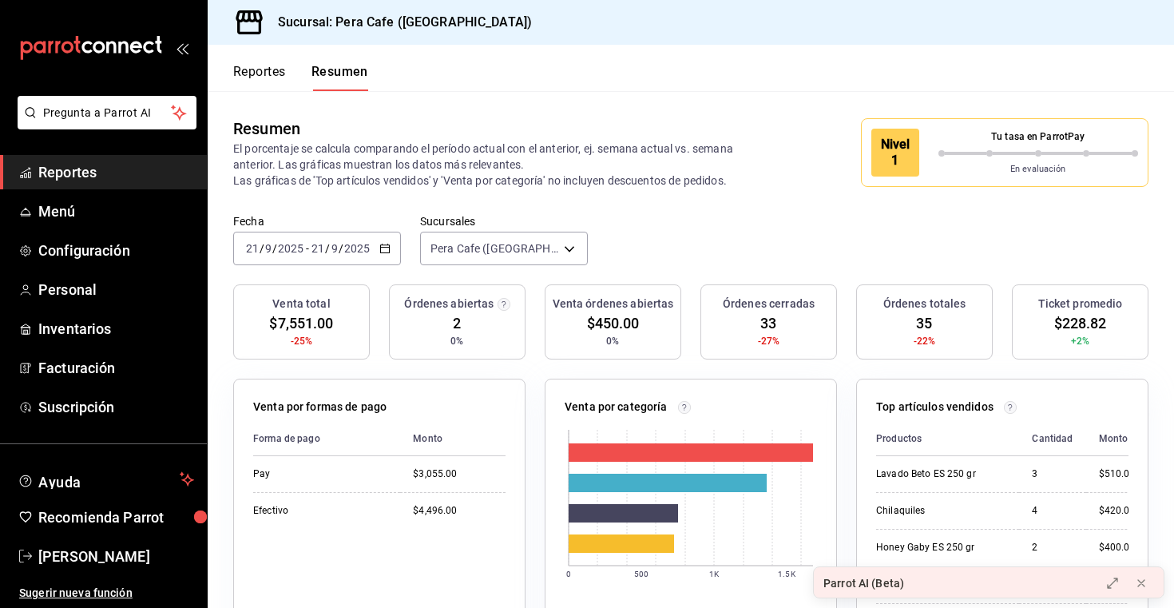
click at [384, 251] on icon "button" at bounding box center [384, 248] width 11 height 11
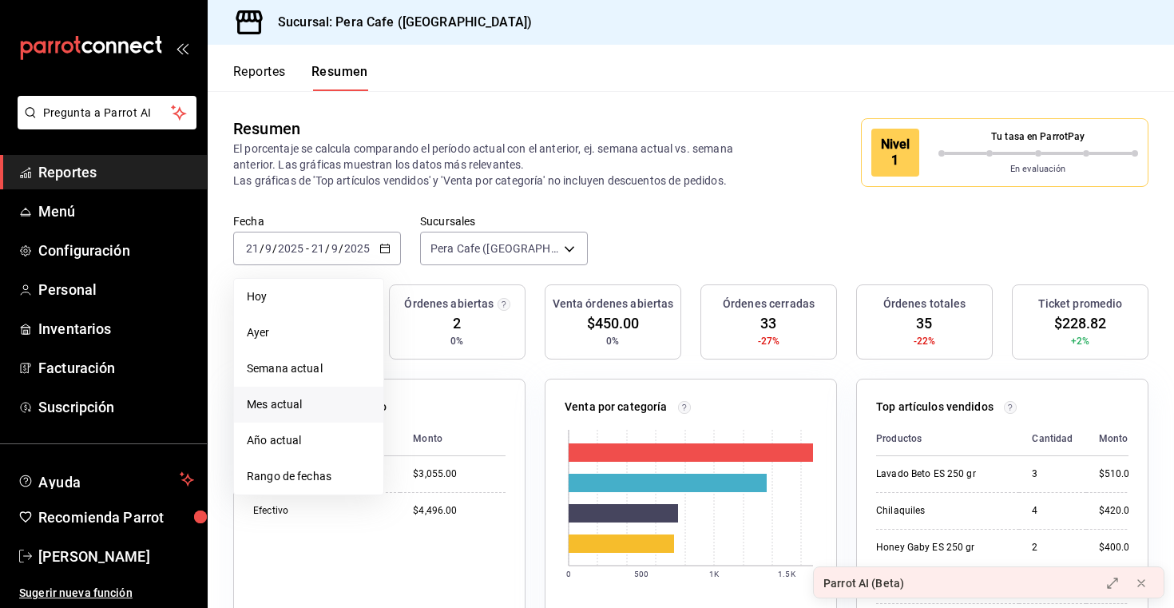
click at [302, 408] on span "Mes actual" at bounding box center [309, 404] width 124 height 17
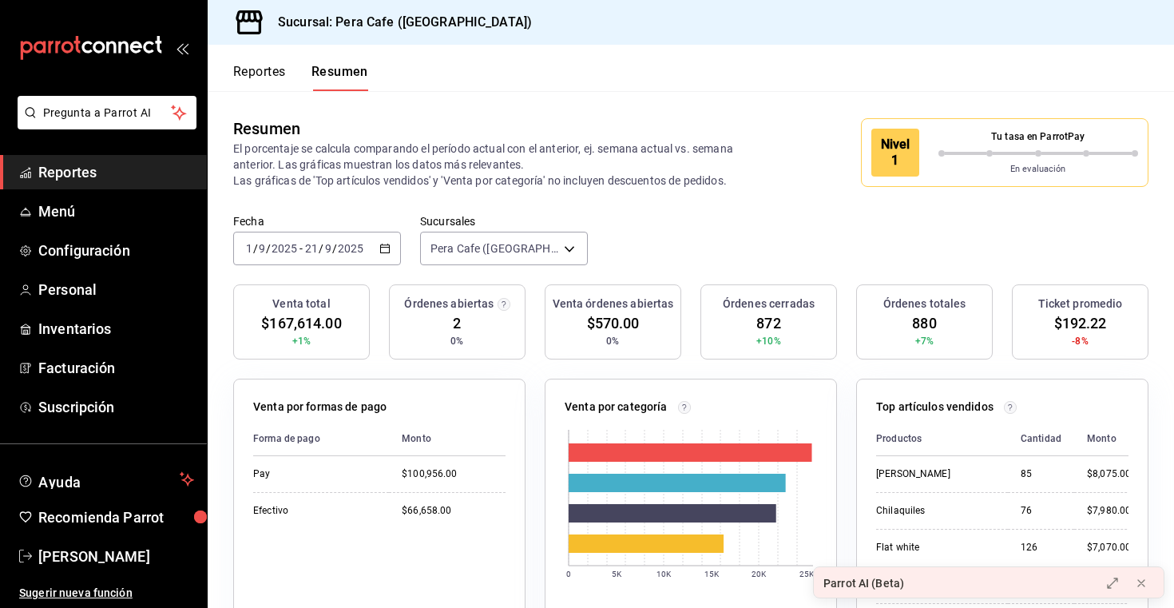
click at [384, 247] on \(Stroke\) "button" at bounding box center [385, 247] width 9 height 1
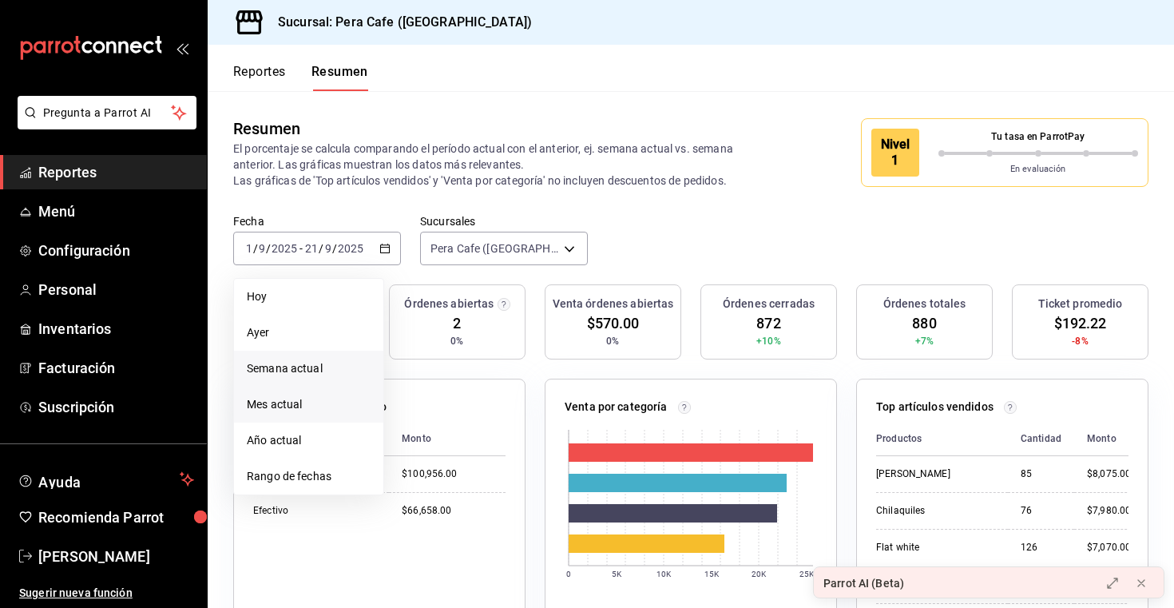
click at [340, 365] on span "Semana actual" at bounding box center [309, 368] width 124 height 17
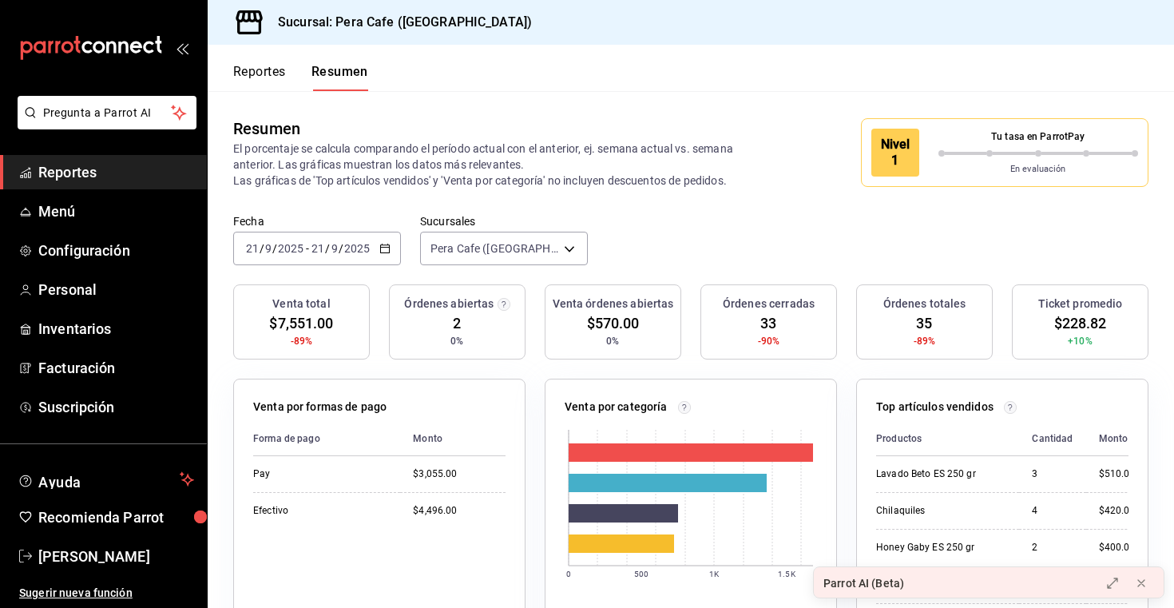
click at [386, 248] on icon "button" at bounding box center [384, 248] width 11 height 11
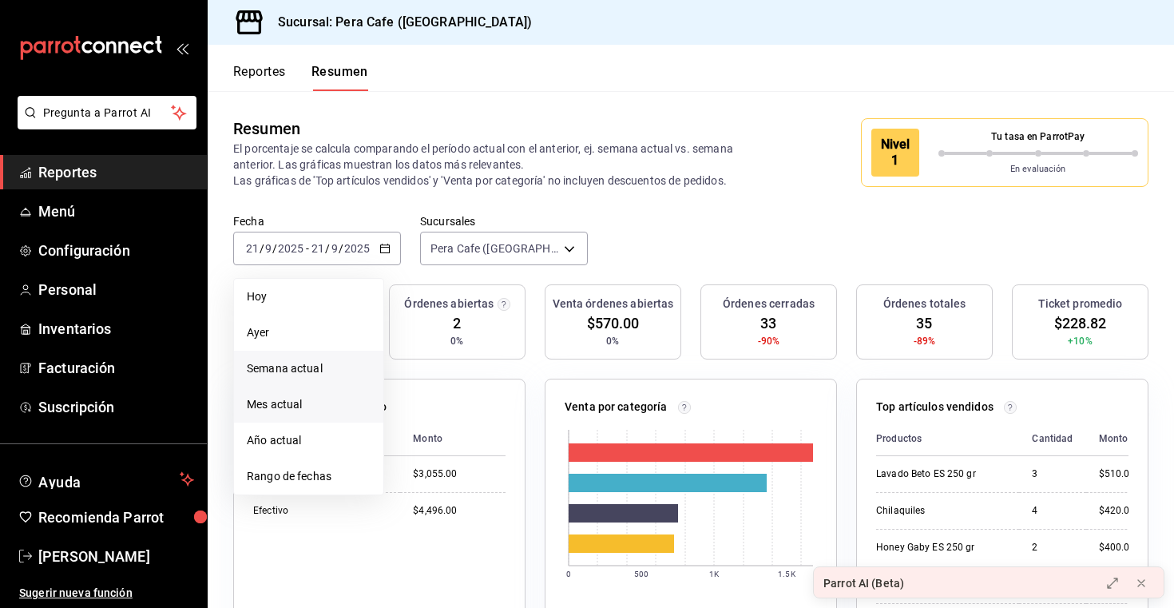
click at [315, 398] on span "Mes actual" at bounding box center [309, 404] width 124 height 17
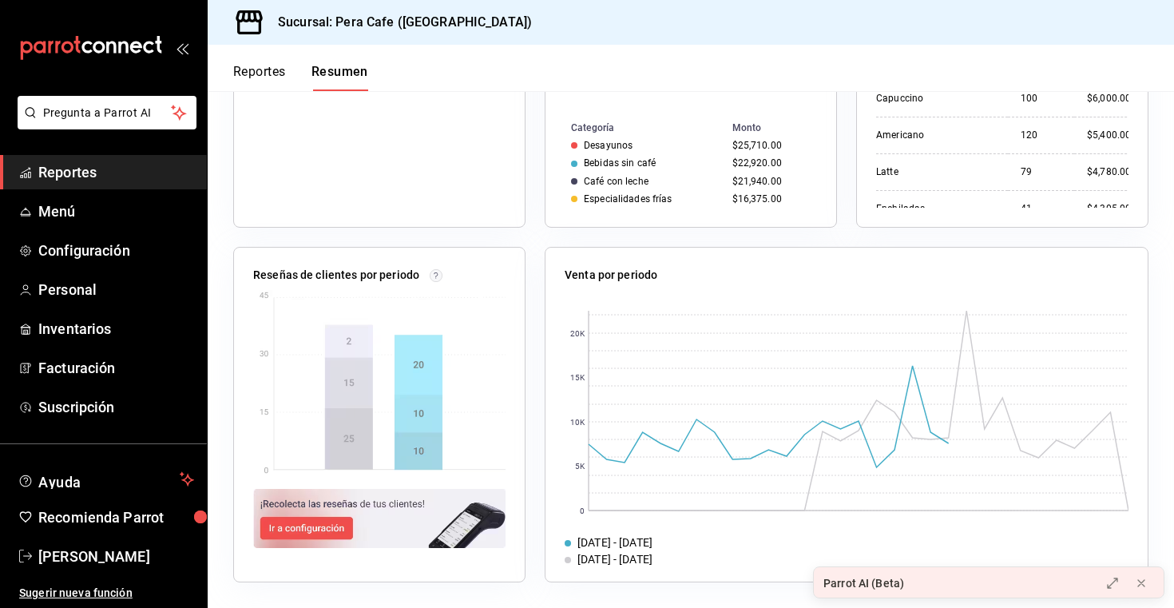
scroll to position [484, 0]
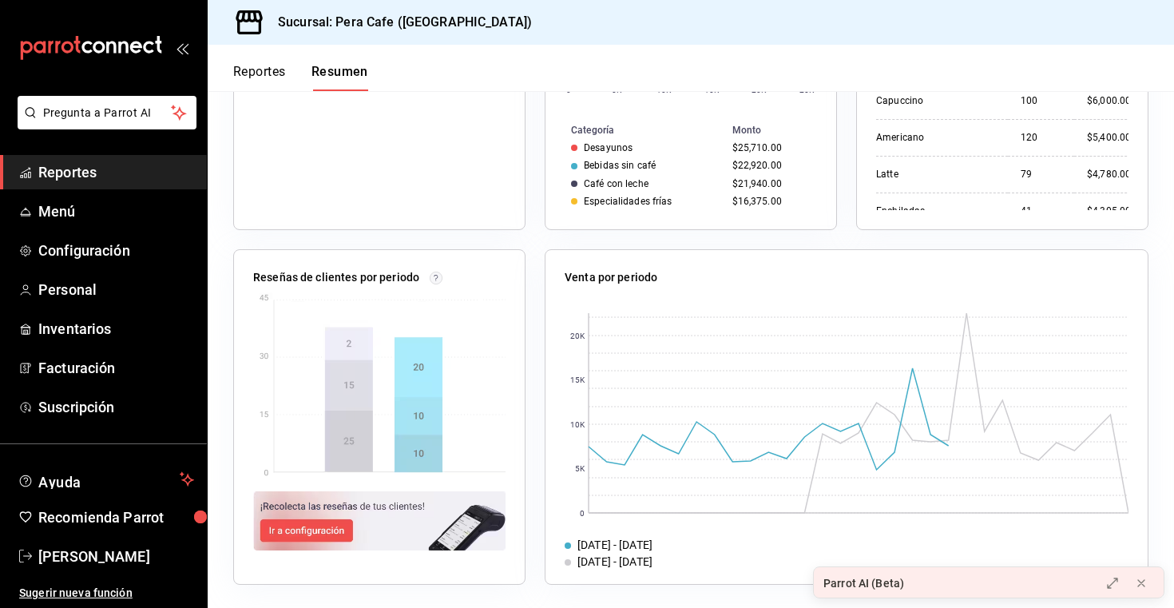
click at [325, 528] on img at bounding box center [379, 520] width 252 height 59
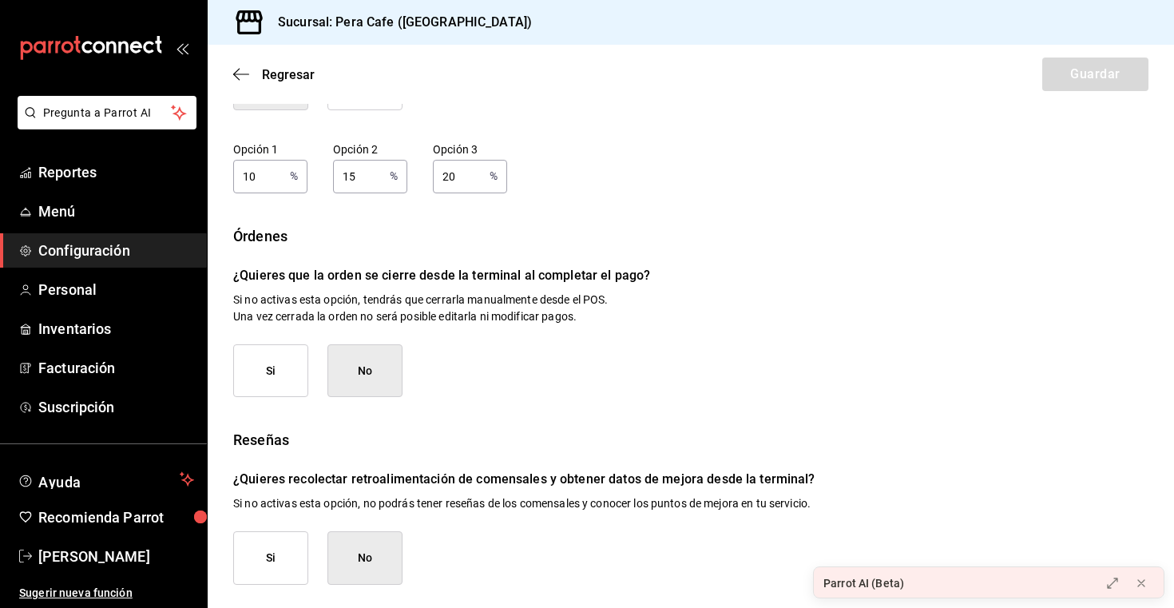
scroll to position [207, 0]
click at [283, 362] on button "Si" at bounding box center [270, 370] width 75 height 54
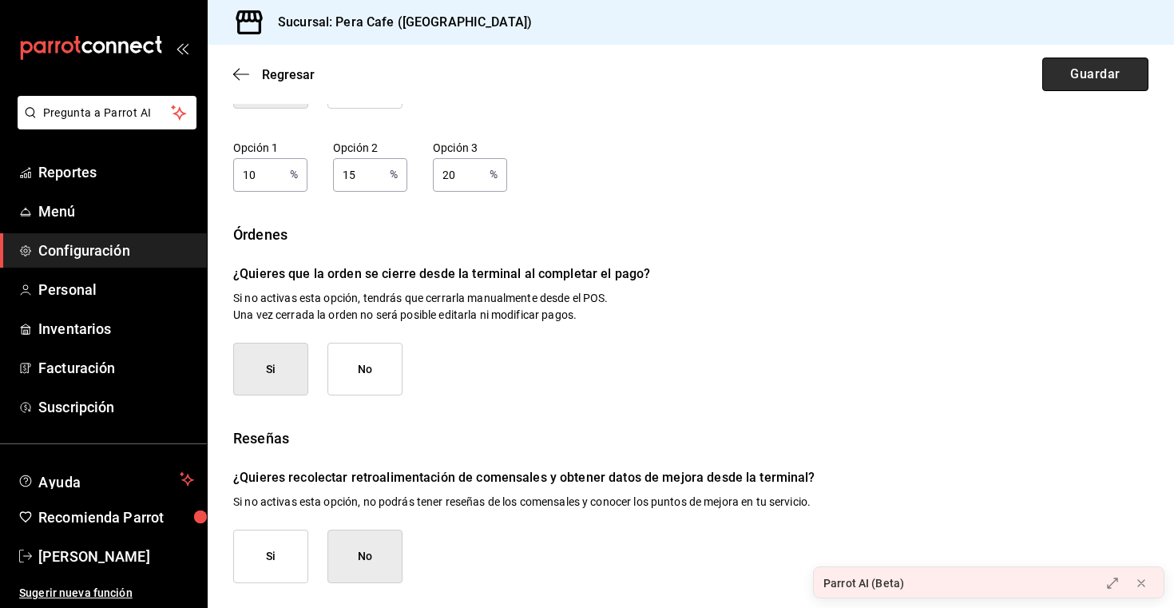
click at [1091, 79] on button "Guardar" at bounding box center [1095, 74] width 106 height 34
click at [299, 542] on button "Si" at bounding box center [270, 556] width 75 height 54
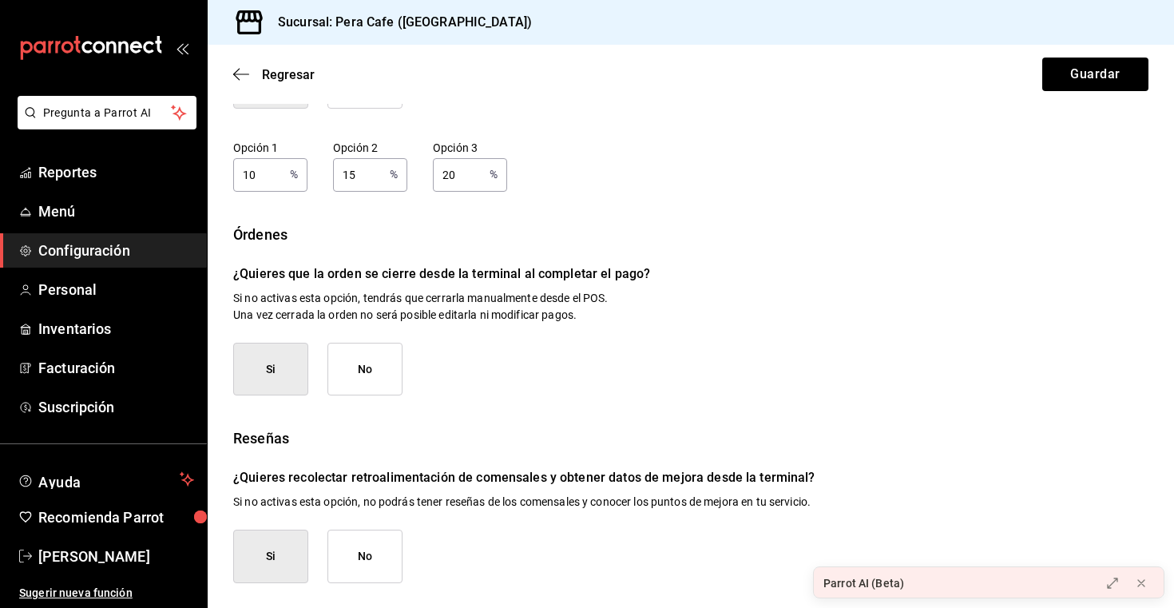
click at [371, 547] on button "No" at bounding box center [364, 556] width 75 height 54
click at [637, 397] on div "Propina ¿Quieres aceptar propinas al procesar un pago? Si No Opción 1 10 % Opci…" at bounding box center [690, 279] width 915 height 607
click at [270, 74] on span "Regresar" at bounding box center [288, 74] width 53 height 15
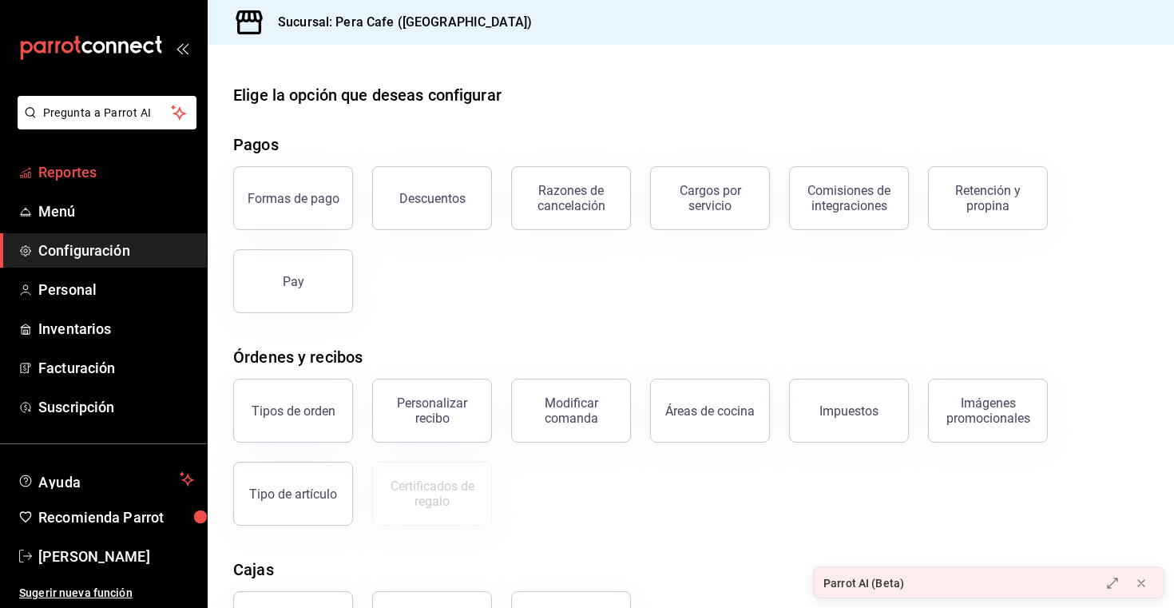
click at [91, 180] on span "Reportes" at bounding box center [116, 172] width 156 height 22
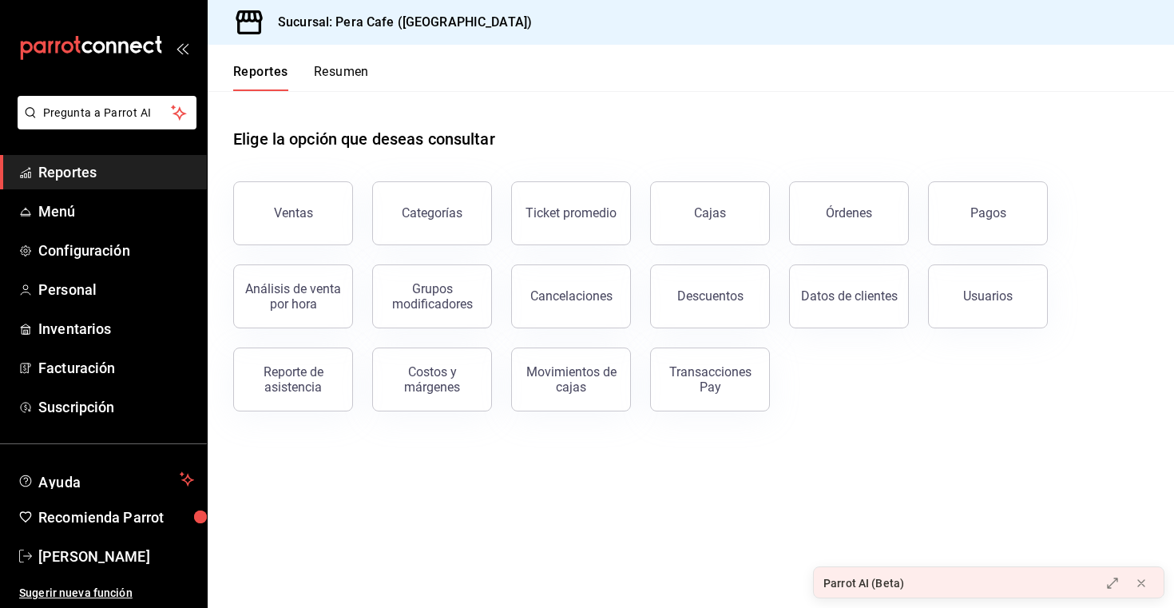
click at [354, 77] on button "Resumen" at bounding box center [341, 77] width 55 height 27
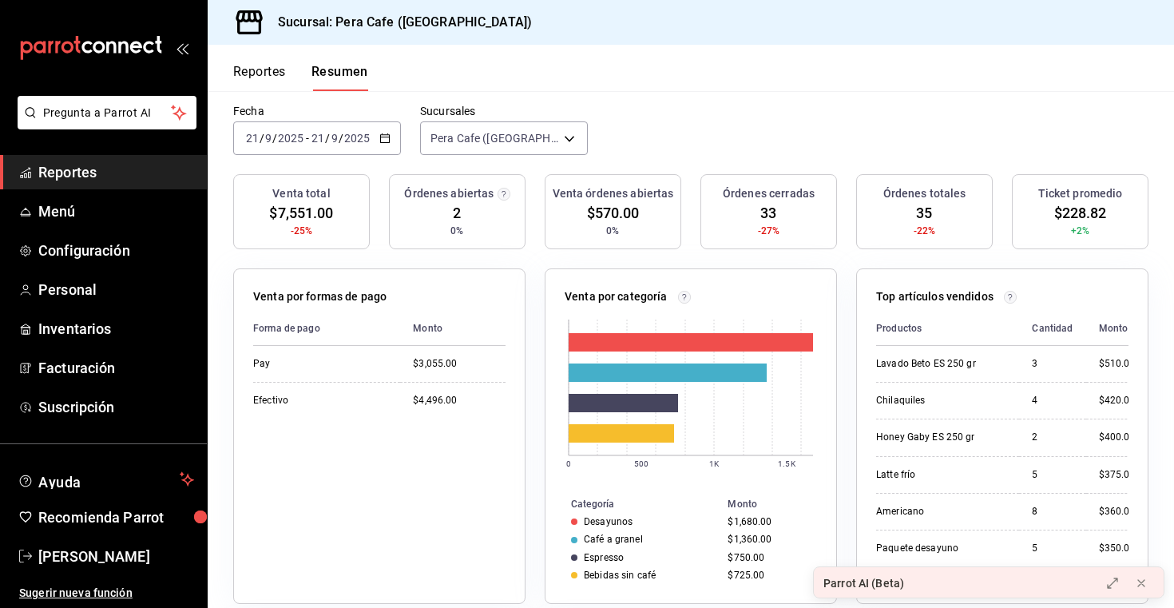
scroll to position [94, 0]
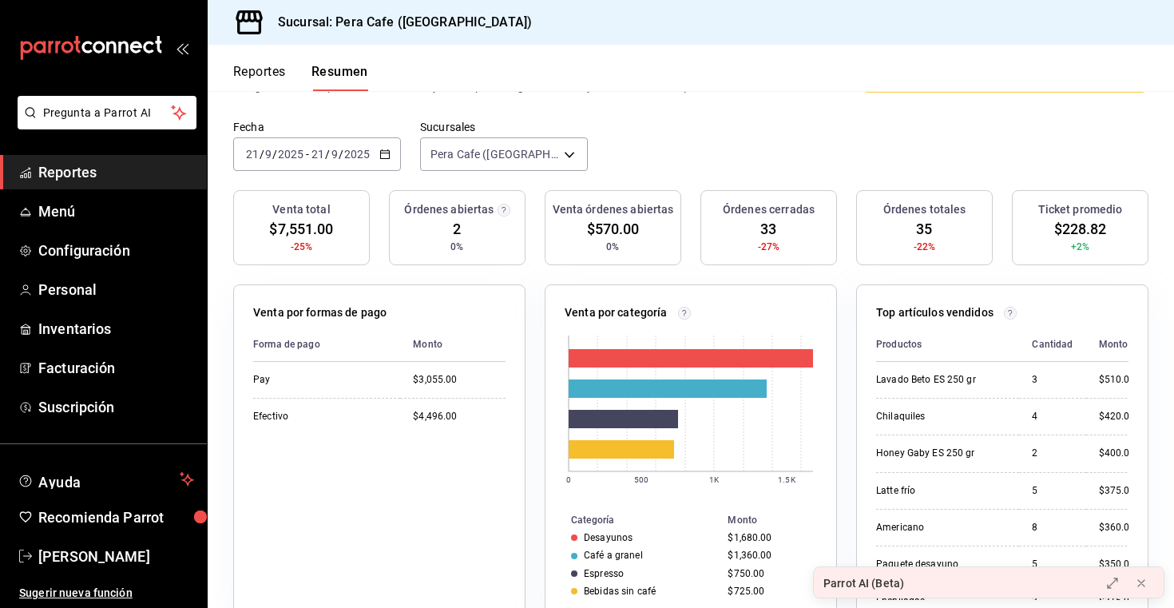
click at [391, 157] on div "[DATE] [DATE] - [DATE] [DATE]" at bounding box center [317, 154] width 168 height 34
click at [309, 311] on span "Mes actual" at bounding box center [309, 310] width 124 height 17
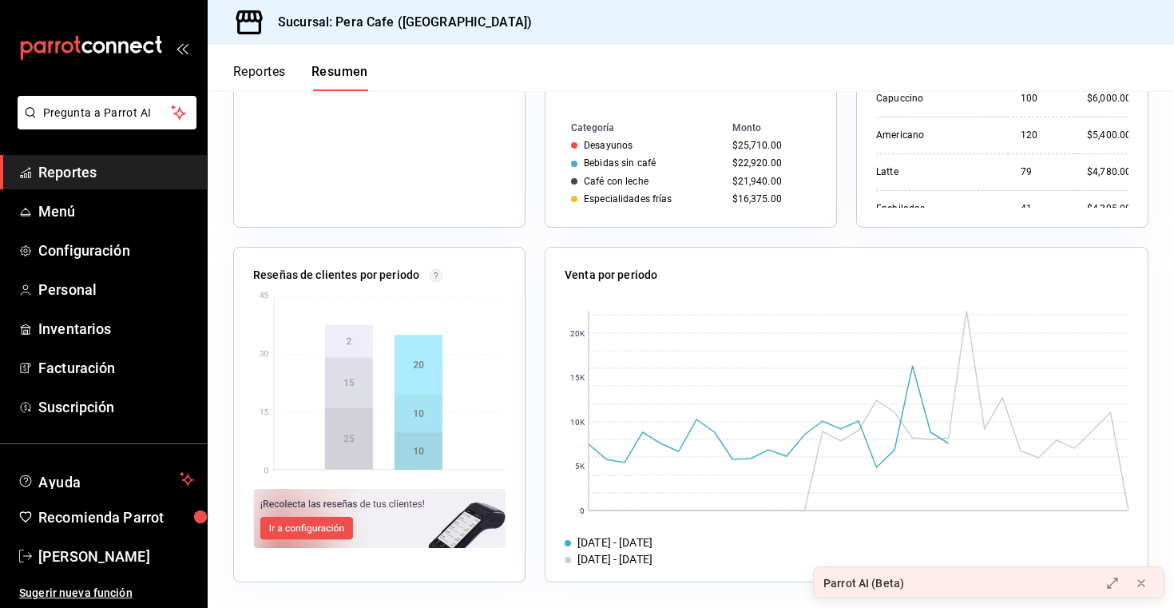
scroll to position [0, 0]
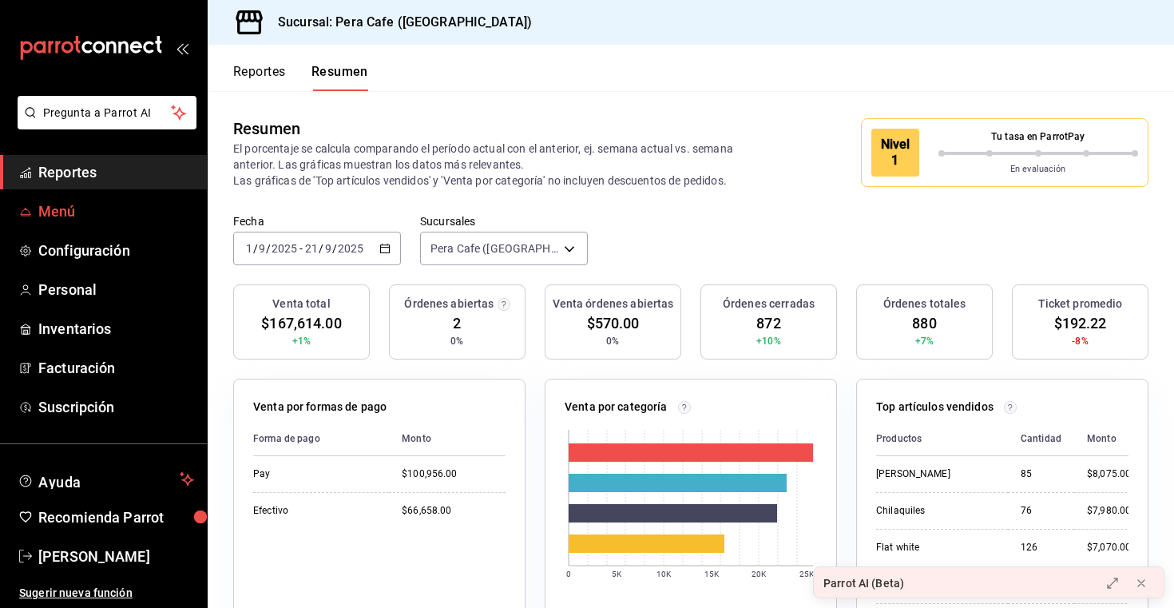
click at [89, 199] on link "Menú" at bounding box center [103, 211] width 207 height 34
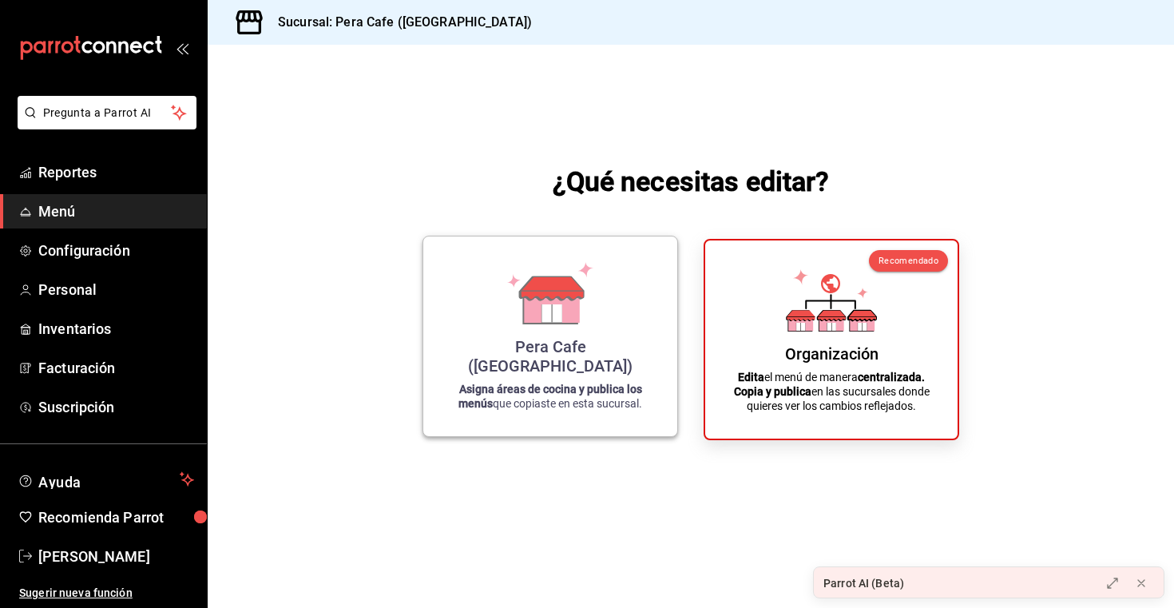
click at [571, 299] on icon at bounding box center [552, 287] width 63 height 23
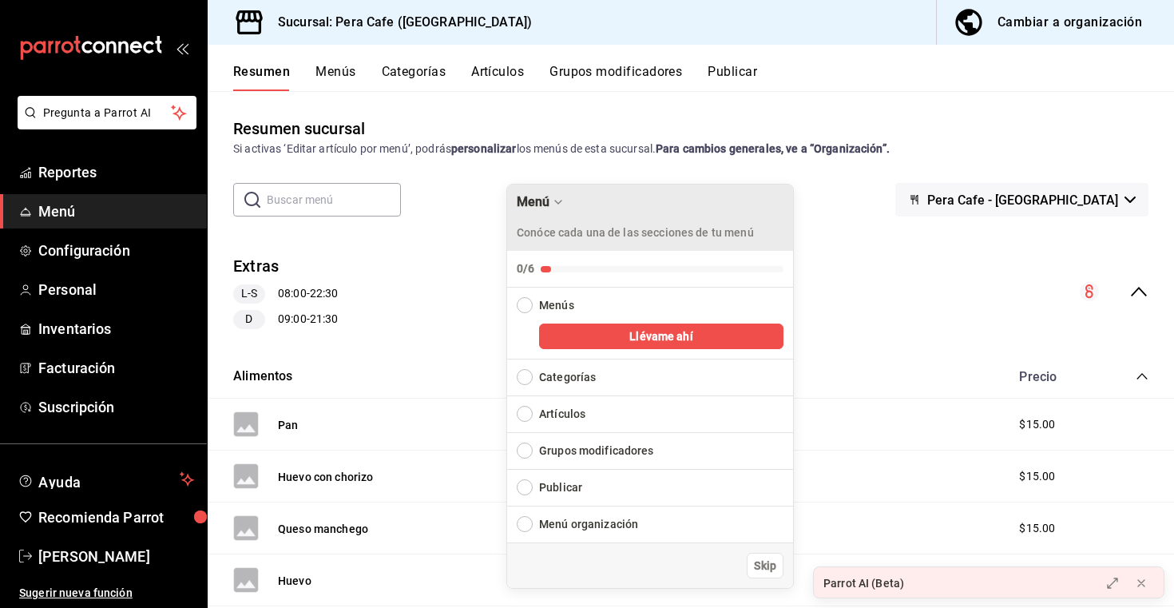
click at [537, 200] on div "Menú" at bounding box center [534, 201] width 34 height 15
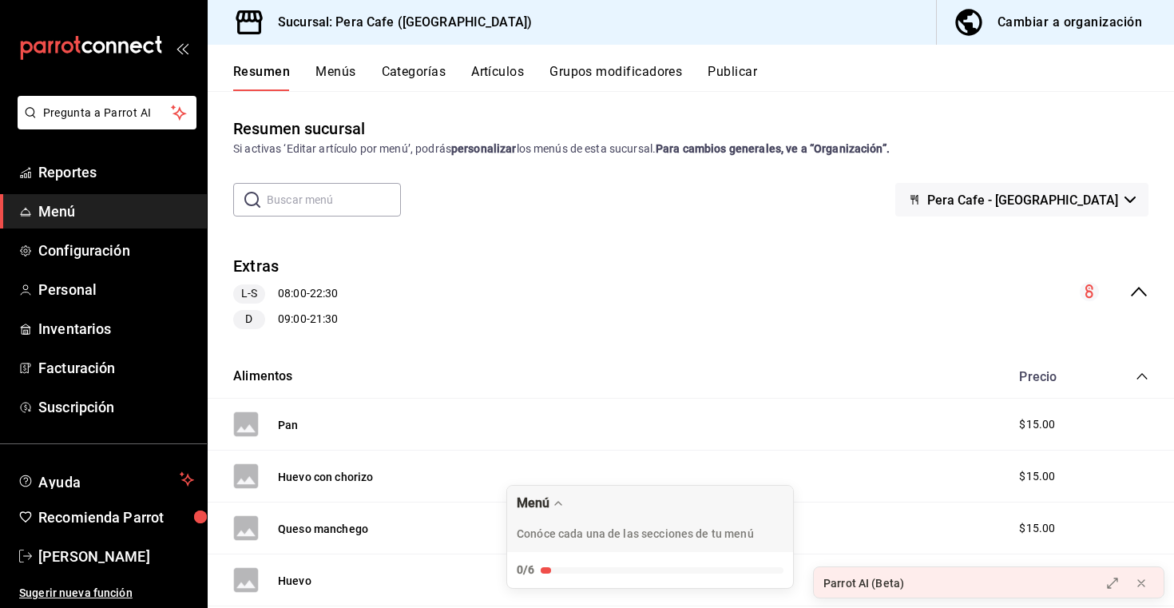
click at [521, 68] on button "Artículos" at bounding box center [497, 77] width 53 height 27
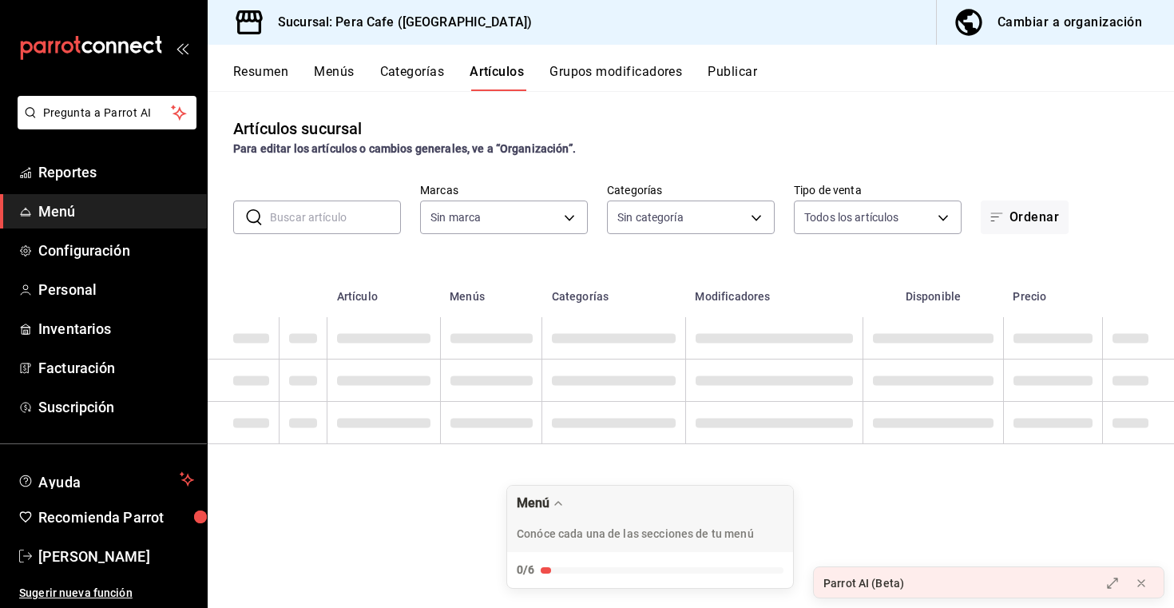
type input "e3303b71-a0bd-4880-a6b0-7e4c58ae3425"
type input "7207404d-dcf4-4d04-b1fc-dbd57b36fb6a,a4054d43-da50-4fd0-a1c1-bfa07f7d2cbc,579f4…"
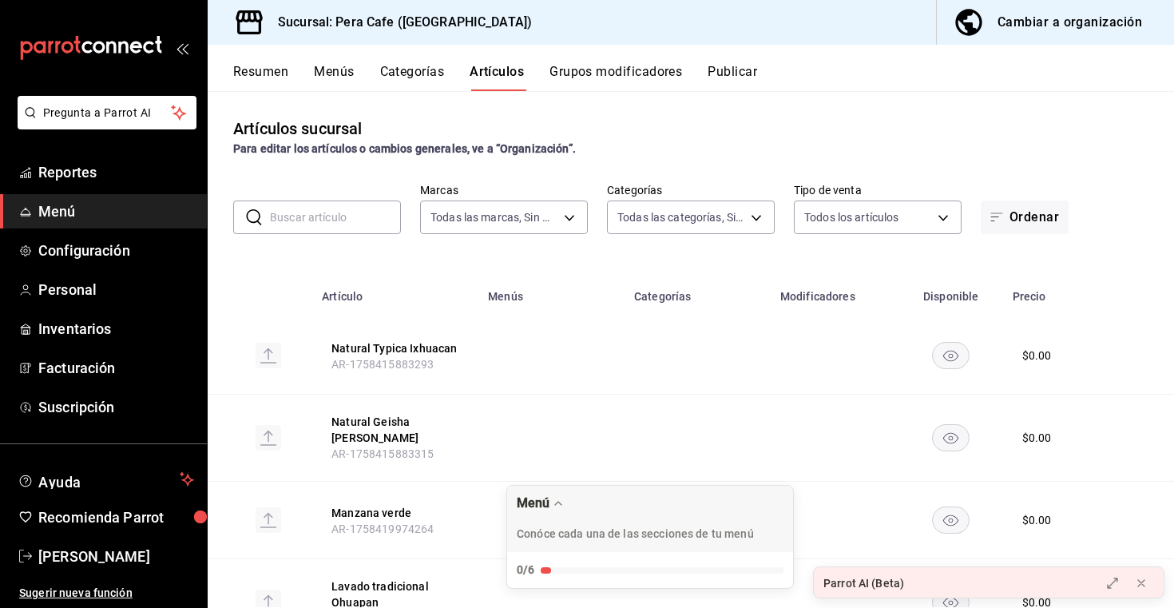
click at [338, 80] on button "Menús" at bounding box center [334, 77] width 40 height 27
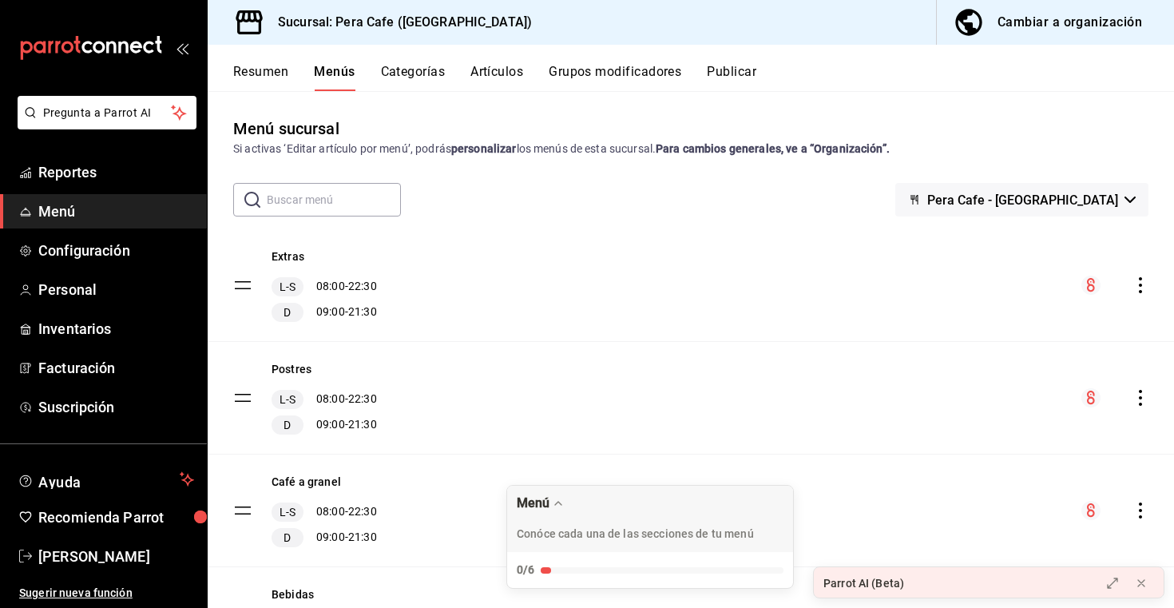
click at [402, 73] on button "Categorías" at bounding box center [413, 77] width 65 height 27
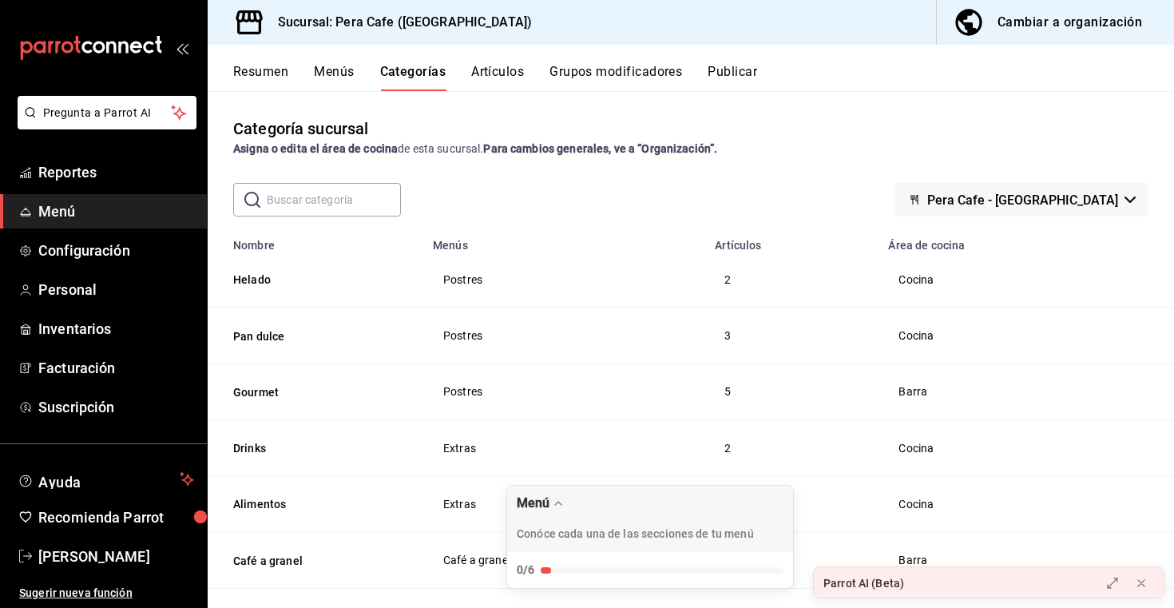
click at [268, 288] on th "Helado" at bounding box center [316, 280] width 216 height 56
click at [260, 280] on button "Helado" at bounding box center [313, 279] width 160 height 16
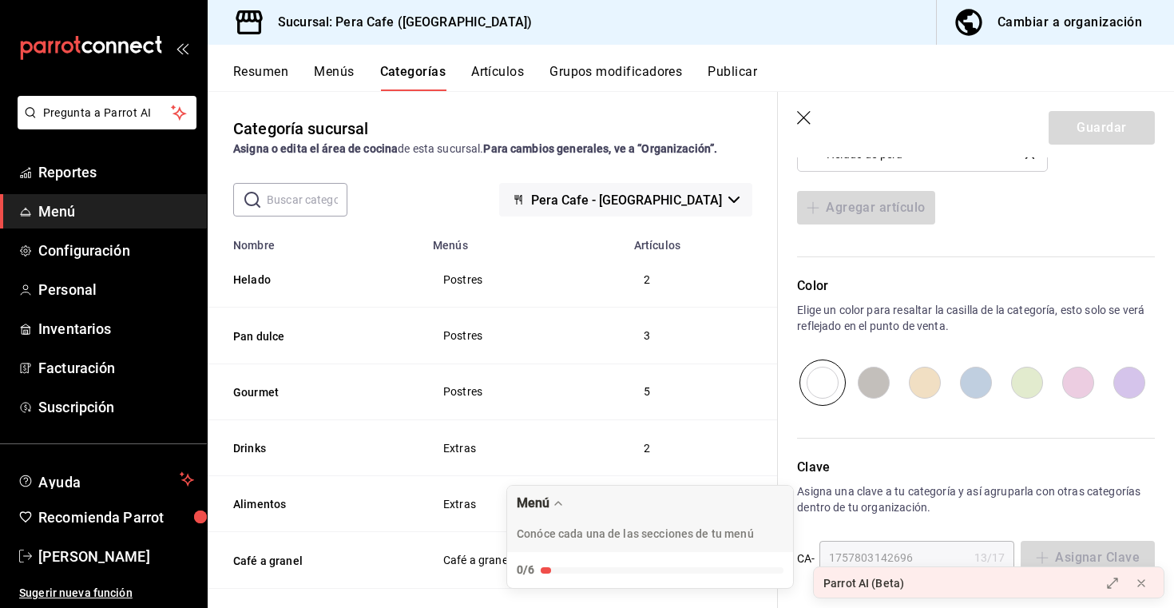
scroll to position [766, 0]
click at [521, 64] on button "Artículos" at bounding box center [497, 77] width 53 height 27
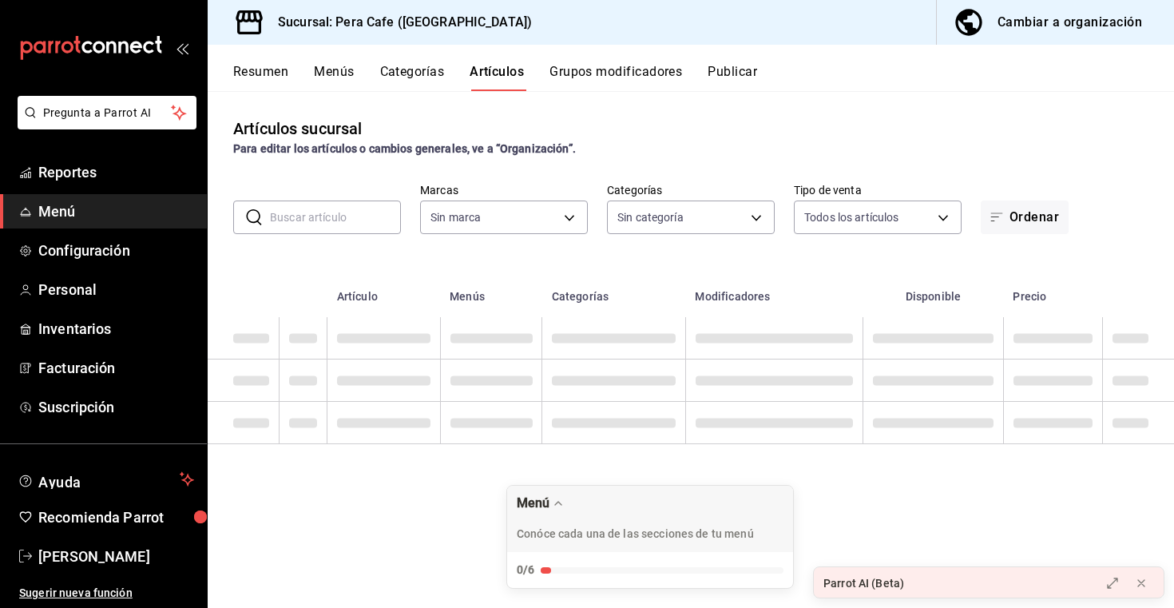
type input "7207404d-dcf4-4d04-b1fc-dbd57b36fb6a,a4054d43-da50-4fd0-a1c1-bfa07f7d2cbc,579f4…"
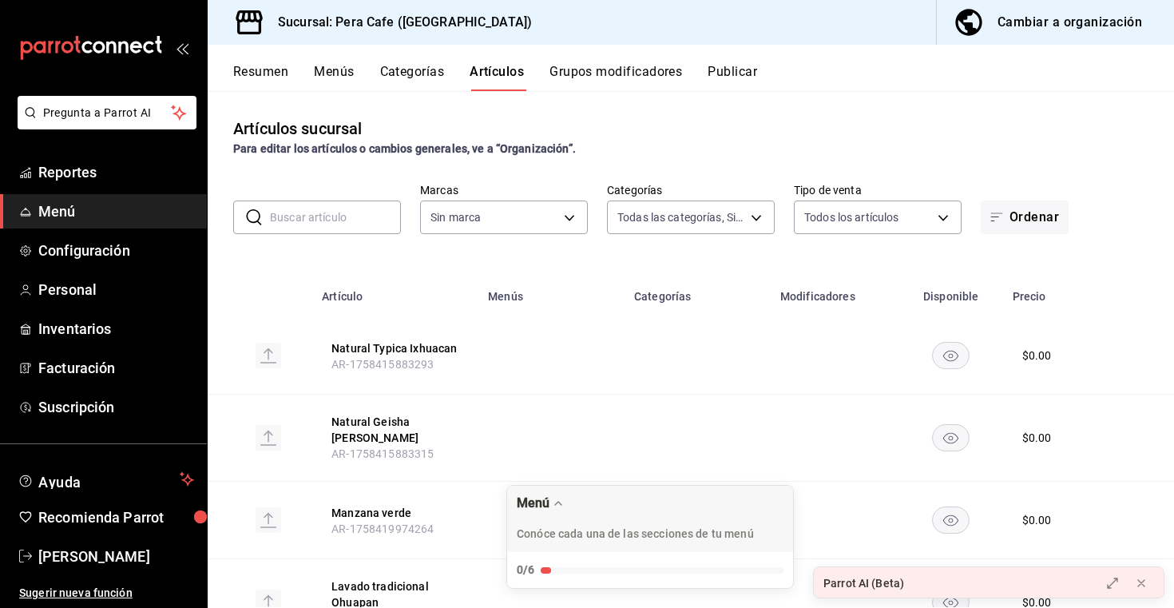
type input "e3303b71-a0bd-4880-a6b0-7e4c58ae3425"
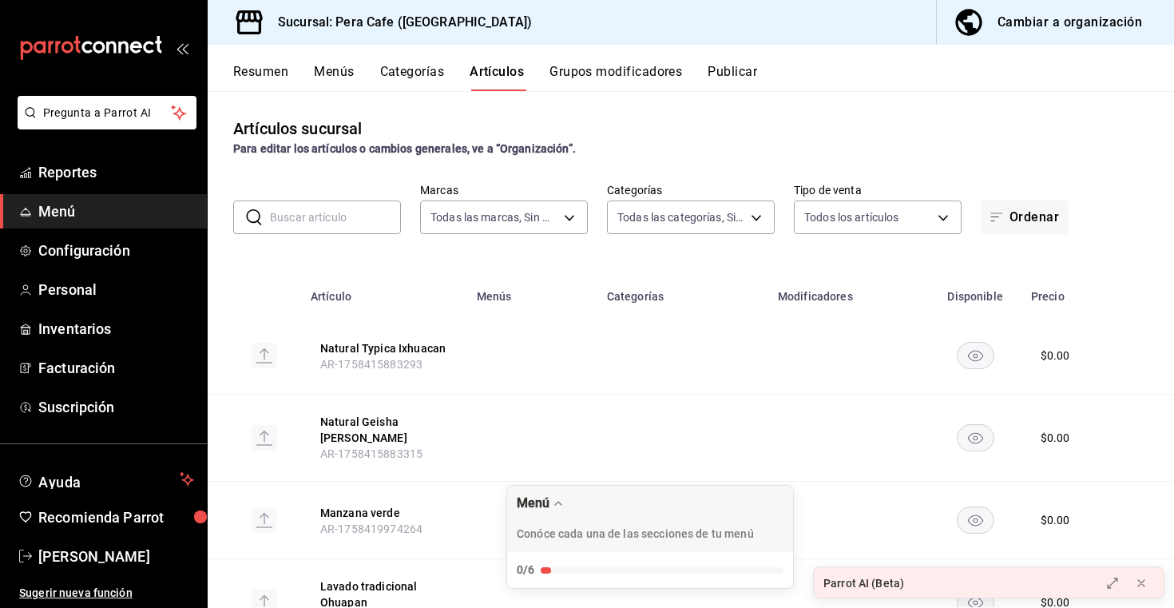
click at [988, 359] on rect "availability-product" at bounding box center [975, 355] width 37 height 26
click at [981, 356] on icon "availability-product" at bounding box center [975, 356] width 14 height 14
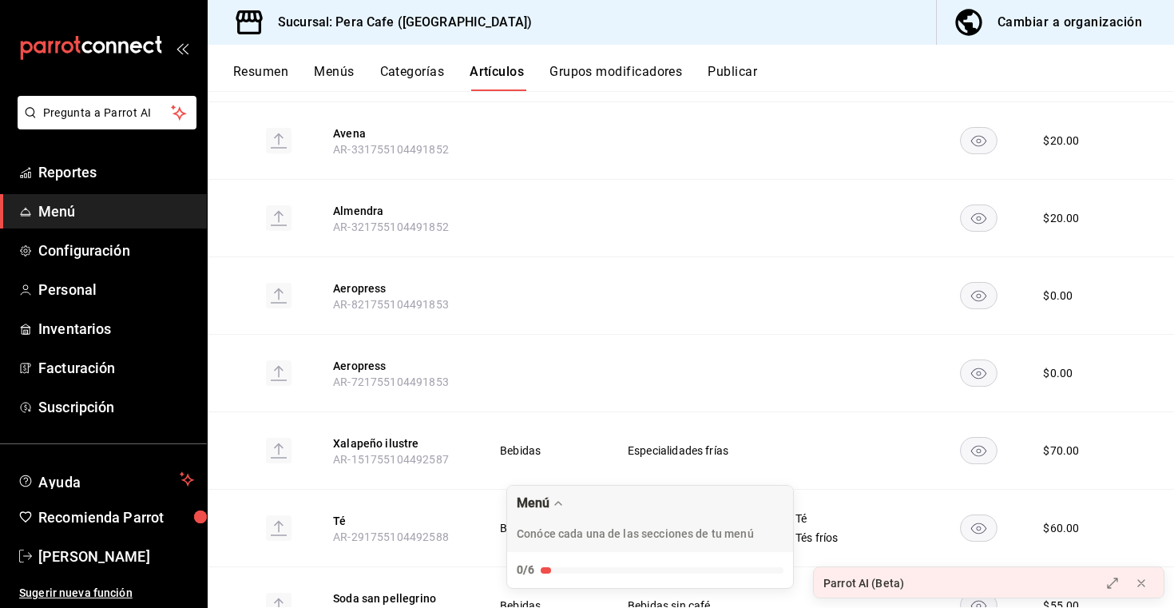
scroll to position [10892, 0]
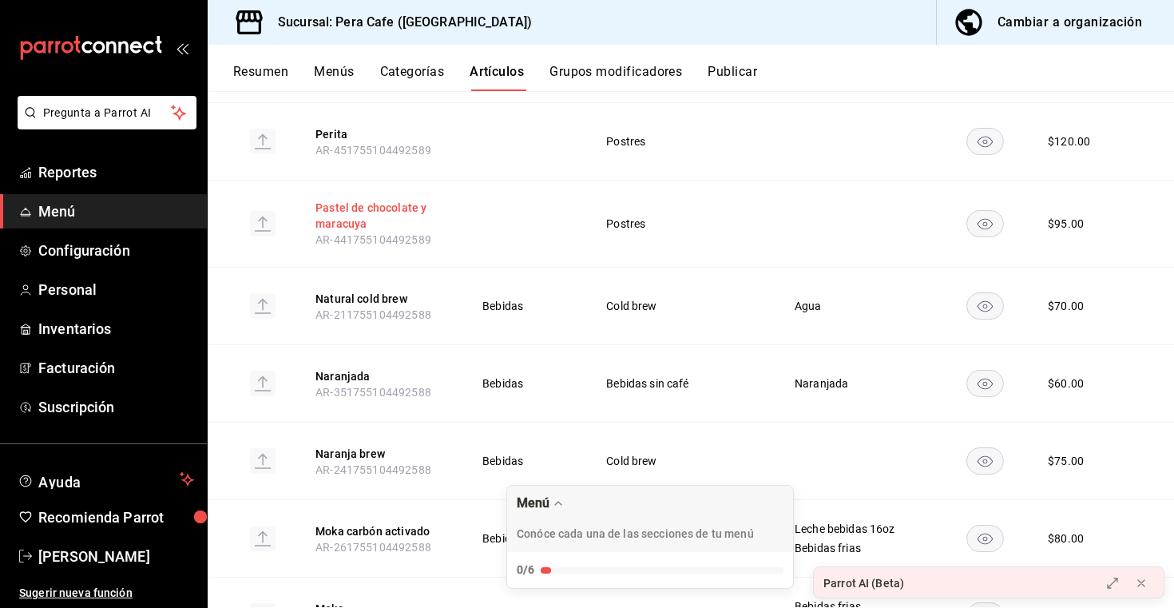
click at [372, 200] on button "Pastel de chocolate y maracuya" at bounding box center [379, 216] width 128 height 32
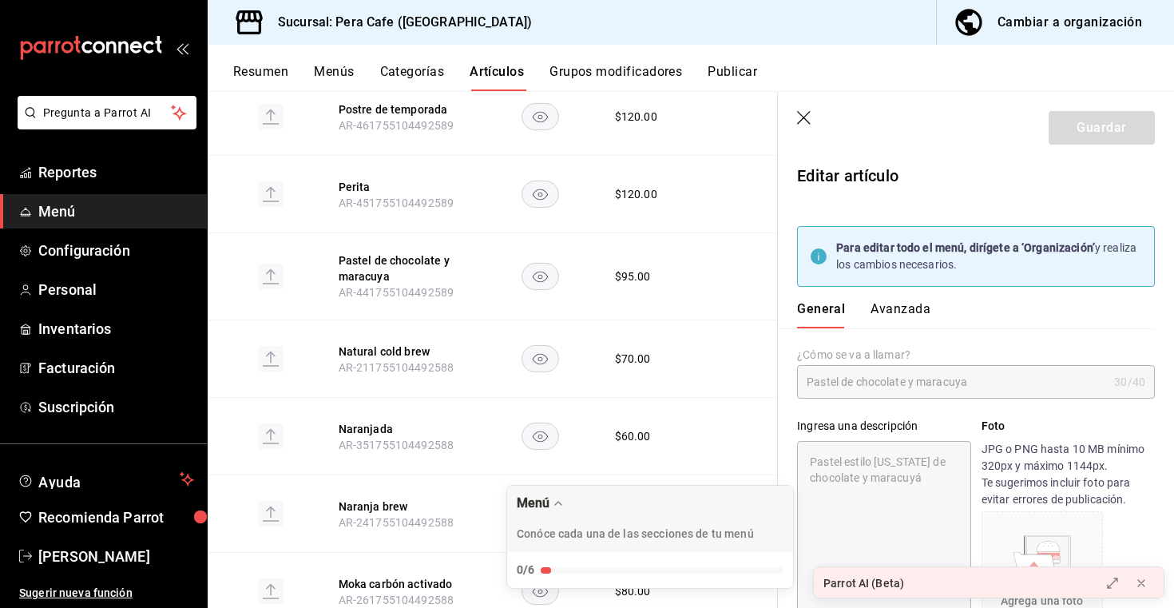
type textarea "x"
type input "$95.00"
type input "E48"
type input "90101500"
radio input "true"
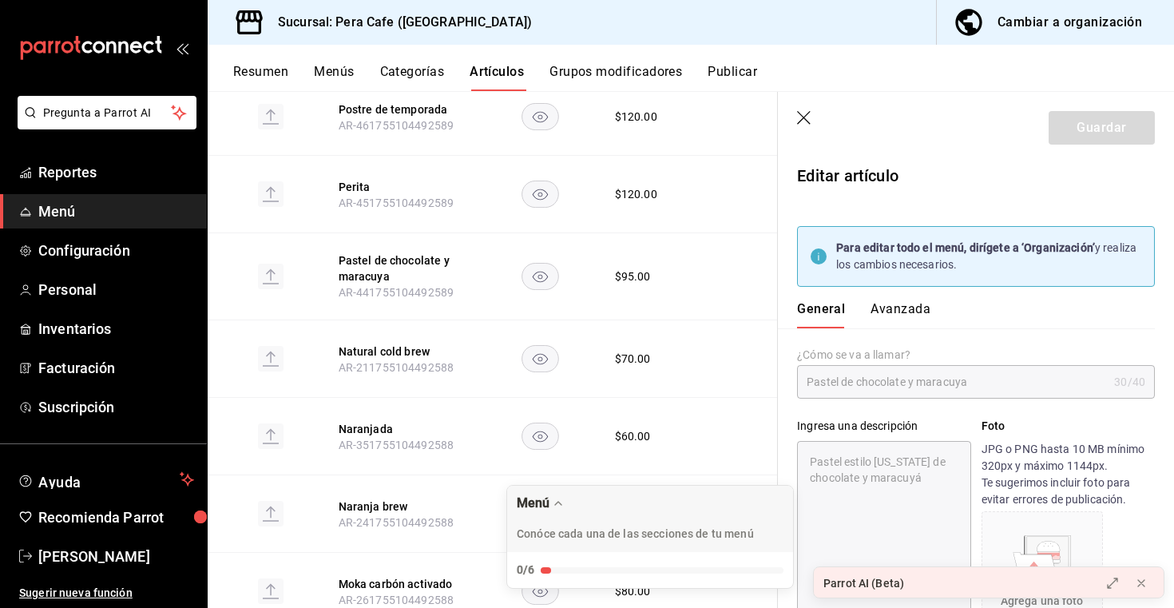
radio input "true"
type input "d3f23749-ffa8-4406-8d46-32b505caf521"
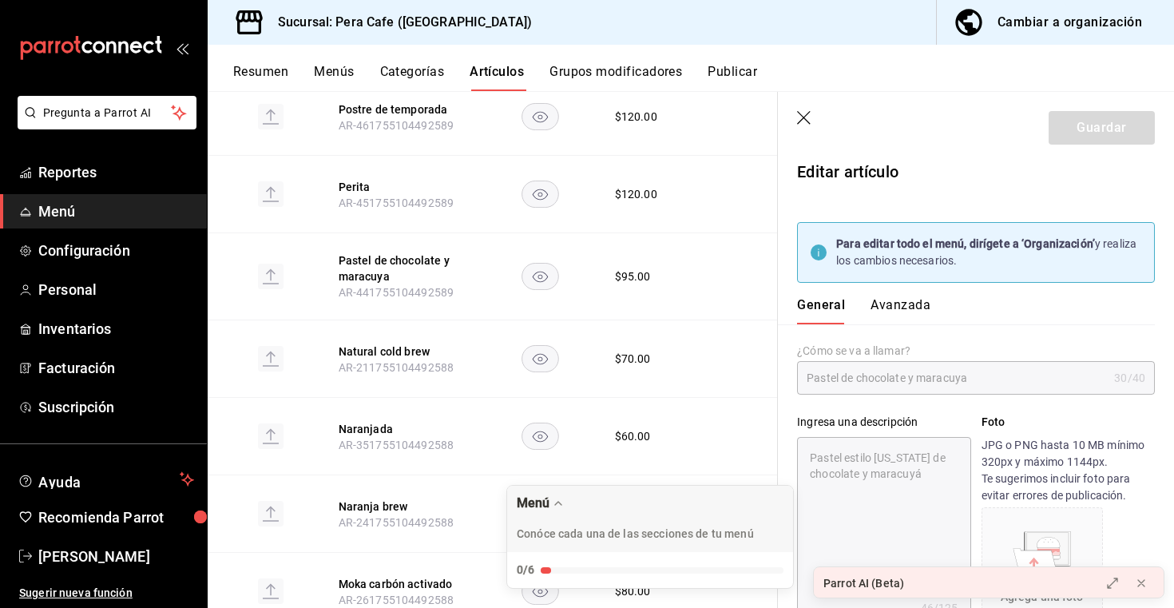
click at [896, 294] on div "General [PERSON_NAME]" at bounding box center [966, 304] width 377 height 42
click at [898, 305] on button "Avanzada" at bounding box center [900, 310] width 60 height 27
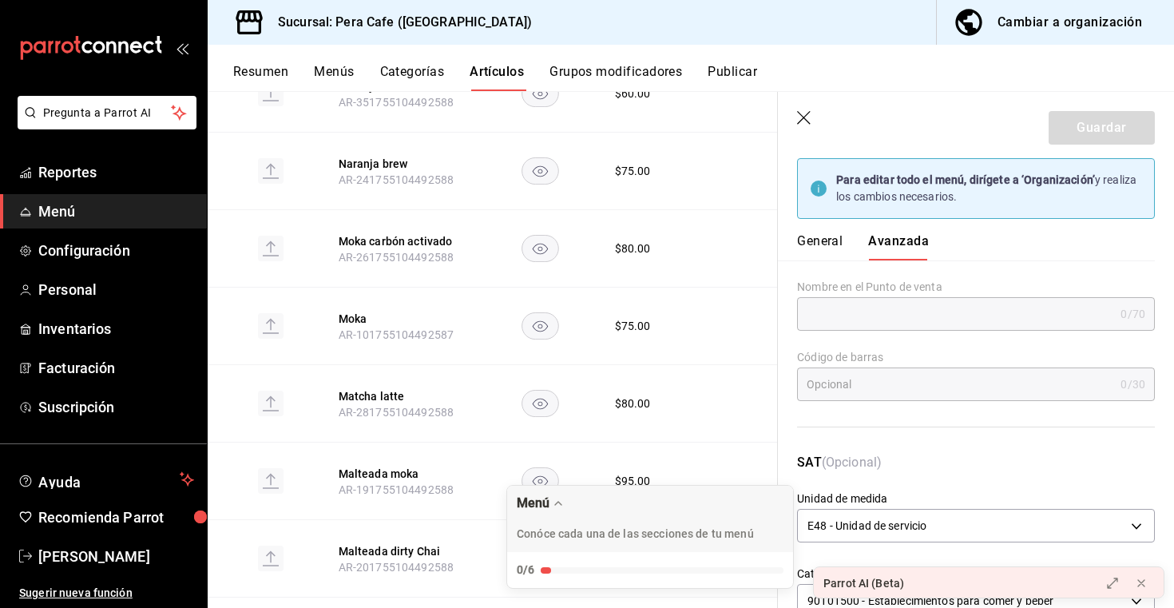
scroll to position [0, 0]
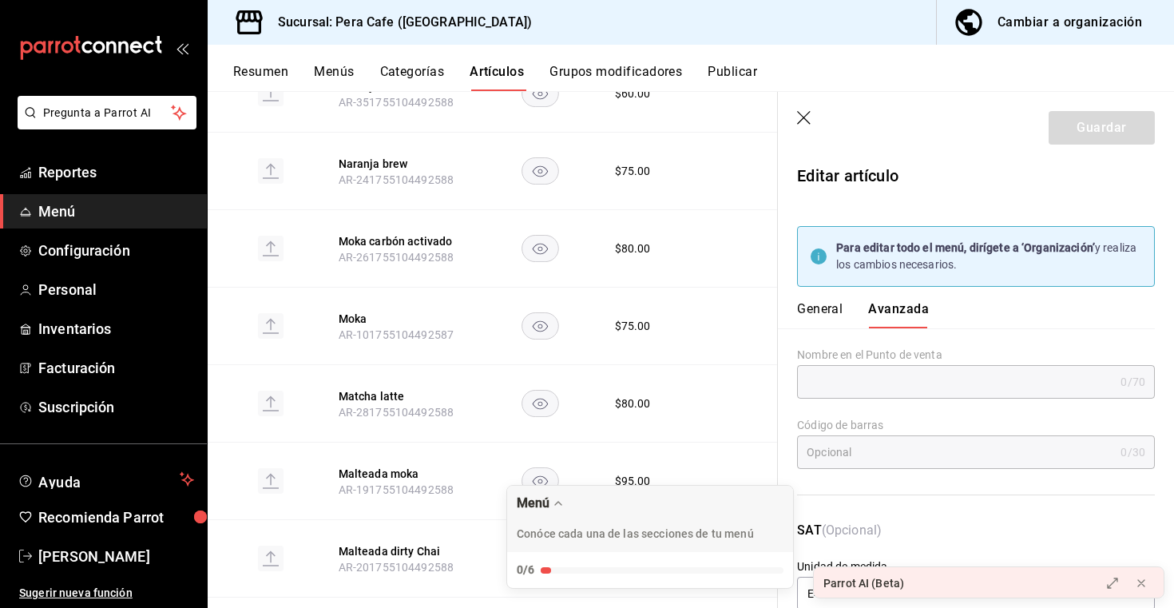
click at [803, 116] on icon "button" at bounding box center [805, 119] width 16 height 16
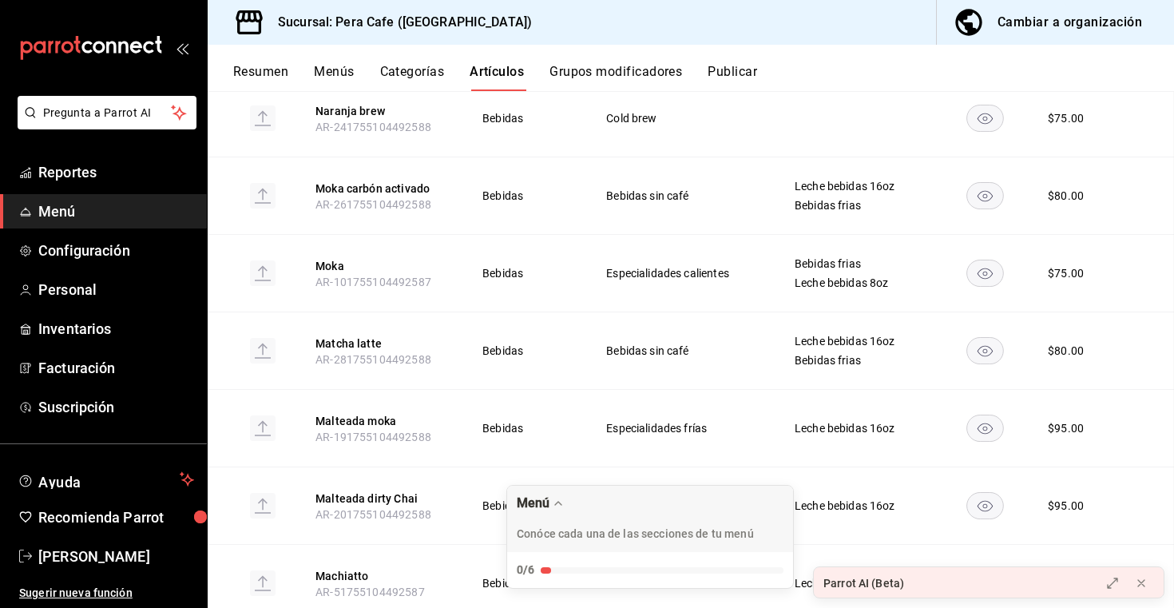
scroll to position [11182, 0]
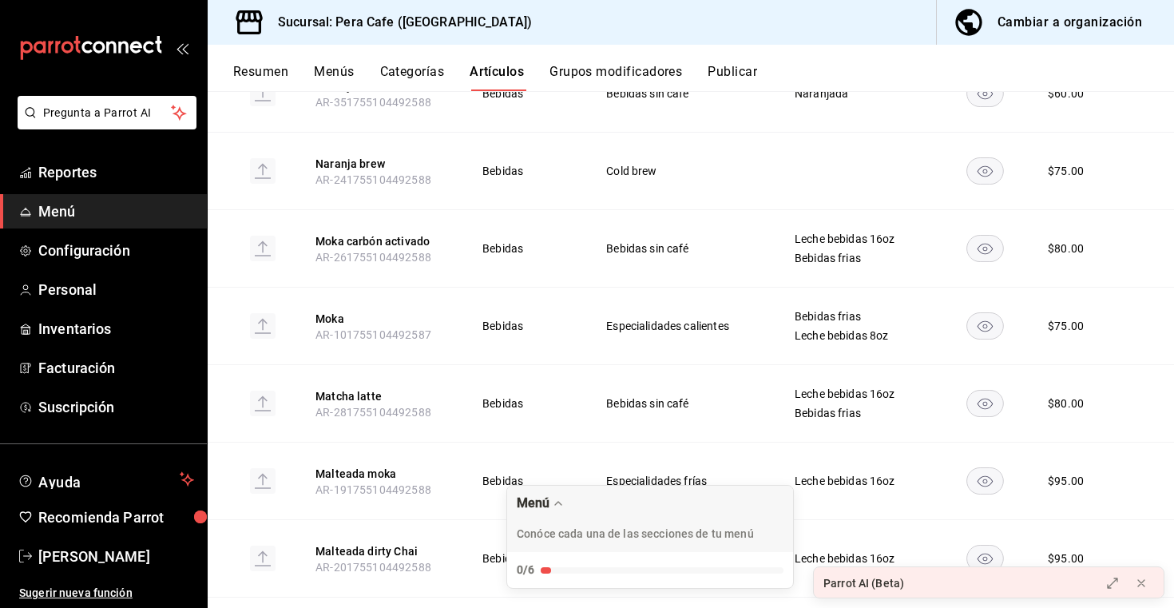
click at [85, 214] on span "Menú" at bounding box center [116, 211] width 156 height 22
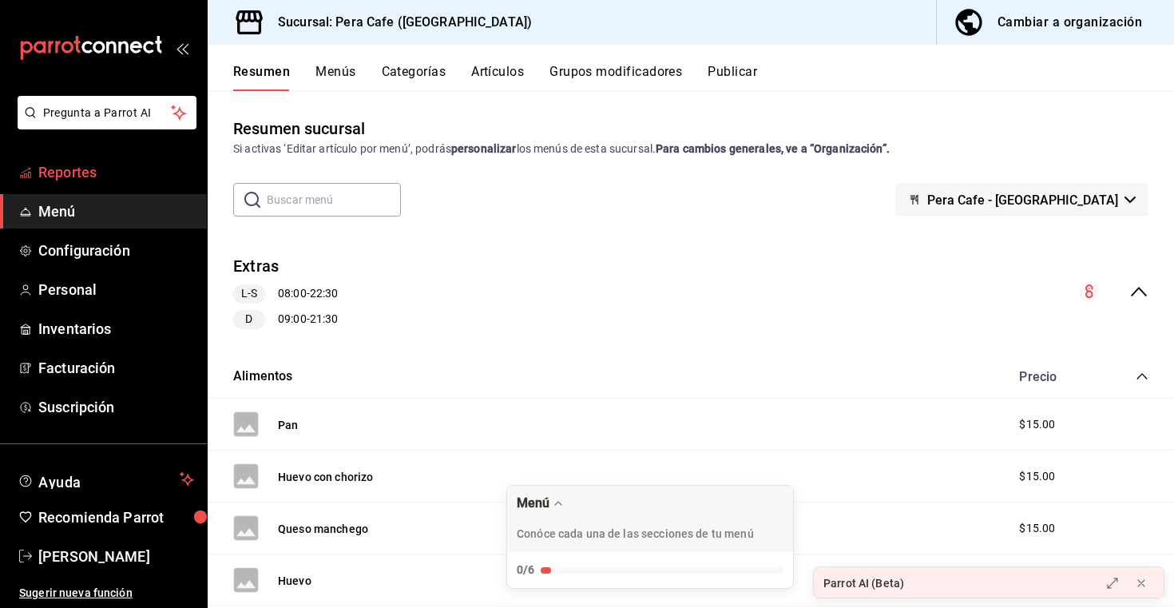
click at [122, 168] on span "Reportes" at bounding box center [116, 172] width 156 height 22
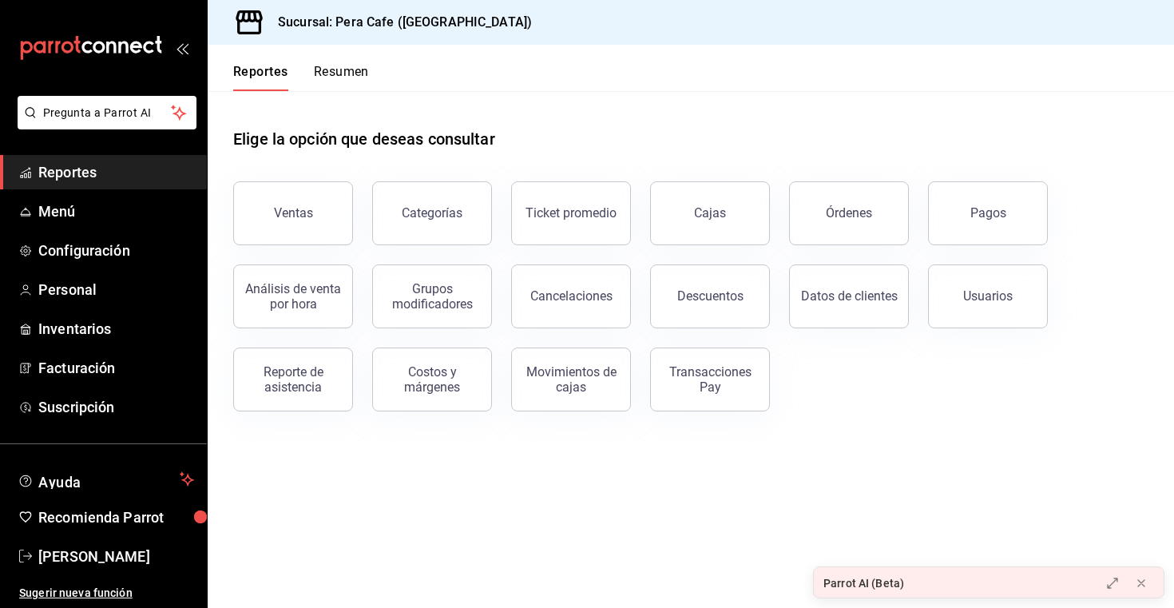
click at [84, 181] on span "Reportes" at bounding box center [116, 172] width 156 height 22
click at [278, 216] on div "Ventas" at bounding box center [293, 212] width 39 height 15
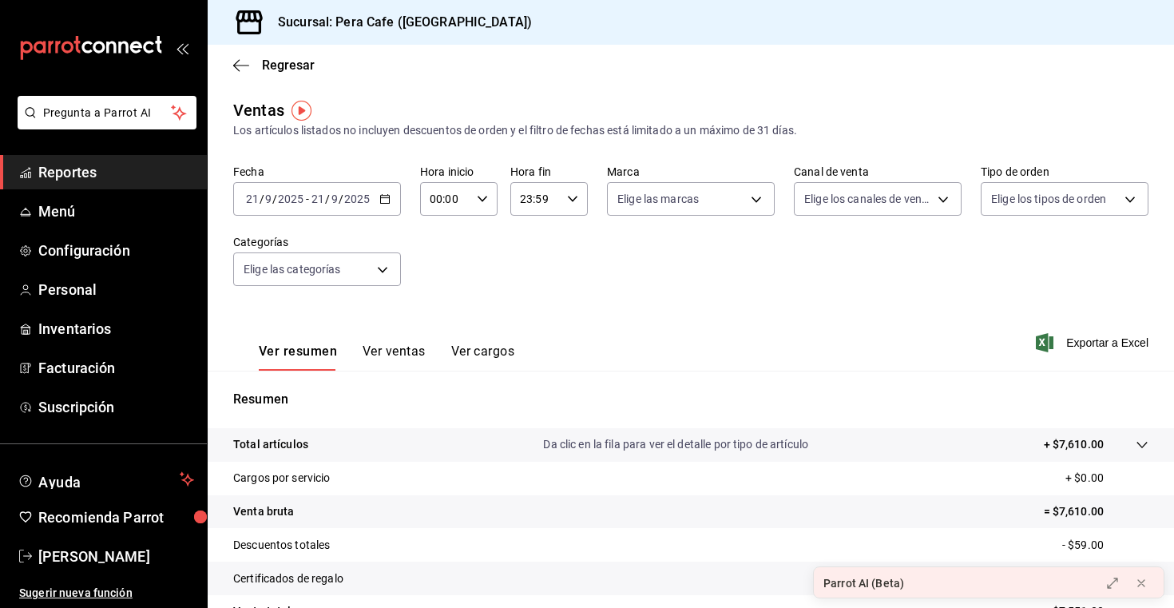
click at [391, 200] on div "[DATE] [DATE] - [DATE] [DATE]" at bounding box center [317, 199] width 168 height 34
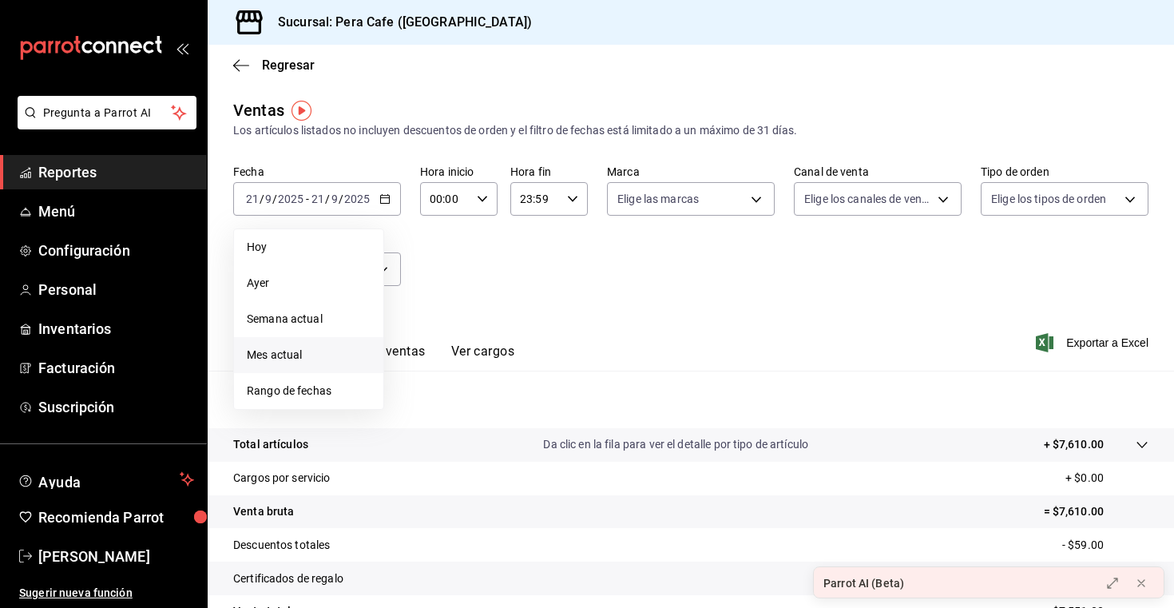
click at [307, 355] on span "Mes actual" at bounding box center [309, 355] width 124 height 17
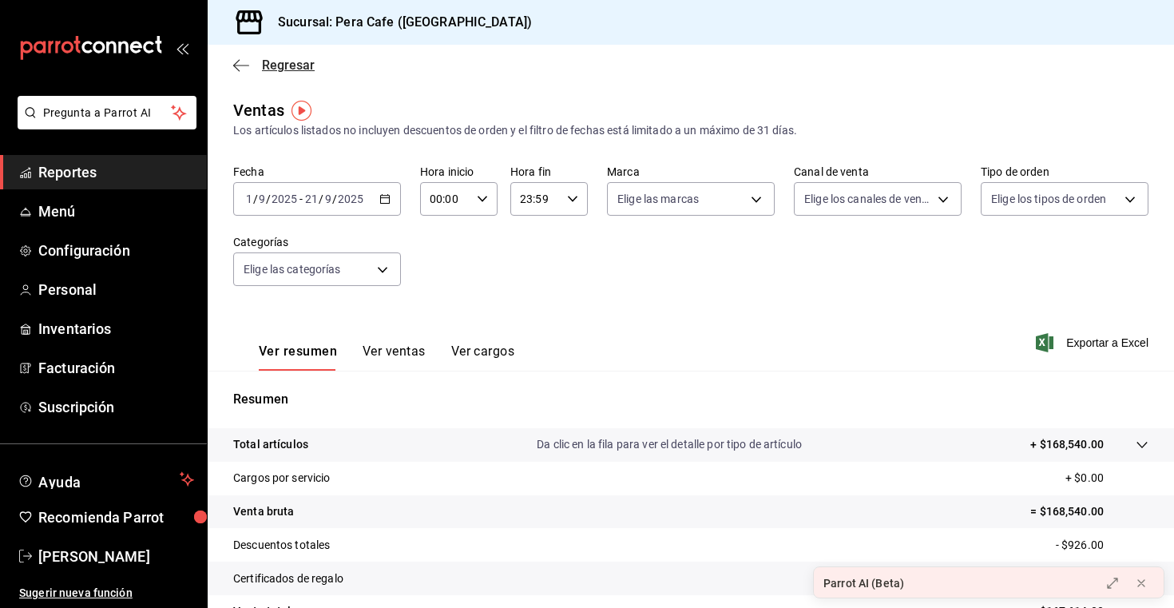
click at [244, 61] on icon "button" at bounding box center [241, 65] width 16 height 14
